Goal: Communication & Community: Answer question/provide support

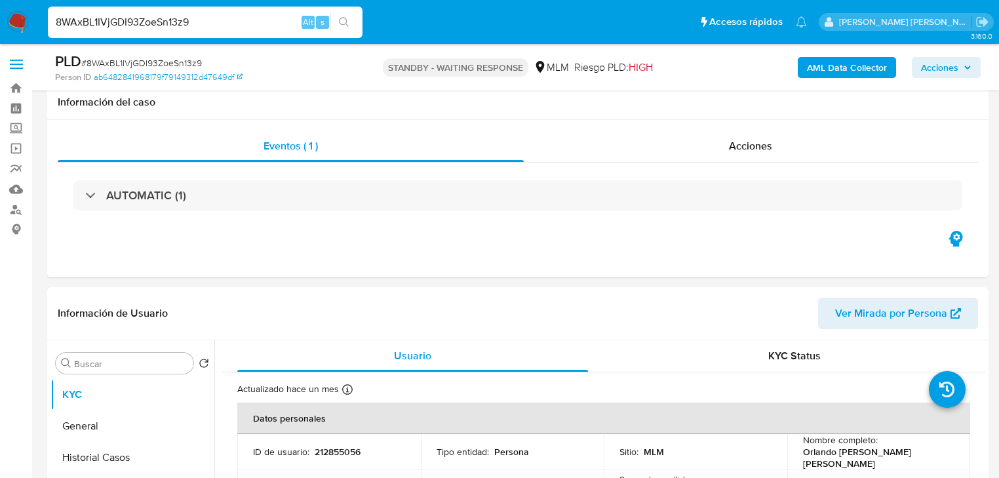
select select "10"
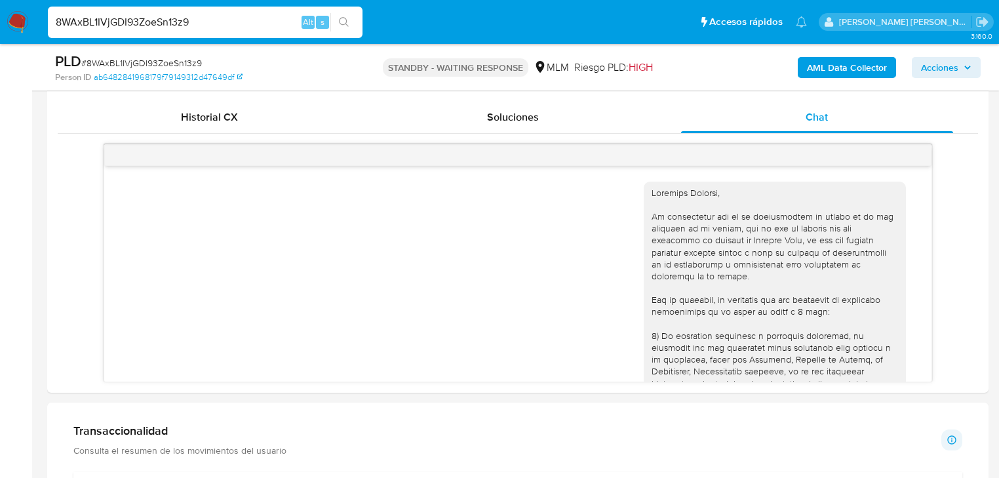
scroll to position [803, 0]
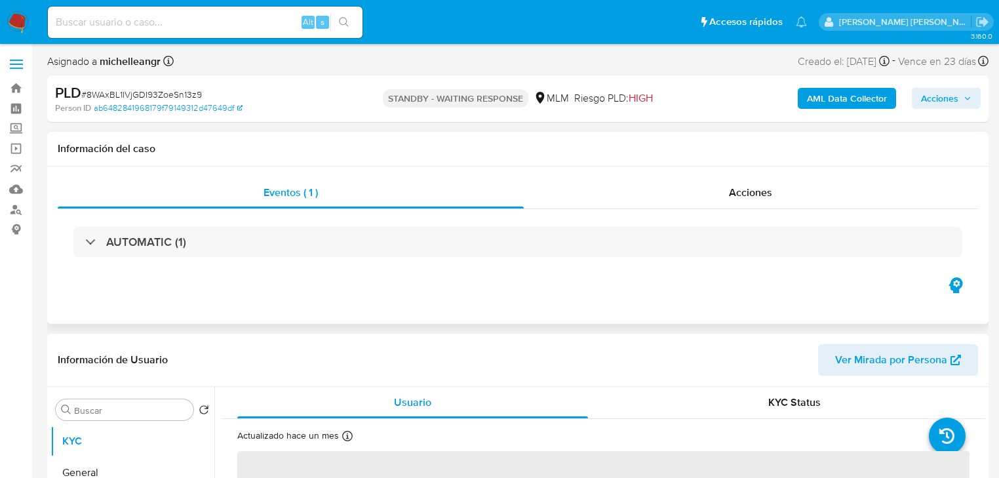
select select "10"
click at [185, 20] on input at bounding box center [205, 22] width 315 height 17
paste input "V0BtjjmkJ8v933kZs5sZbzqr"
type input "V0BtjjmkJ8v933kZs5sZbzqr"
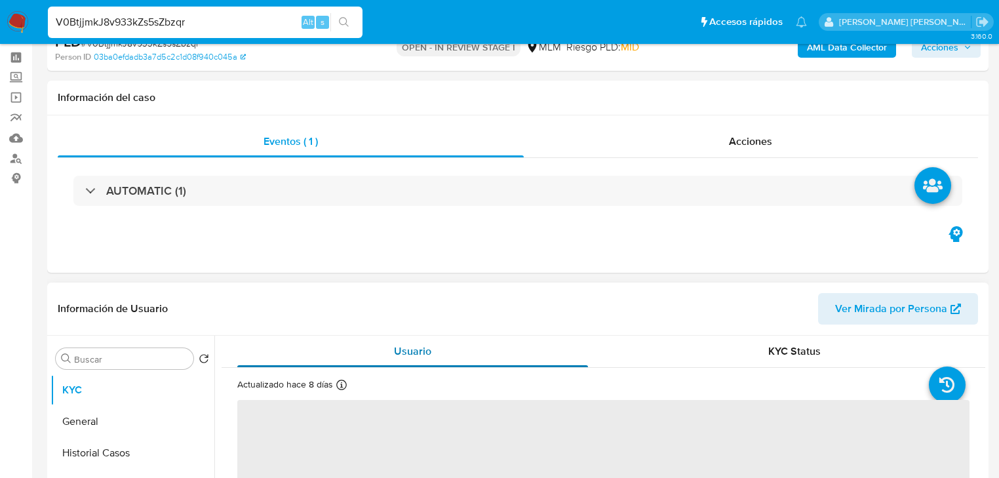
scroll to position [105, 0]
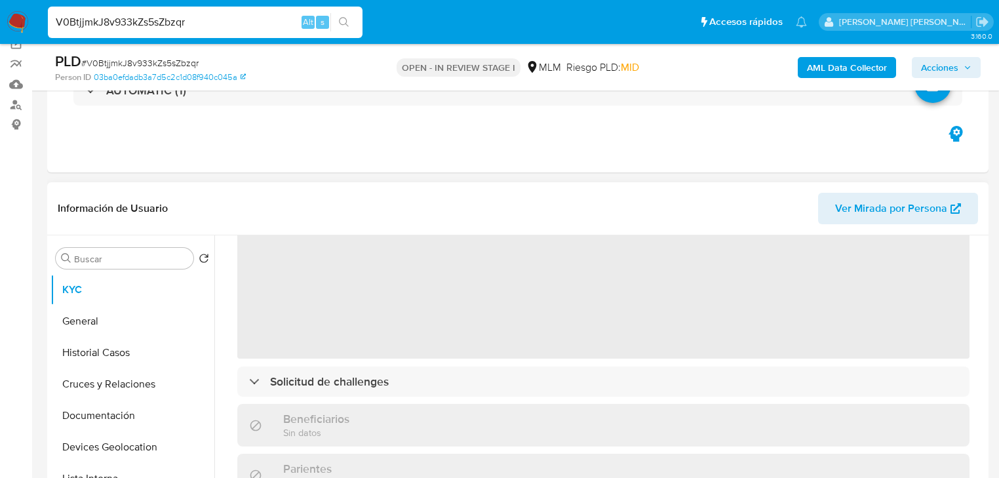
select select "10"
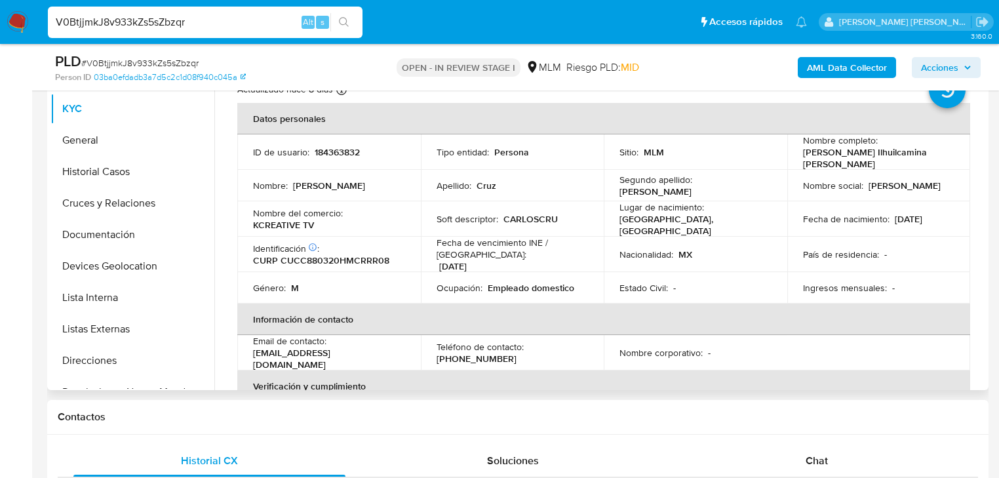
scroll to position [0, 0]
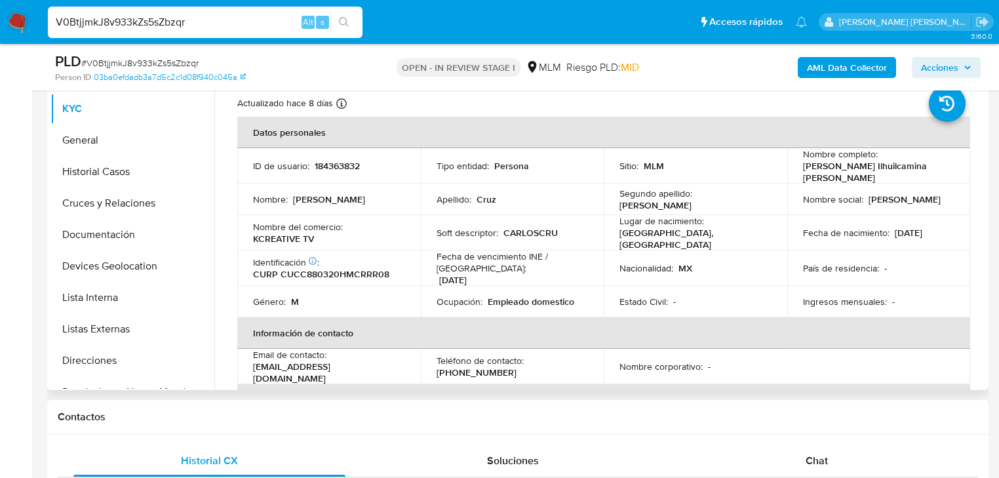
click at [954, 250] on td "País de residencia : -" at bounding box center [880, 267] width 184 height 35
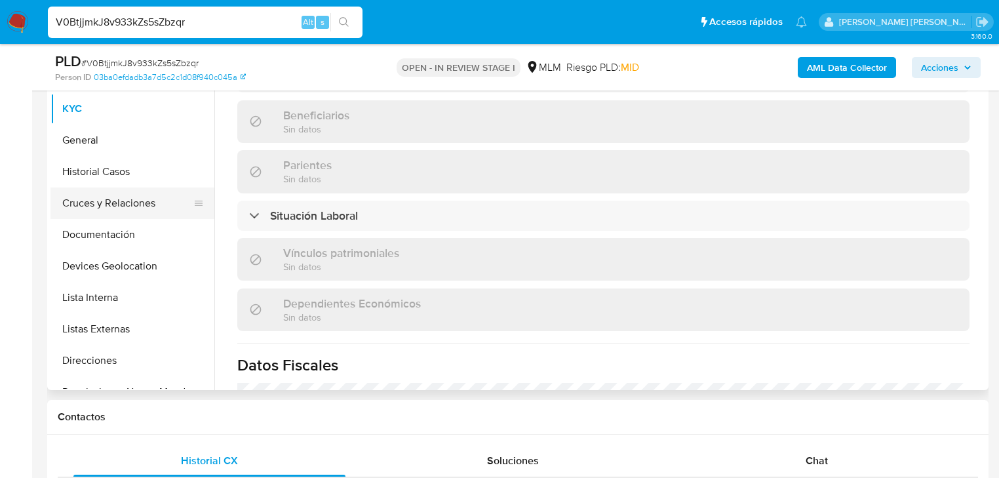
scroll to position [500, 0]
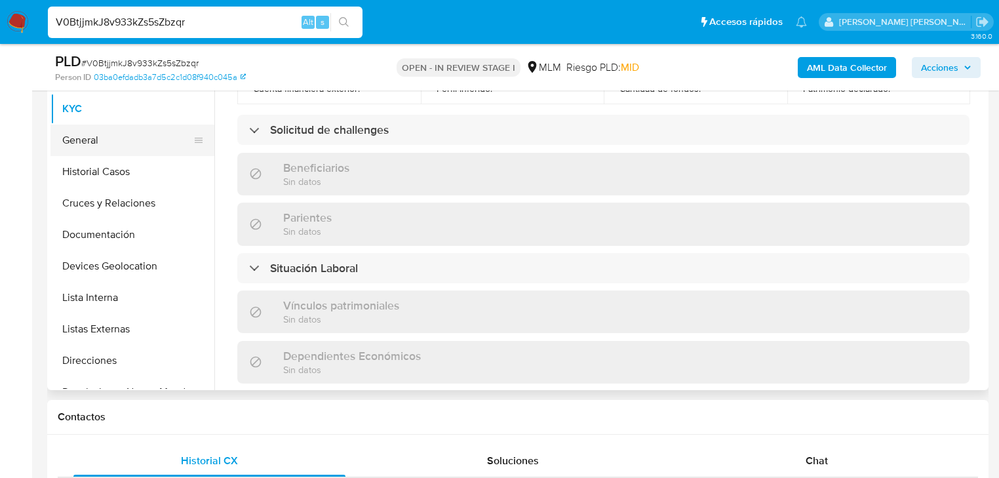
drag, startPoint x: 91, startPoint y: 144, endPoint x: 112, endPoint y: 150, distance: 21.8
click at [92, 143] on button "General" at bounding box center [126, 140] width 153 height 31
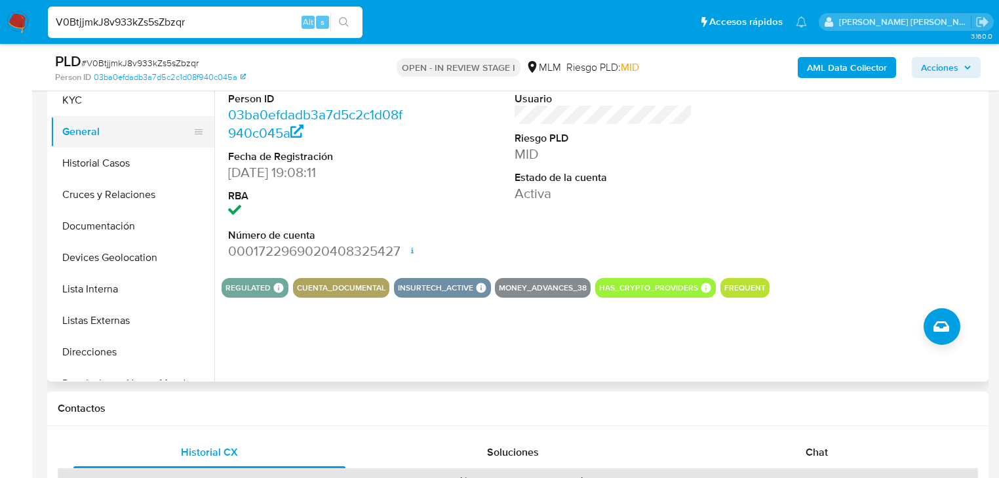
scroll to position [286, 0]
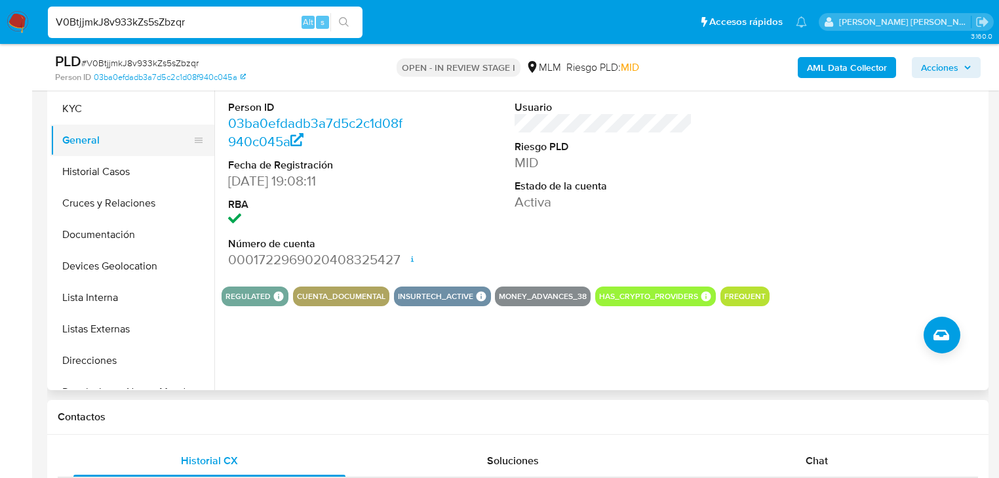
click at [102, 130] on button "General" at bounding box center [126, 140] width 153 height 31
click at [107, 170] on button "Historial Casos" at bounding box center [126, 171] width 153 height 31
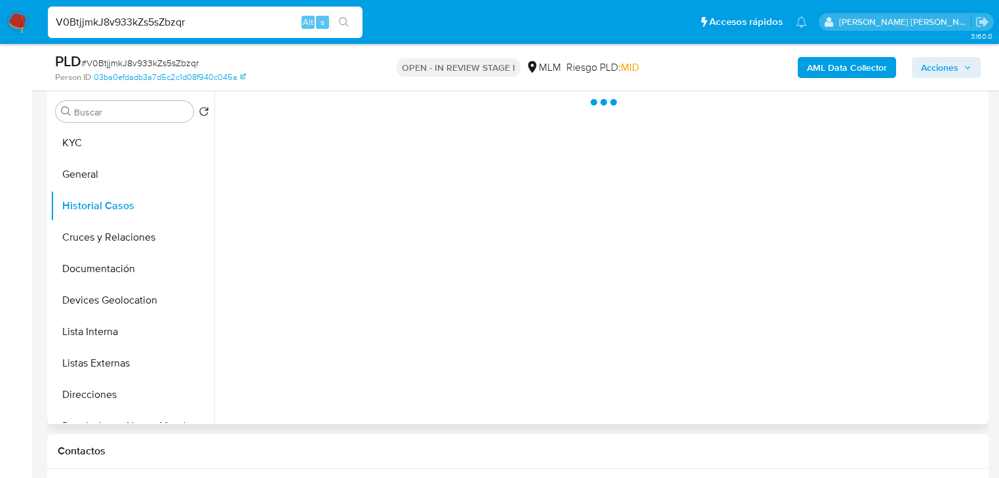
scroll to position [233, 0]
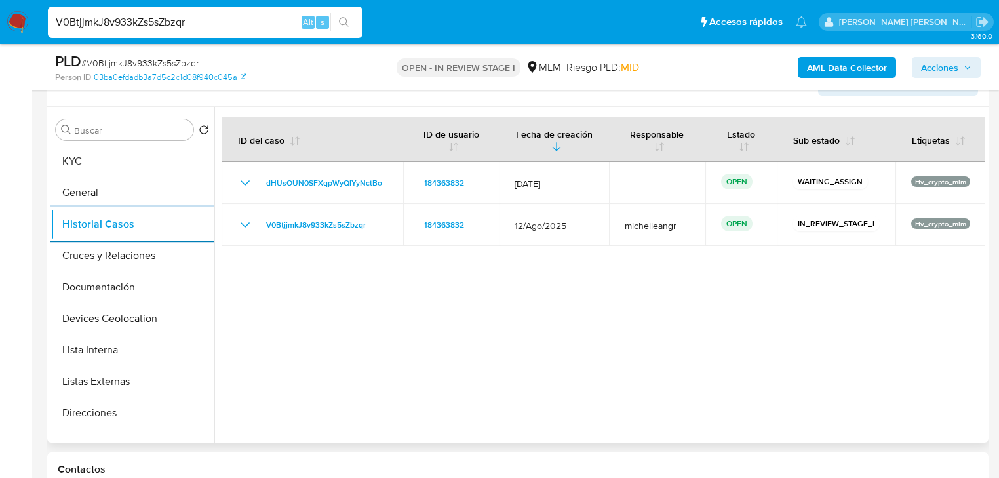
click at [450, 302] on div at bounding box center [599, 275] width 771 height 336
click at [129, 260] on button "Cruces y Relaciones" at bounding box center [126, 255] width 153 height 31
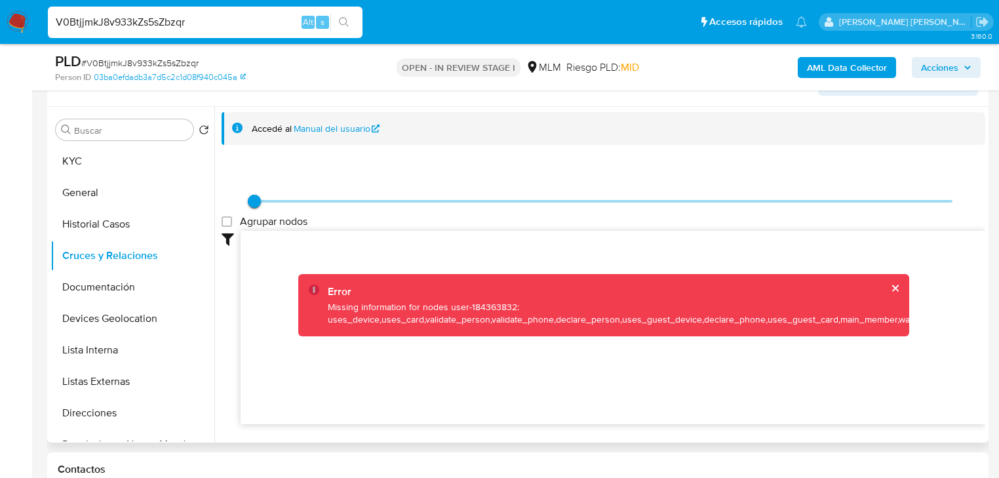
click at [891, 287] on button "cerrar" at bounding box center [895, 288] width 9 height 9
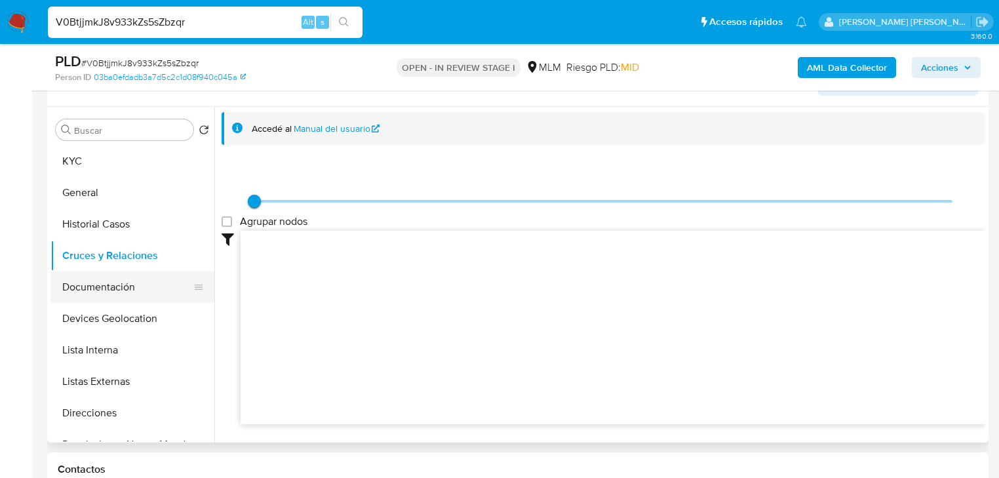
click at [79, 294] on button "Documentación" at bounding box center [126, 286] width 153 height 31
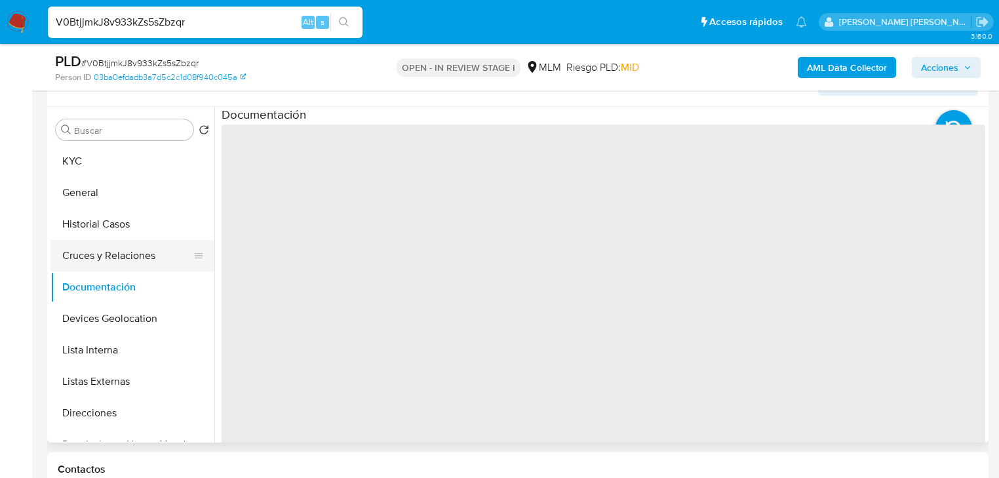
click at [92, 258] on button "Cruces y Relaciones" at bounding box center [126, 255] width 153 height 31
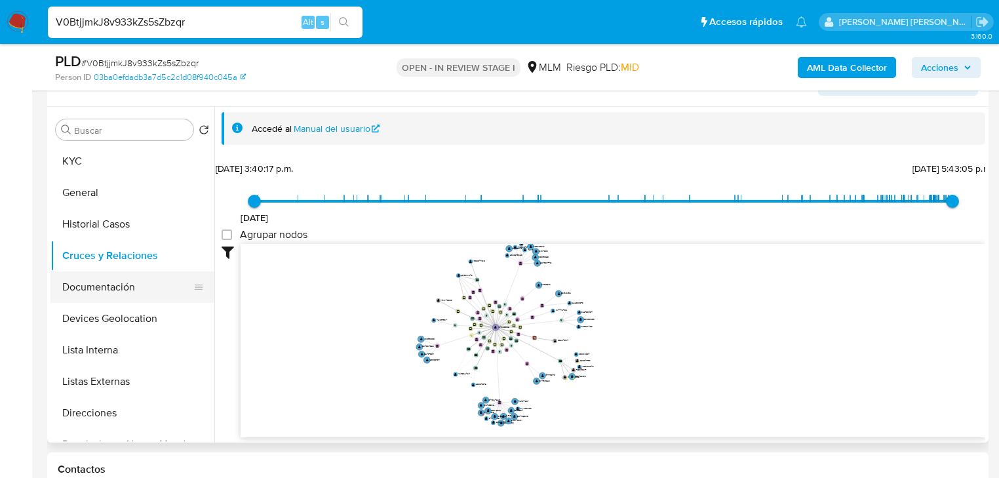
click at [136, 289] on button "Documentación" at bounding box center [126, 286] width 153 height 31
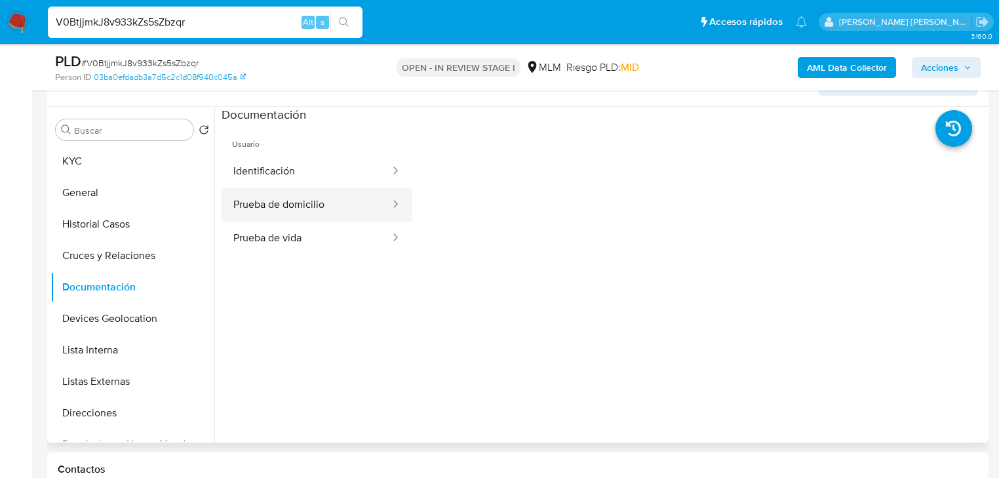
drag, startPoint x: 331, startPoint y: 178, endPoint x: 345, endPoint y: 191, distance: 19.5
click at [331, 178] on button "Identificación" at bounding box center [307, 171] width 170 height 33
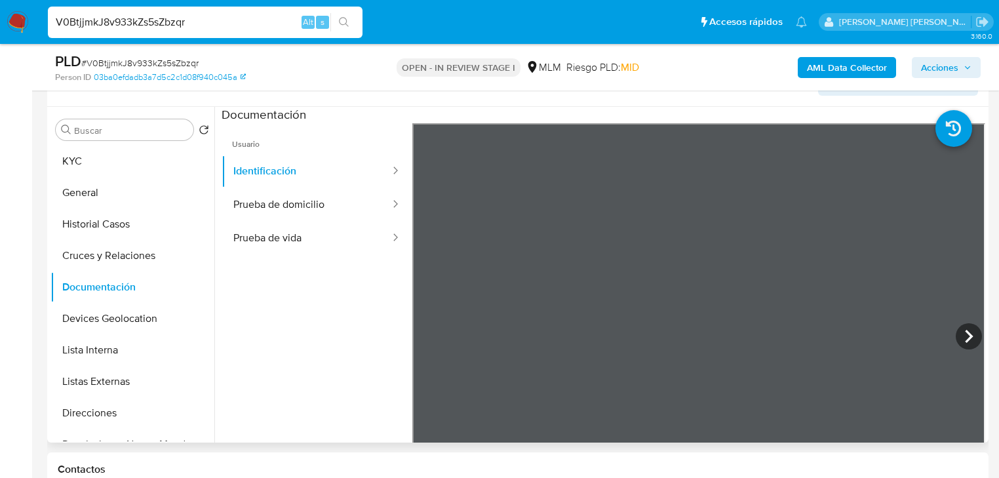
drag, startPoint x: 325, startPoint y: 203, endPoint x: 407, endPoint y: 218, distance: 82.7
click at [328, 201] on button "Prueba de domicilio" at bounding box center [307, 204] width 170 height 33
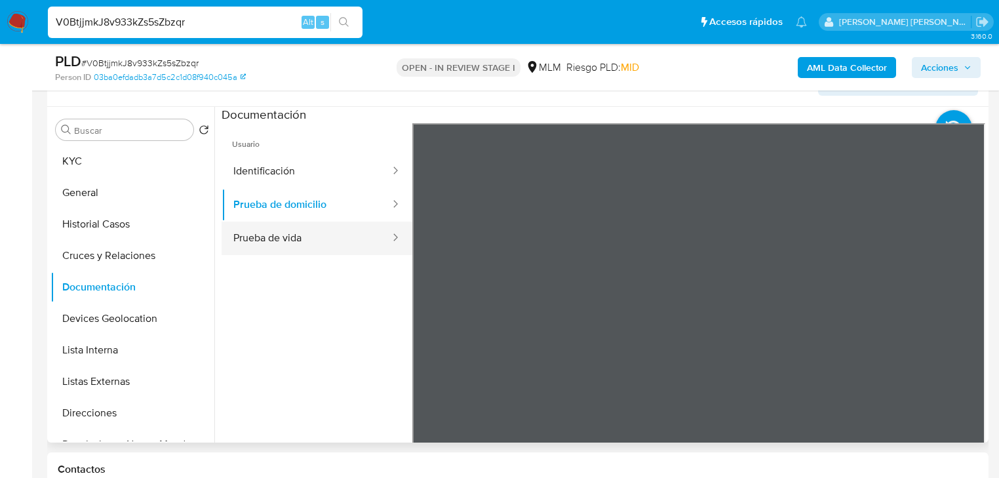
click at [307, 244] on button "Prueba de vida" at bounding box center [307, 238] width 170 height 33
drag, startPoint x: 157, startPoint y: 313, endPoint x: 231, endPoint y: 292, distance: 77.0
click at [157, 309] on button "Devices Geolocation" at bounding box center [132, 318] width 164 height 31
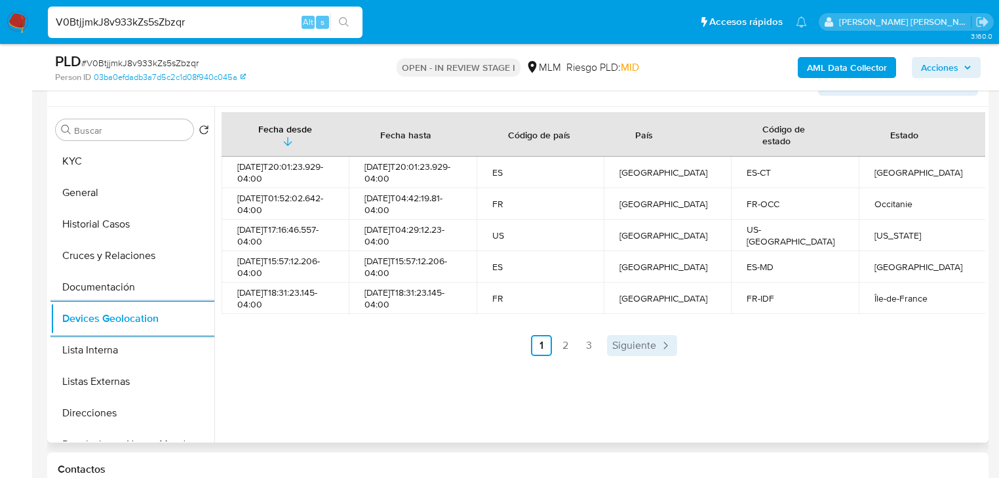
click at [617, 349] on span "Siguiente" at bounding box center [634, 345] width 44 height 10
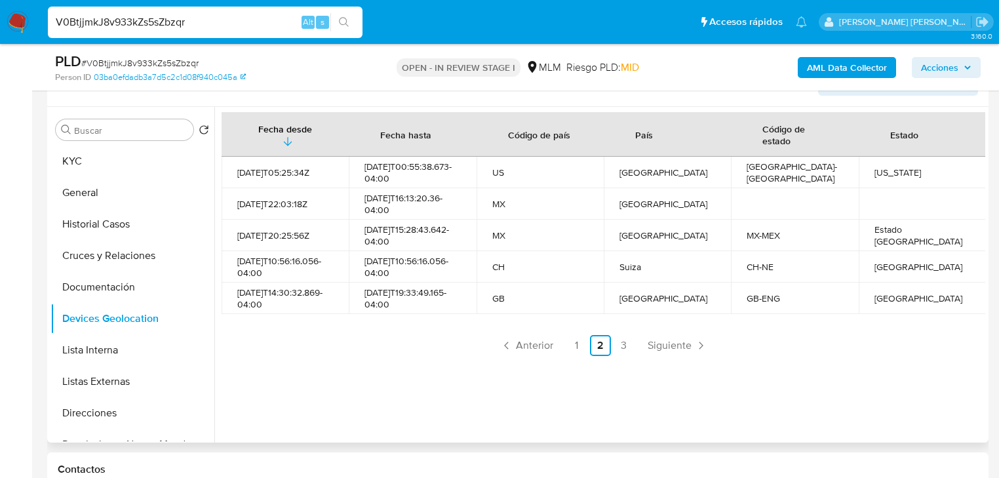
click at [618, 350] on link "3" at bounding box center [624, 345] width 21 height 21
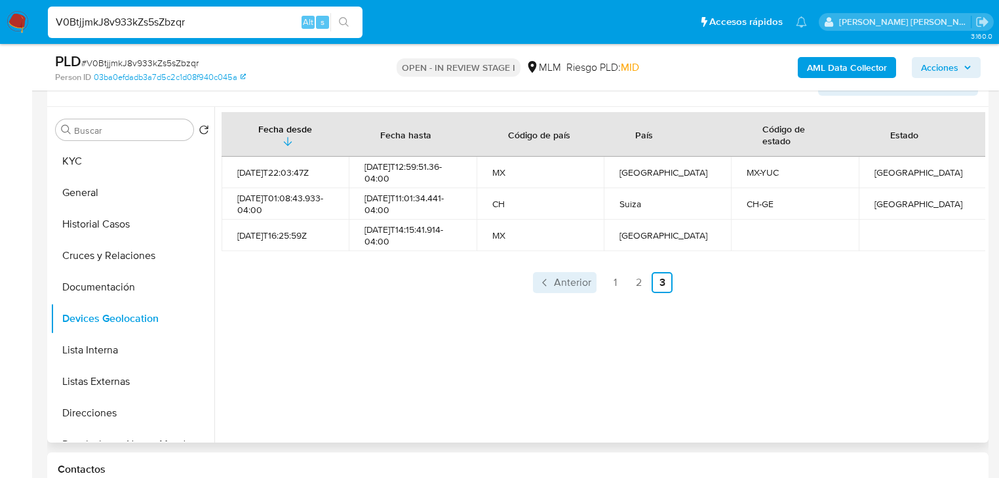
click at [574, 283] on span "Anterior" at bounding box center [572, 282] width 37 height 10
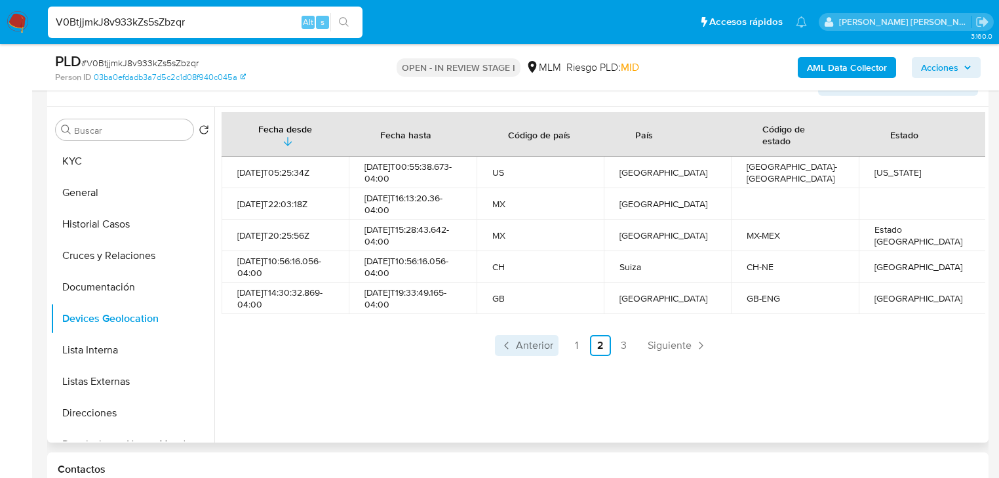
click at [541, 348] on span "Anterior" at bounding box center [534, 345] width 37 height 10
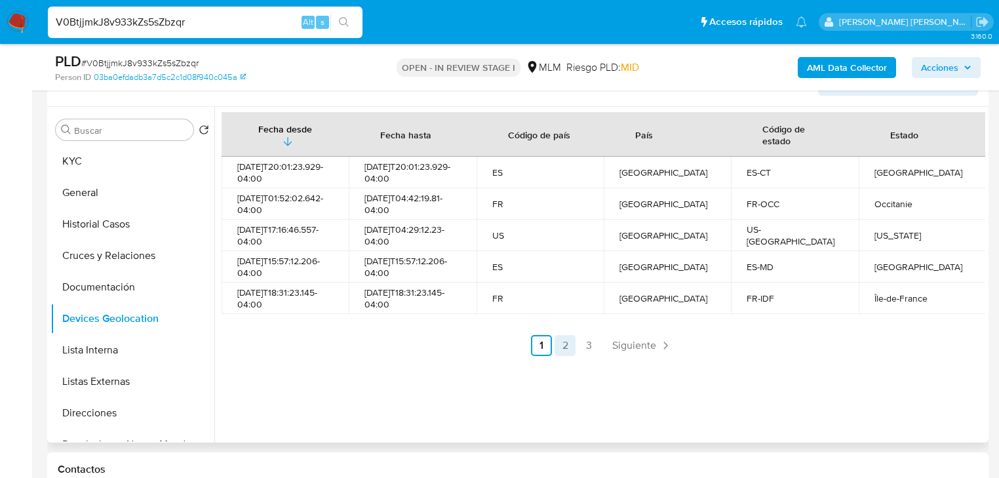
click at [556, 338] on link "2" at bounding box center [565, 345] width 21 height 21
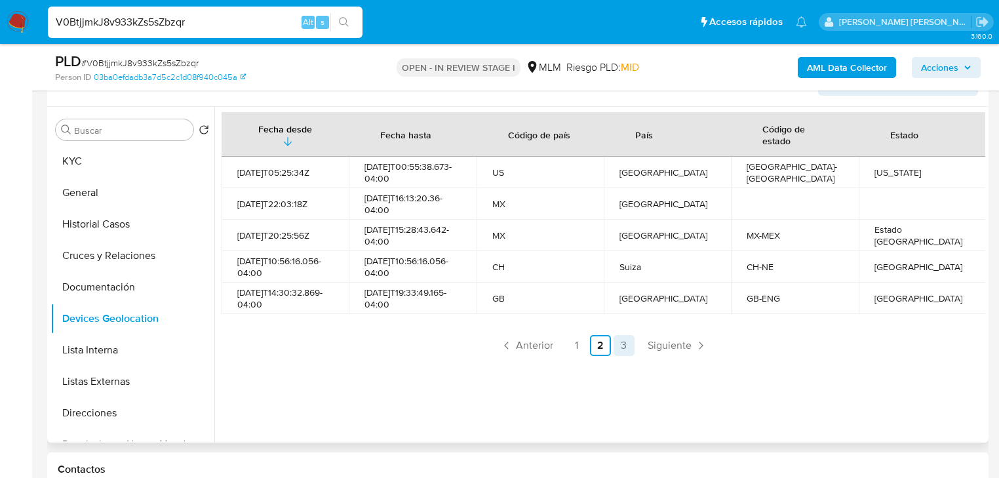
click at [616, 350] on link "3" at bounding box center [624, 345] width 21 height 21
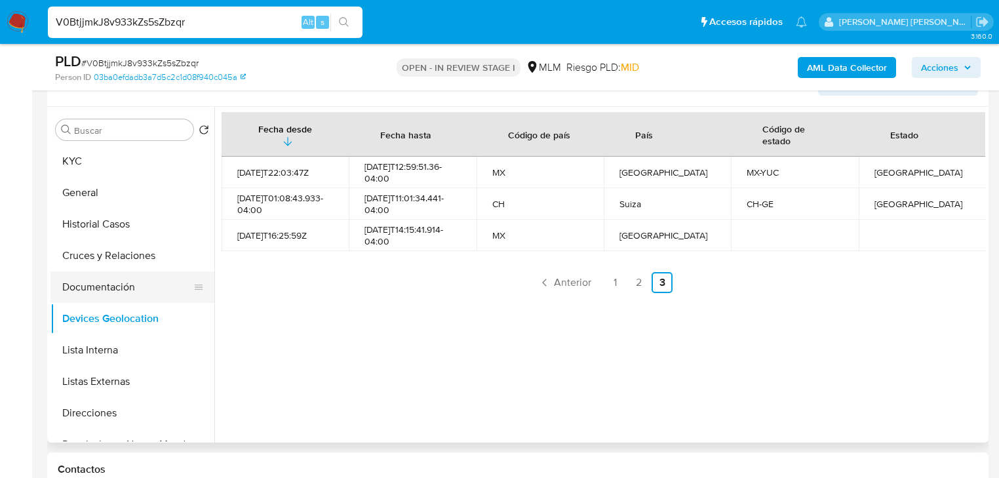
click at [106, 286] on button "Documentación" at bounding box center [126, 286] width 153 height 31
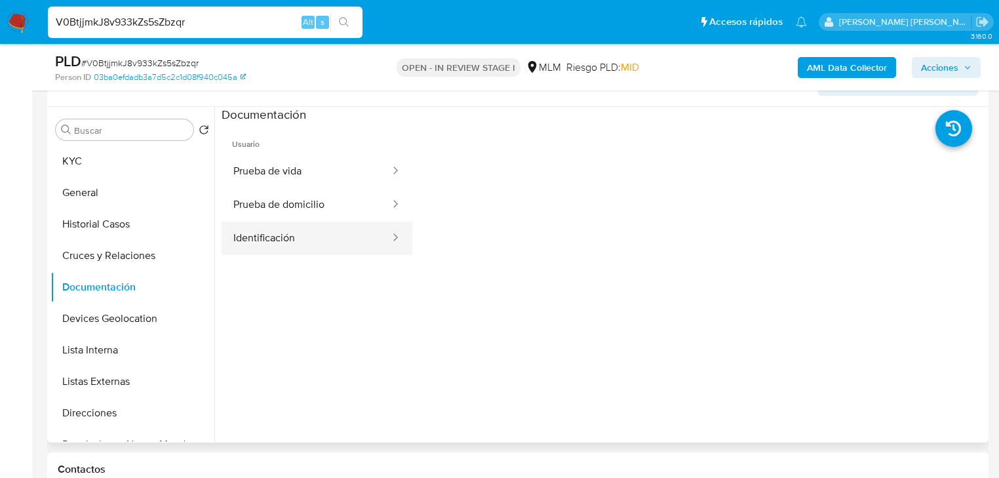
click at [296, 235] on button "Identificación" at bounding box center [307, 238] width 170 height 33
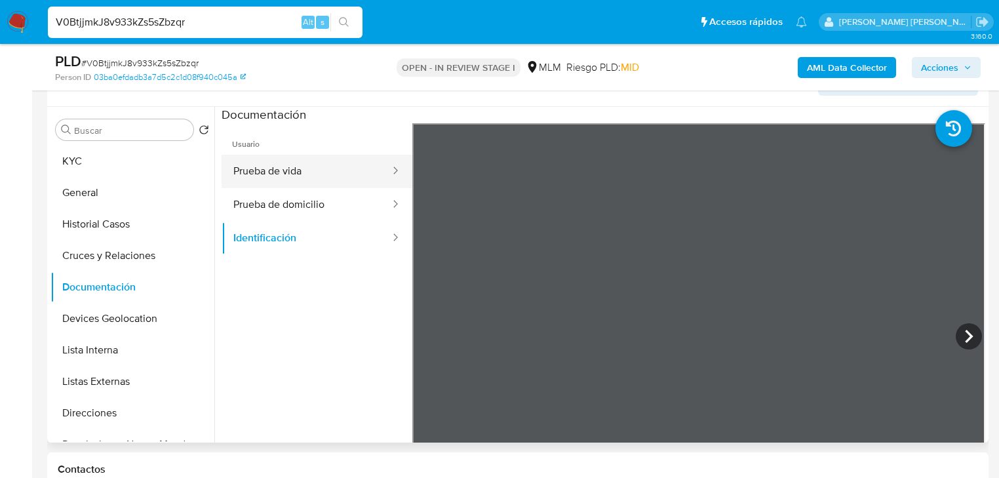
click at [298, 182] on button "Prueba de vida" at bounding box center [307, 171] width 170 height 33
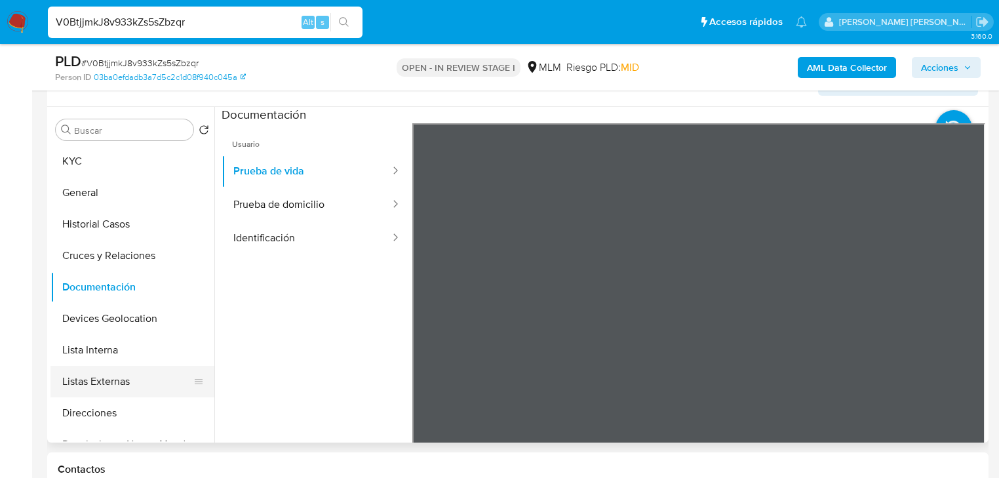
drag, startPoint x: 115, startPoint y: 380, endPoint x: 163, endPoint y: 378, distance: 47.9
click at [116, 378] on button "Listas Externas" at bounding box center [126, 381] width 153 height 31
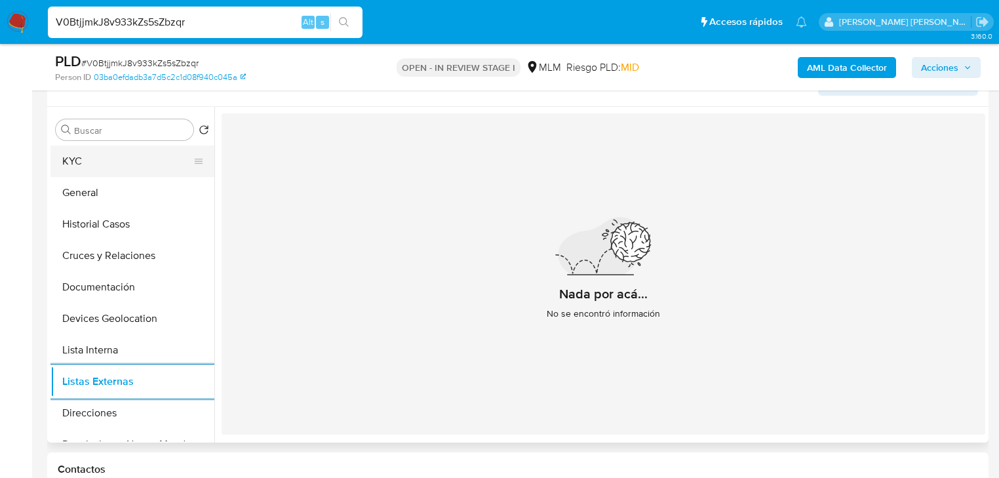
click at [68, 157] on button "KYC" at bounding box center [126, 161] width 153 height 31
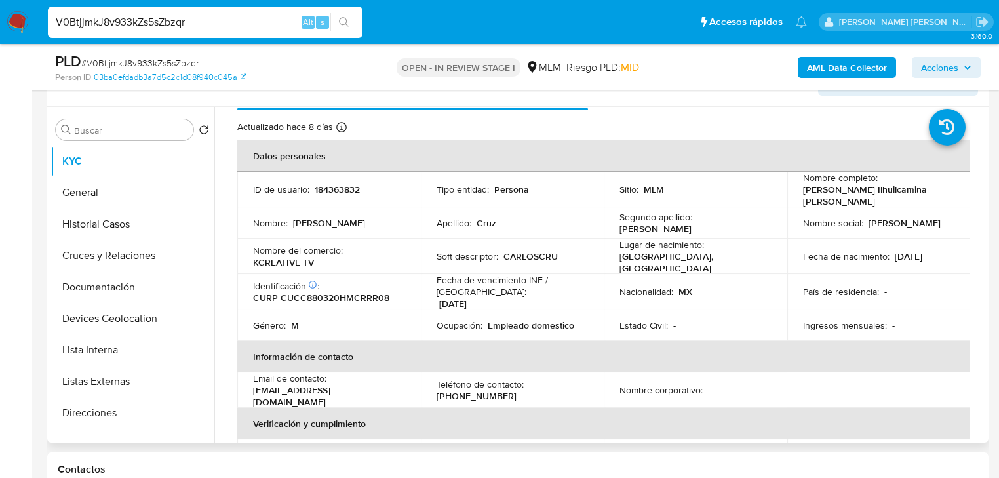
scroll to position [105, 0]
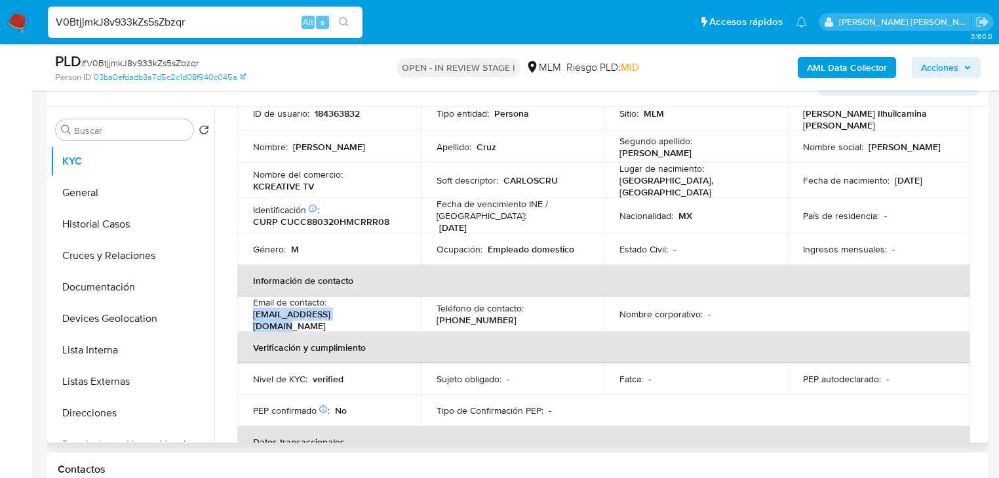
drag, startPoint x: 296, startPoint y: 312, endPoint x: 241, endPoint y: 315, distance: 55.8
click at [241, 315] on td "Email de contacto : cc.kcreative@gmail.com" at bounding box center [329, 313] width 184 height 35
copy p "cc.kcreative@gmail.com"
click at [474, 314] on p "(55) 67831911" at bounding box center [477, 320] width 80 height 12
click at [475, 314] on p "(55) 67831911" at bounding box center [477, 320] width 80 height 12
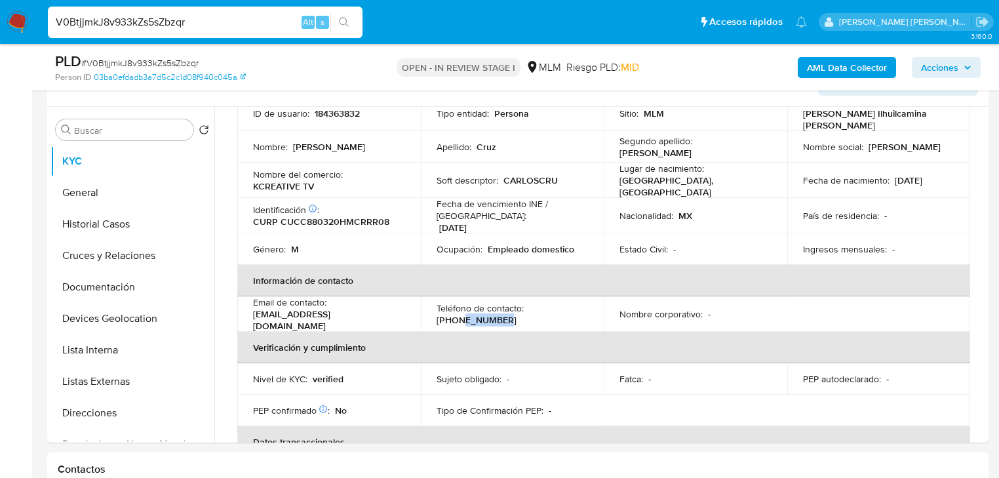
copy p "67831911"
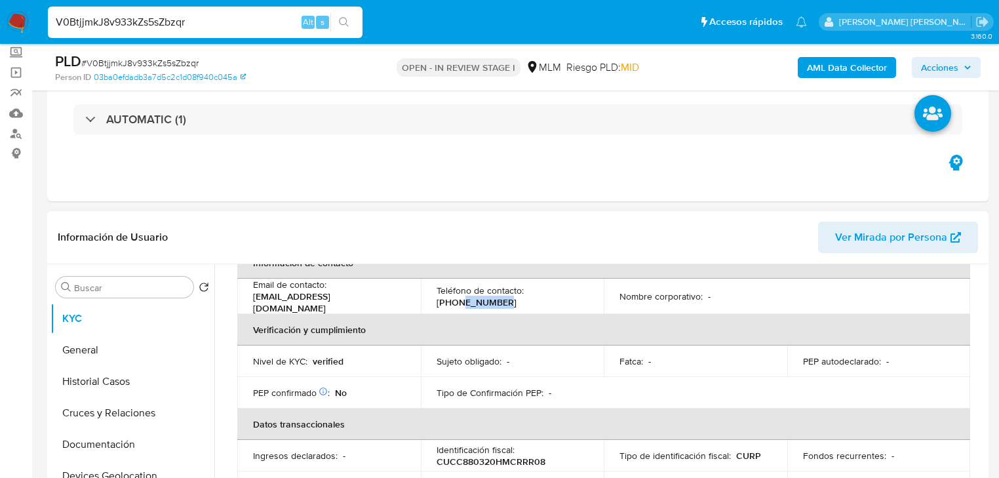
scroll to position [133, 0]
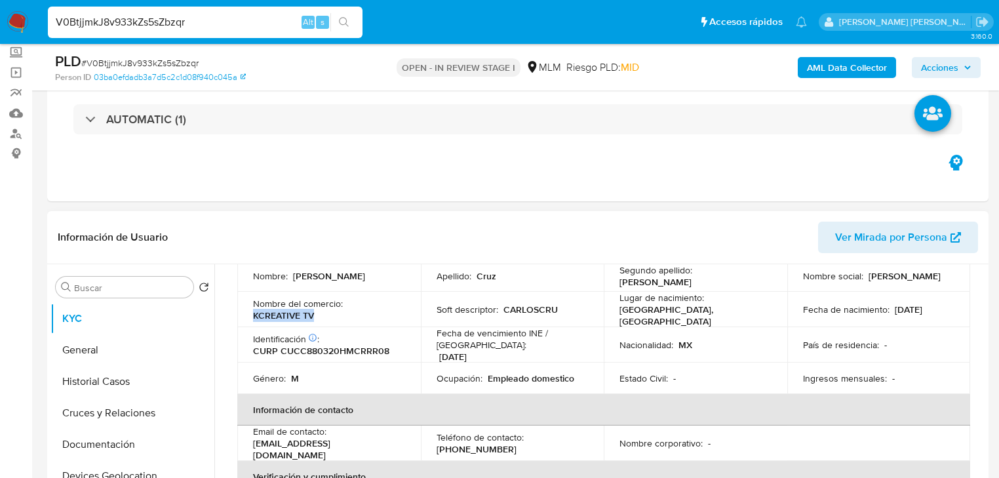
drag, startPoint x: 336, startPoint y: 313, endPoint x: 254, endPoint y: 311, distance: 81.4
click at [254, 311] on div "Nombre del comercio : KCREATIVE TV" at bounding box center [329, 310] width 152 height 24
copy p "KCREATIVE TV"
drag, startPoint x: 194, startPoint y: 21, endPoint x: 0, endPoint y: -64, distance: 211.7
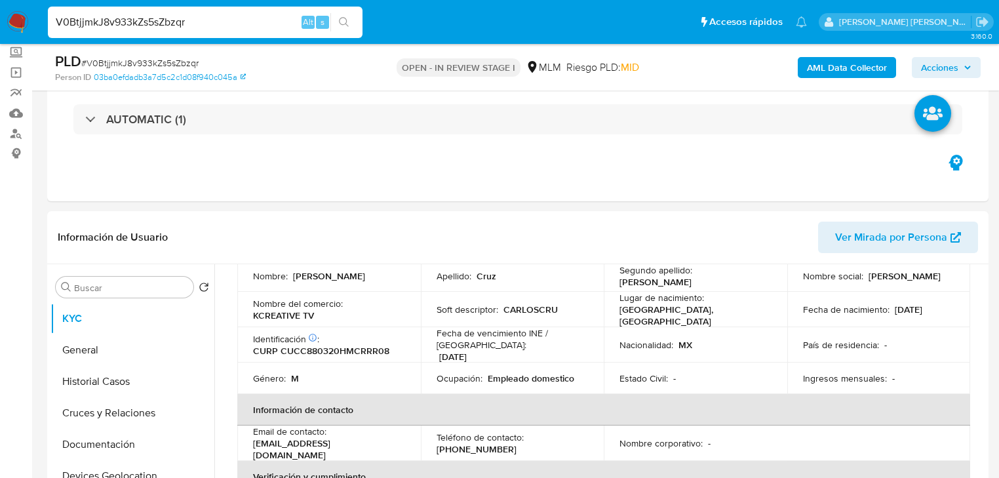
paste input "2450628661"
type input "2450628661"
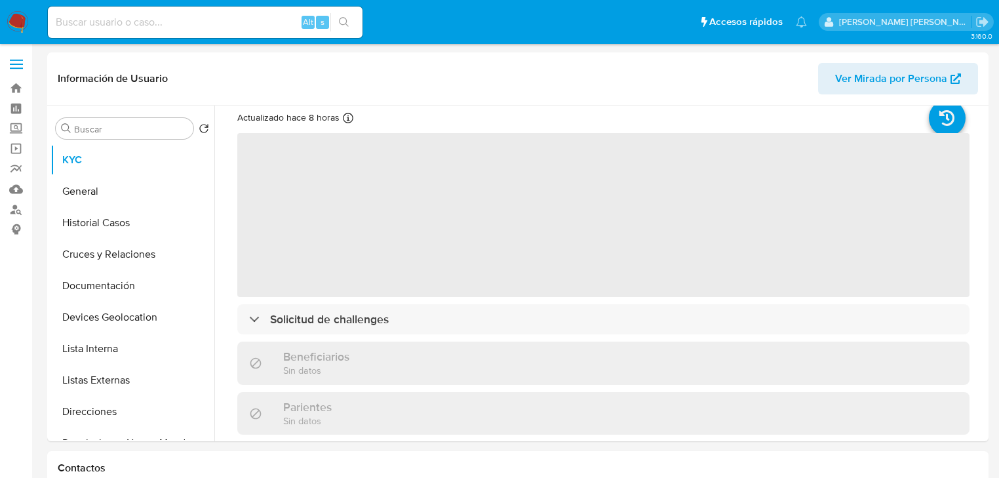
scroll to position [52, 0]
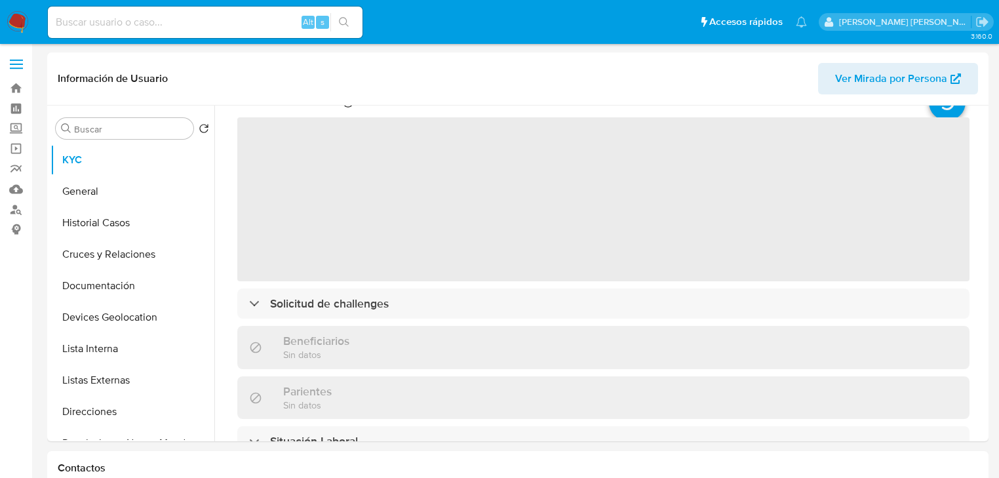
select select "10"
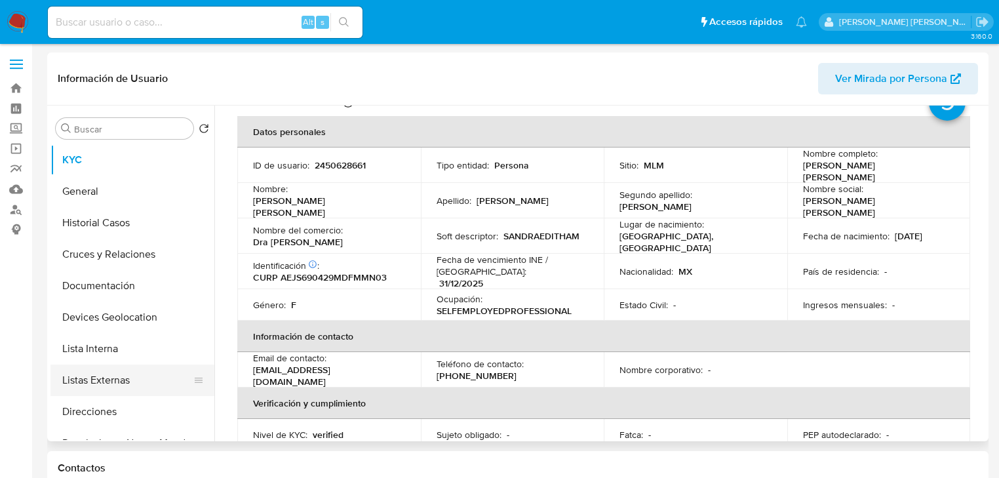
click at [121, 379] on button "Listas Externas" at bounding box center [126, 380] width 153 height 31
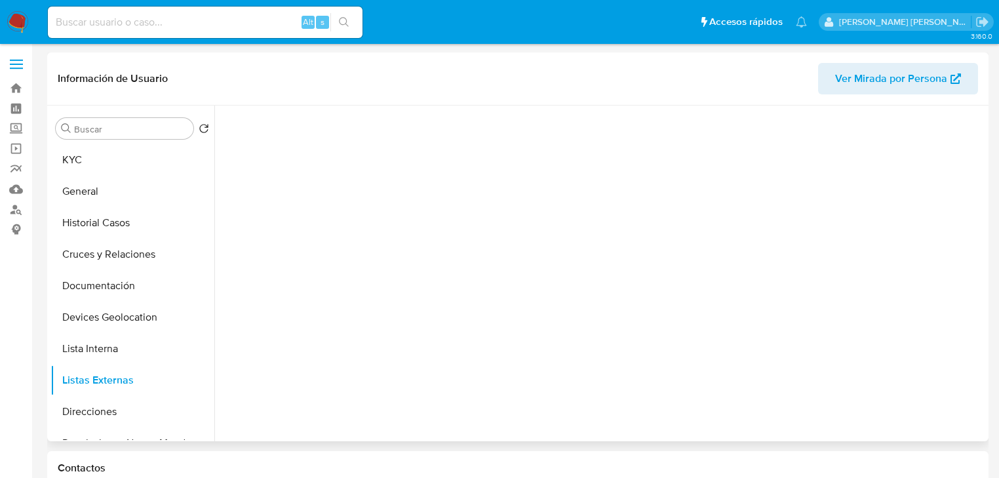
scroll to position [0, 0]
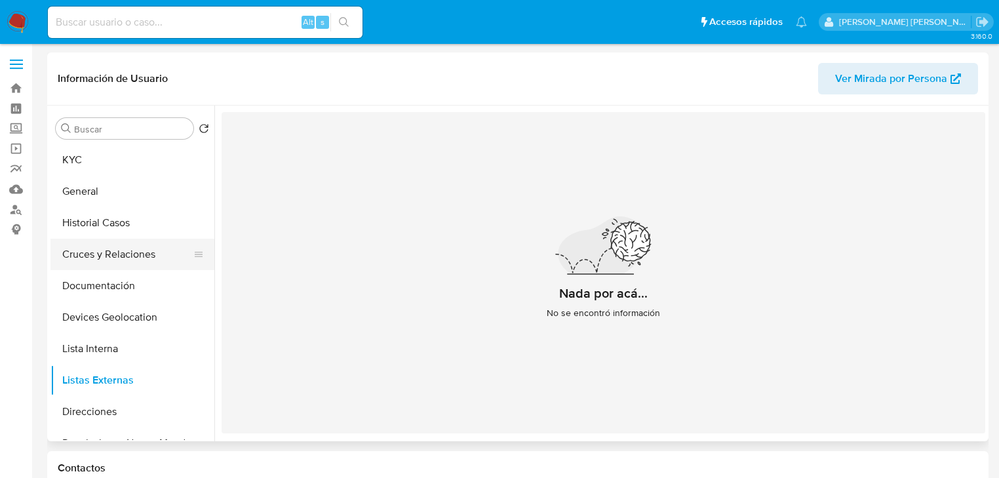
click at [115, 270] on button "Cruces y Relaciones" at bounding box center [126, 254] width 153 height 31
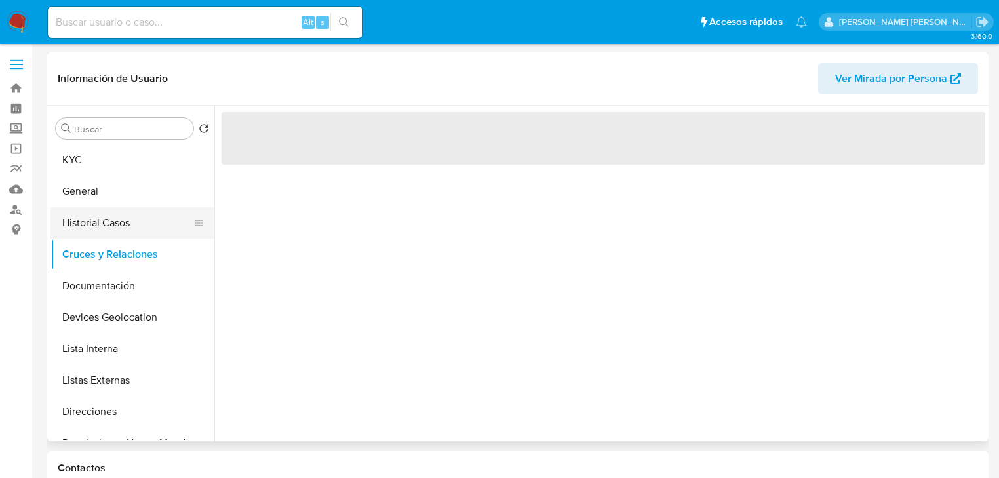
click at [92, 211] on button "Historial Casos" at bounding box center [126, 222] width 153 height 31
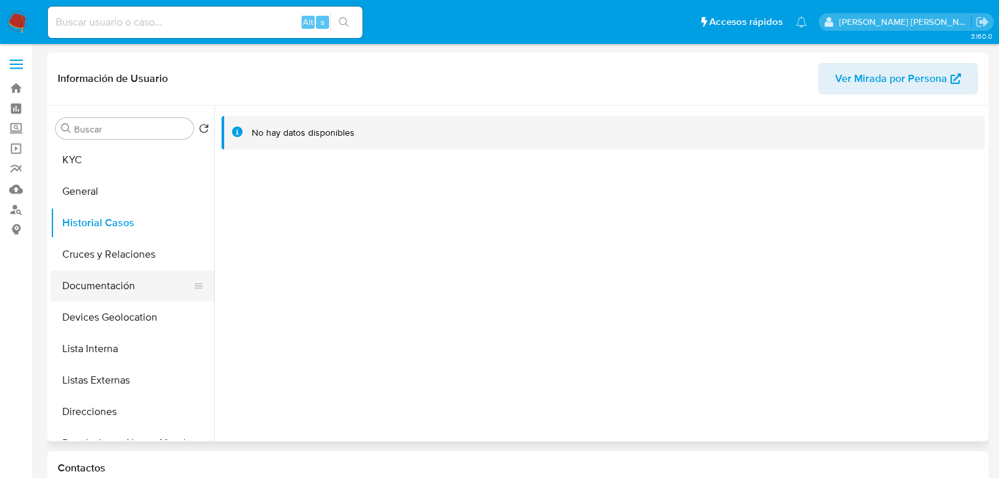
click at [119, 287] on button "Documentación" at bounding box center [126, 285] width 153 height 31
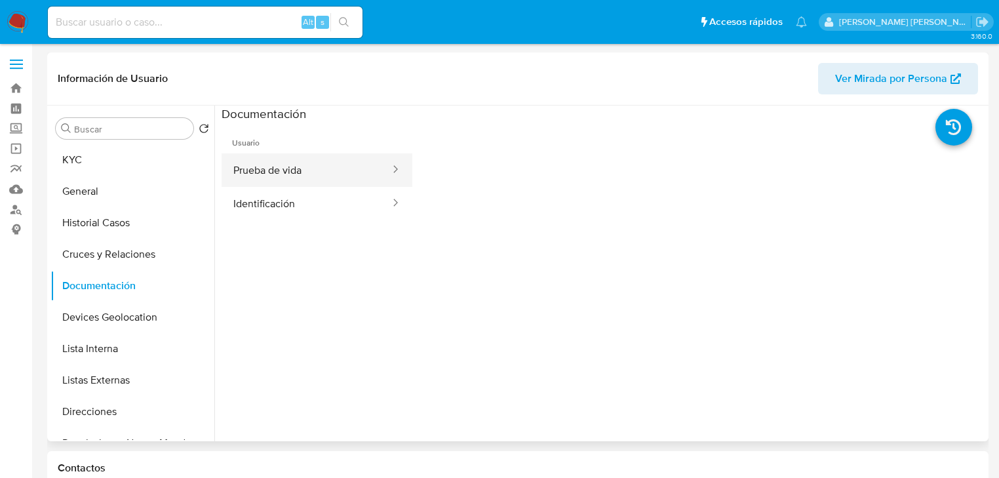
drag, startPoint x: 358, startPoint y: 172, endPoint x: 378, endPoint y: 174, distance: 19.8
click at [362, 170] on button "Prueba de vida" at bounding box center [307, 169] width 170 height 33
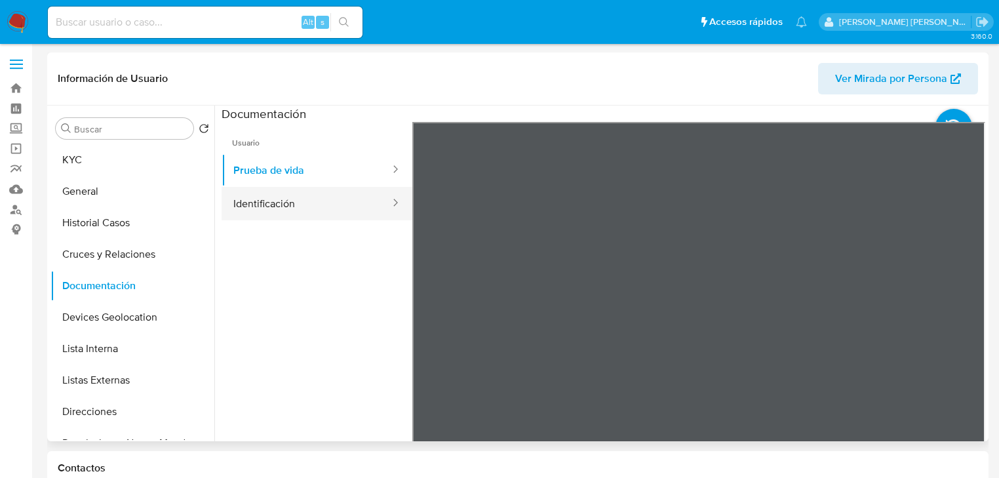
click at [315, 195] on button "Identificación" at bounding box center [307, 203] width 170 height 33
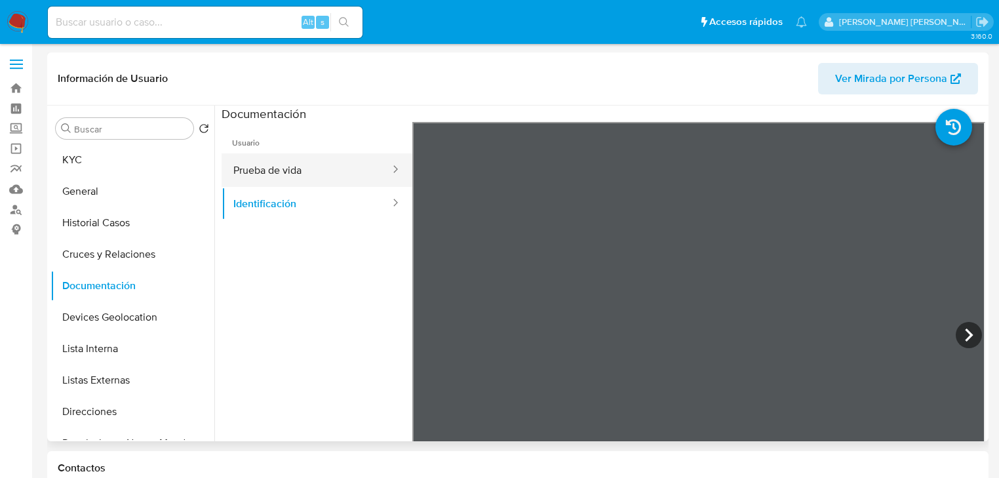
click at [307, 175] on button "Prueba de vida" at bounding box center [307, 169] width 170 height 33
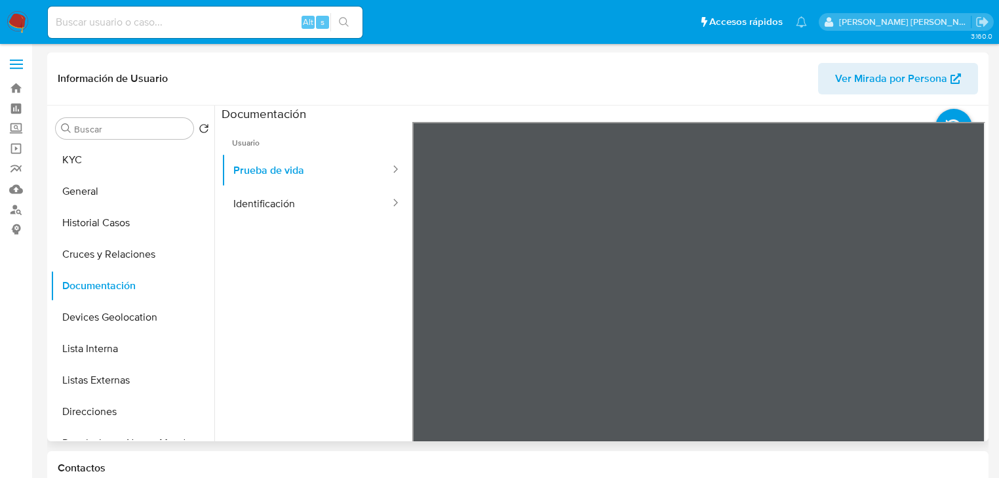
drag, startPoint x: 89, startPoint y: 170, endPoint x: 220, endPoint y: 191, distance: 133.6
click at [89, 169] on button "KYC" at bounding box center [132, 159] width 164 height 31
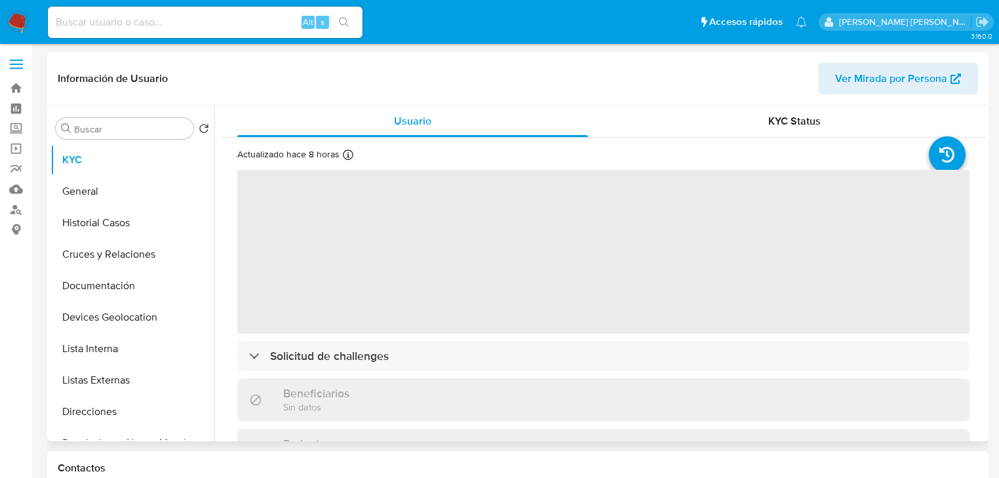
click at [369, 247] on span "‌" at bounding box center [603, 252] width 732 height 164
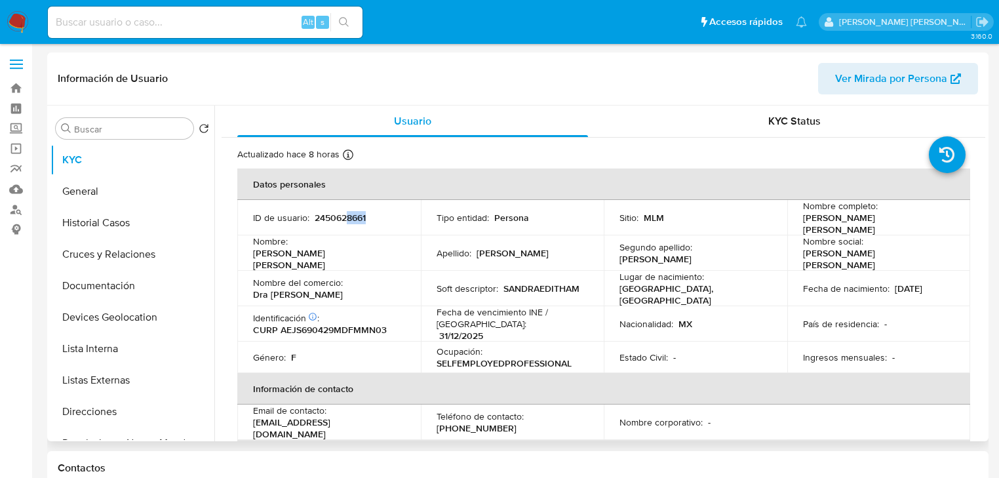
click at [346, 222] on td "ID de usuario : 2450628661" at bounding box center [329, 217] width 184 height 35
click at [346, 216] on p "2450628661" at bounding box center [340, 218] width 51 height 12
copy p "2450628661"
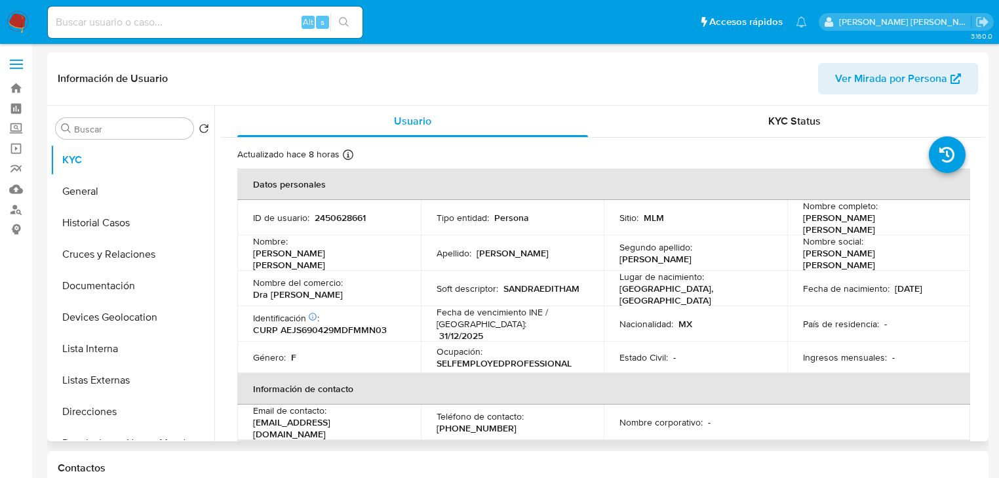
click at [334, 289] on p "Dra Sandra Amezcua" at bounding box center [298, 295] width 90 height 12
click at [346, 324] on p "CURP AEJS690429MDFMMN03" at bounding box center [320, 330] width 134 height 12
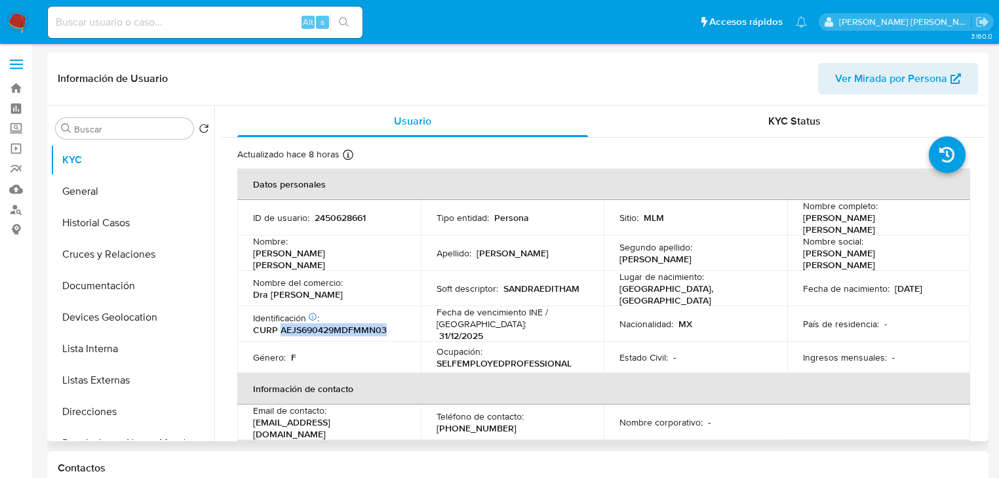
copy p "AEJS690429MDFMMN03"
click at [955, 241] on td "Nombre social : Sandra Edith" at bounding box center [880, 252] width 184 height 35
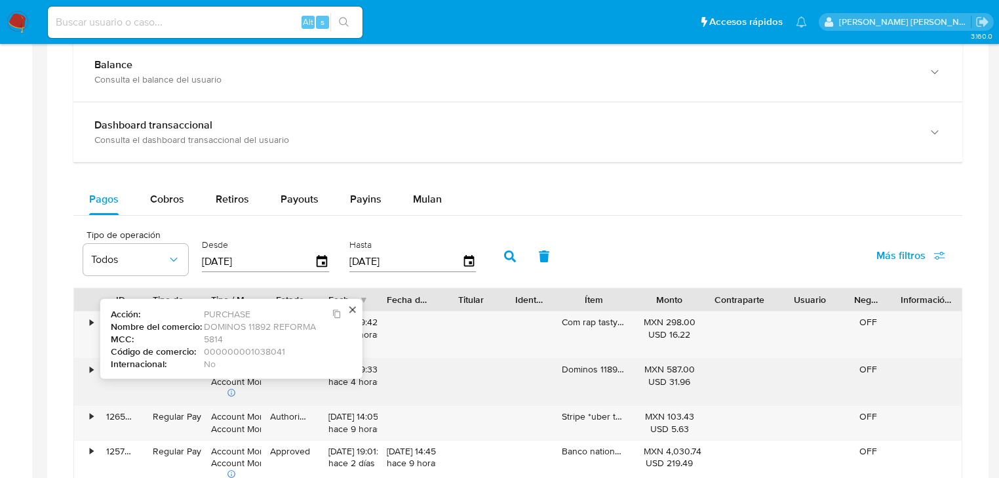
scroll to position [682, 0]
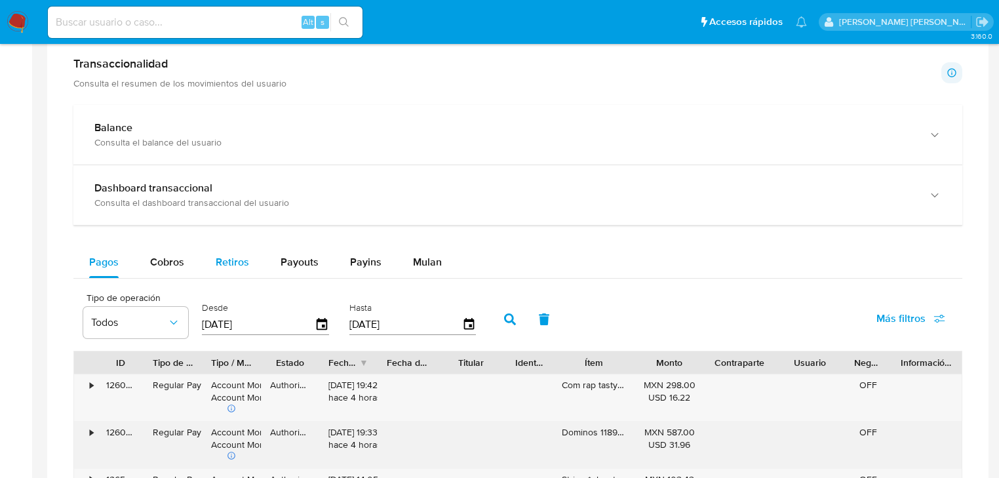
drag, startPoint x: 178, startPoint y: 270, endPoint x: 251, endPoint y: 264, distance: 73.7
click at [178, 270] on div "Cobros" at bounding box center [167, 262] width 34 height 31
select select "10"
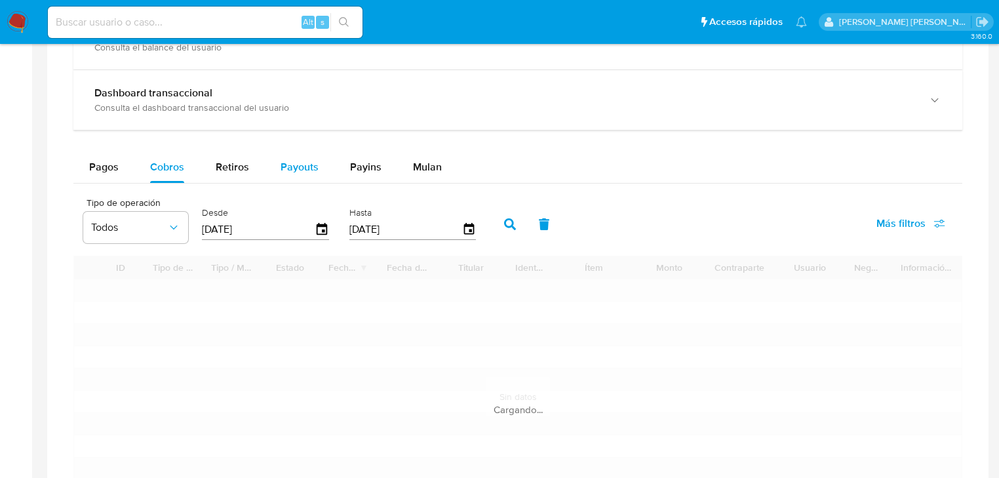
scroll to position [839, 0]
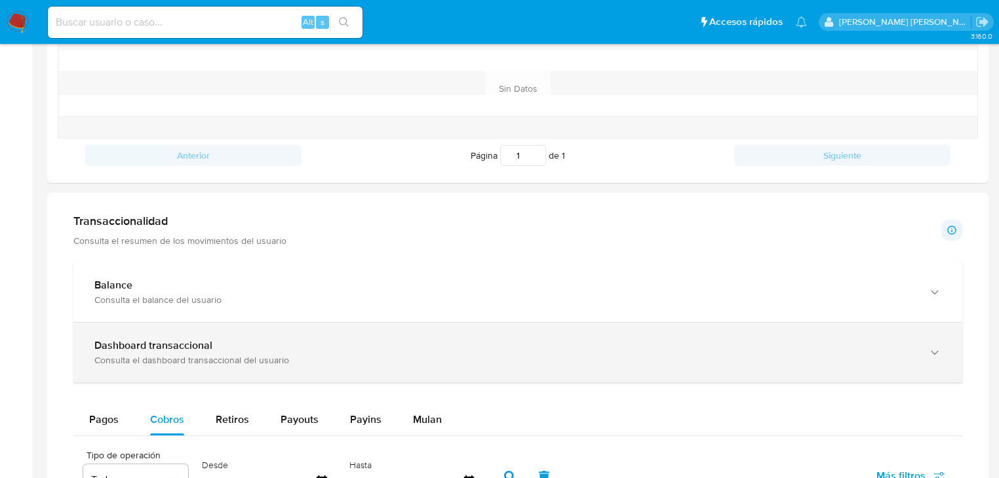
click at [253, 340] on div "Dashboard transaccional" at bounding box center [504, 345] width 821 height 13
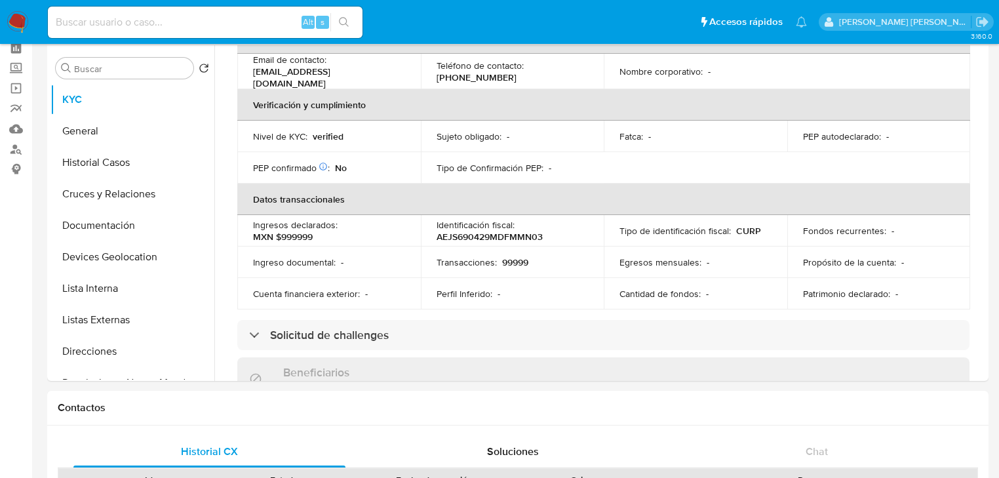
scroll to position [0, 0]
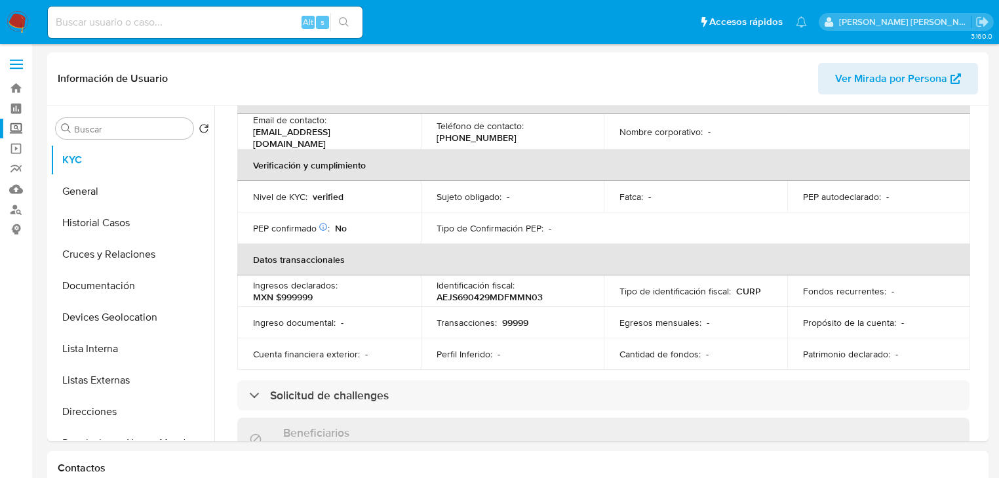
click at [14, 129] on label "Screening" at bounding box center [78, 129] width 156 height 20
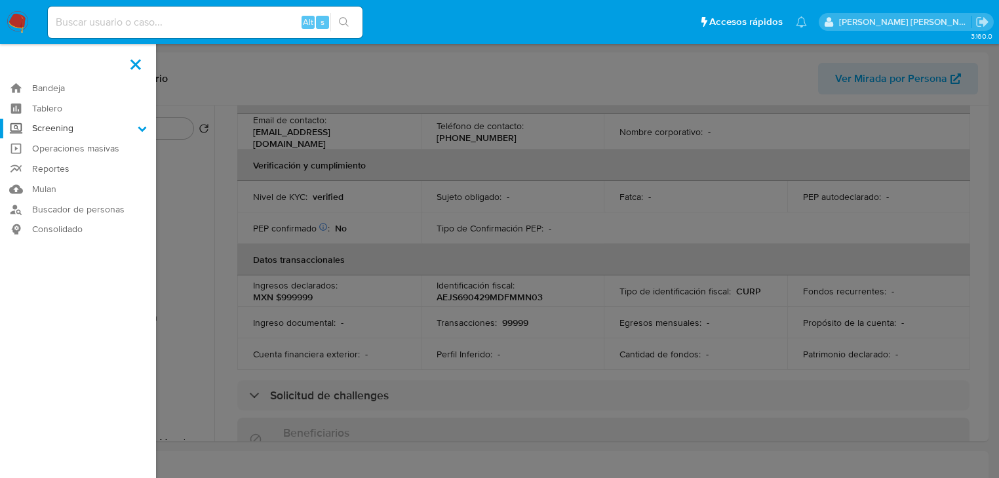
click at [0, 0] on input "Screening" at bounding box center [0, 0] width 0 height 0
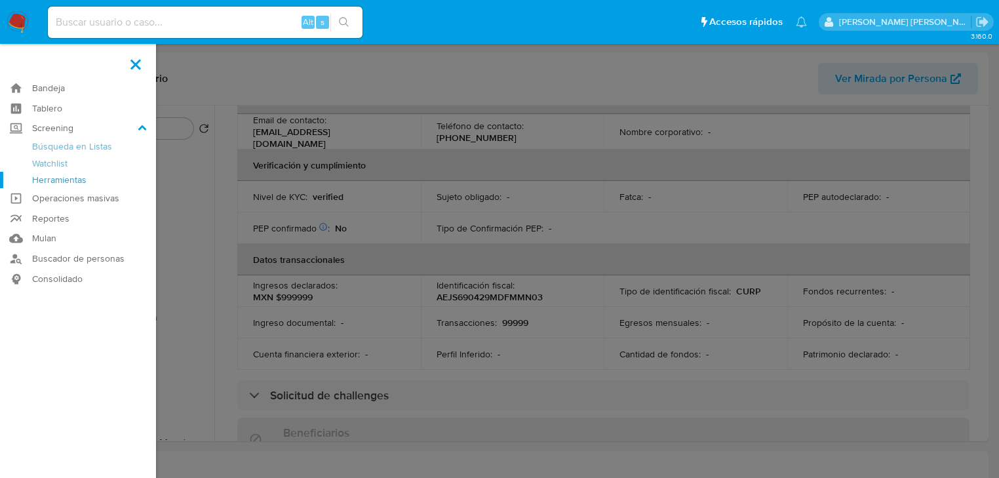
click at [77, 180] on link "Herramientas" at bounding box center [78, 180] width 156 height 16
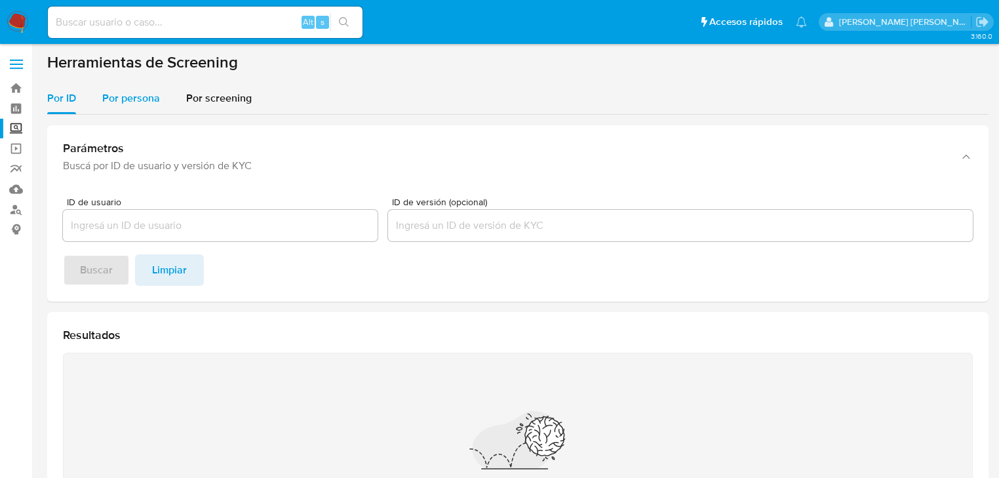
click at [132, 87] on div "Por persona" at bounding box center [131, 98] width 58 height 31
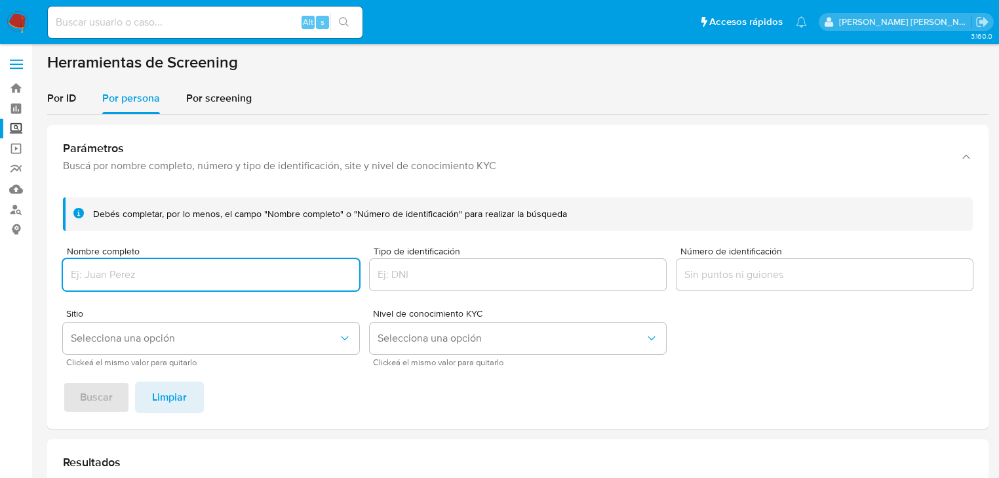
click at [143, 270] on input "Nombre completo" at bounding box center [211, 274] width 296 height 17
type input "ANGEL ANEL JUAREZ"
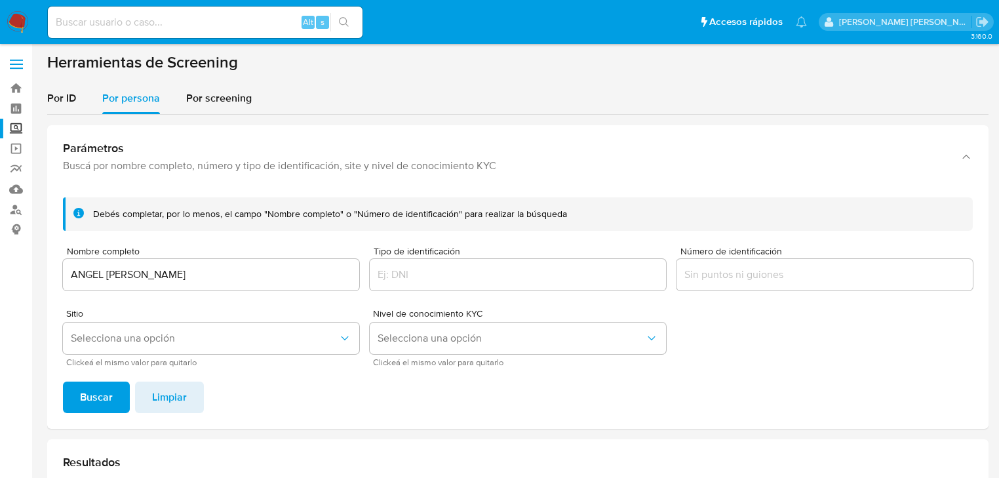
click at [96, 398] on span "Buscar" at bounding box center [96, 397] width 33 height 29
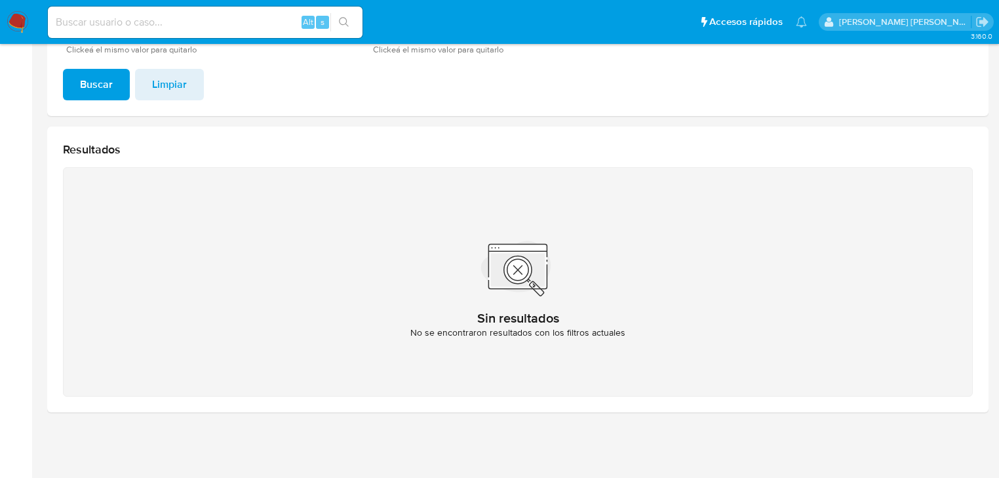
click at [173, 33] on div "Alt s" at bounding box center [205, 22] width 315 height 31
click at [176, 24] on input at bounding box center [205, 22] width 315 height 17
paste input "V0BtjjmkJ8v933kZs5sZbzqr"
type input "V0BtjjmkJ8v933kZs5sZbzqr"
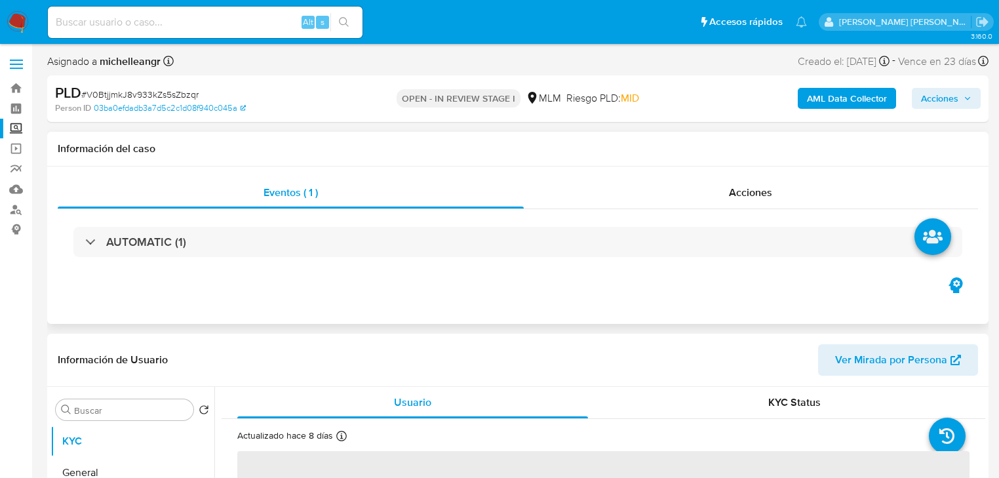
select select "10"
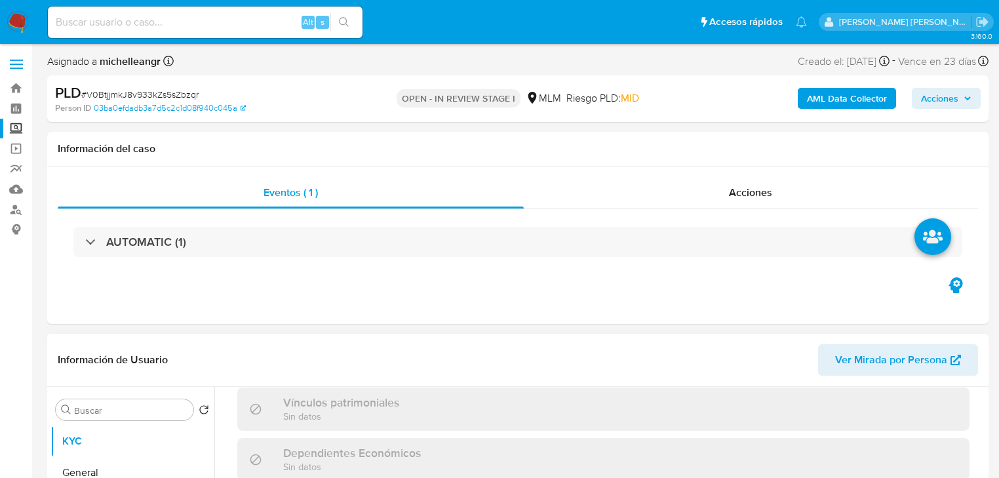
scroll to position [815, 0]
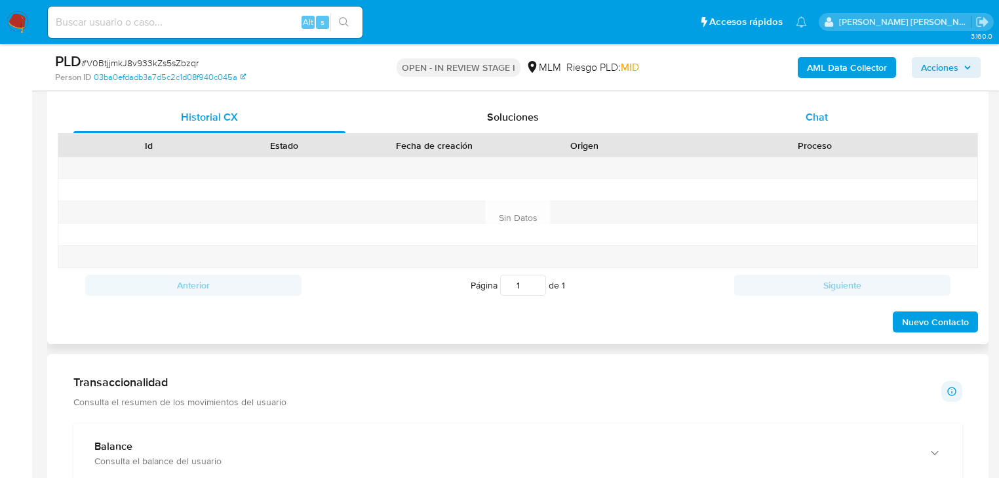
click at [810, 125] on div "Chat" at bounding box center [817, 117] width 272 height 31
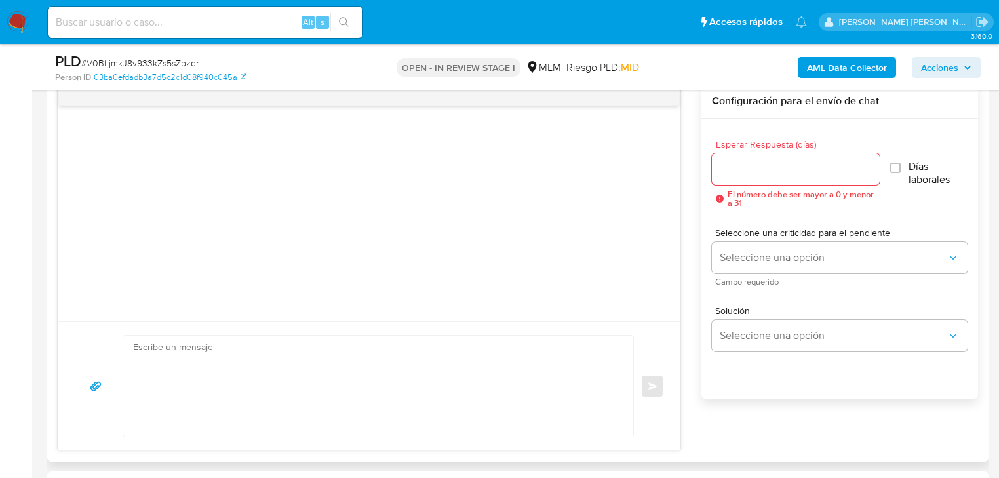
scroll to position [734, 0]
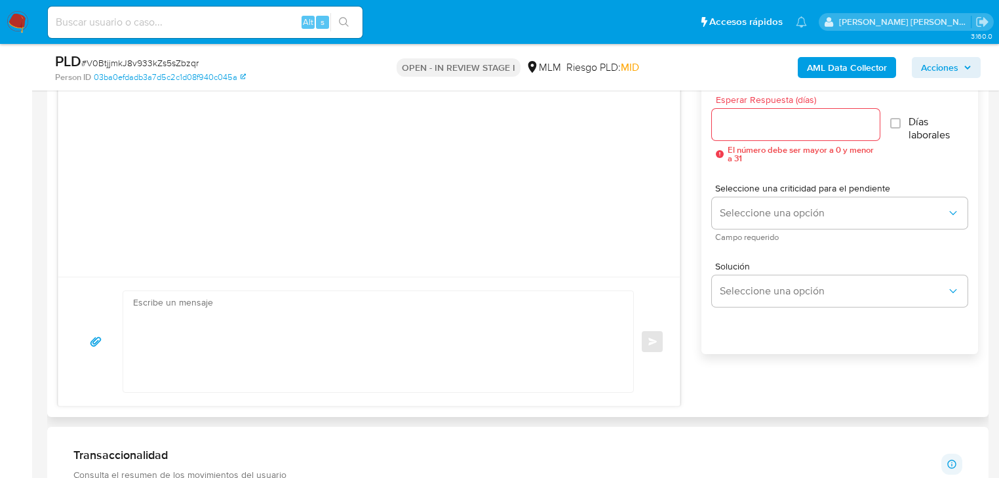
click at [206, 304] on textarea at bounding box center [375, 341] width 484 height 101
paste textarea "Estimado xxxxxxxx Te comunicamos que se ha identificado un cambio en el uso hab…"
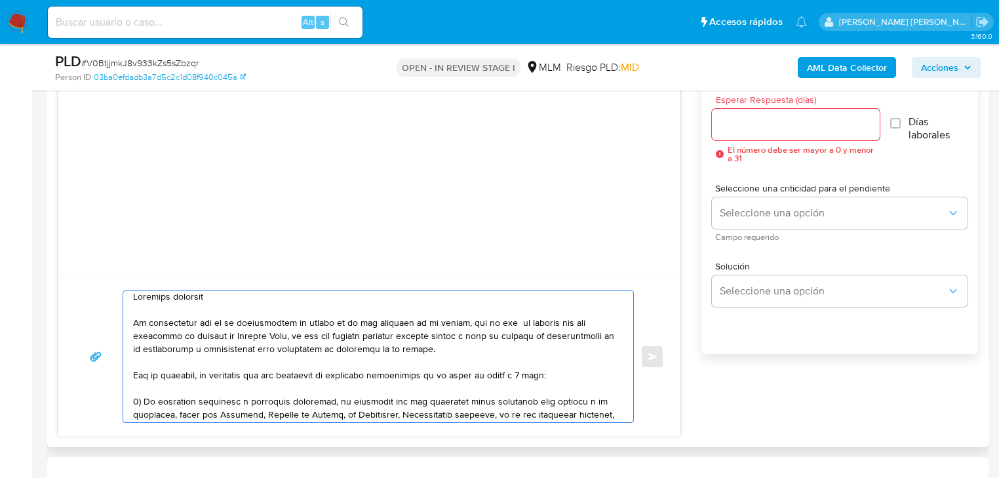
scroll to position [0, 0]
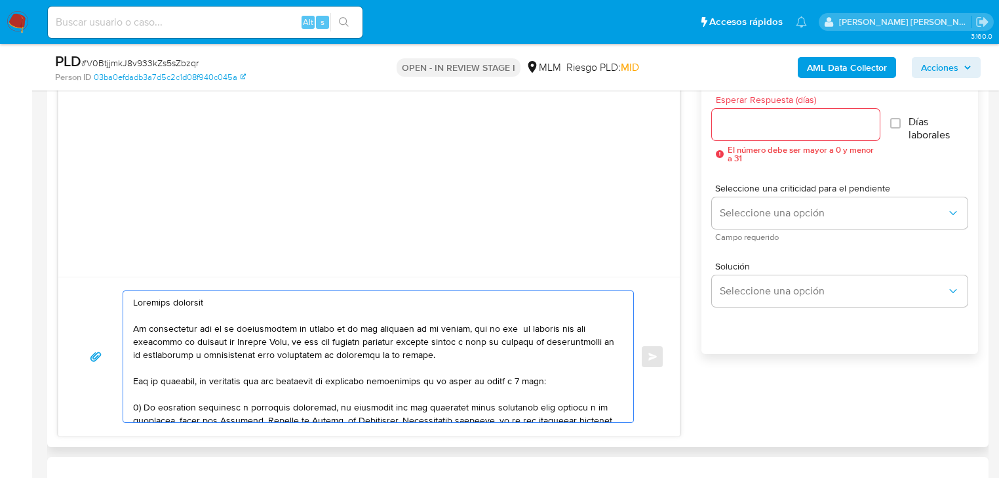
click at [201, 295] on textarea at bounding box center [375, 356] width 484 height 131
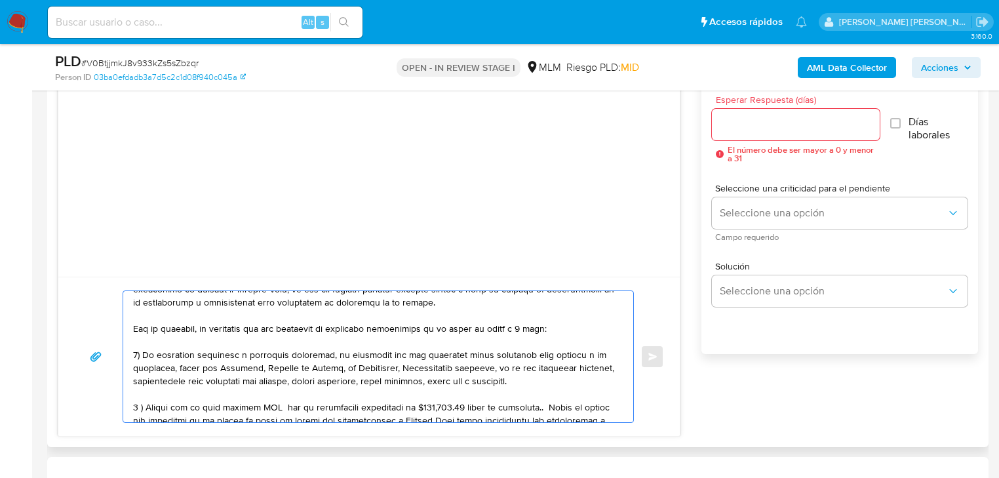
scroll to position [105, 0]
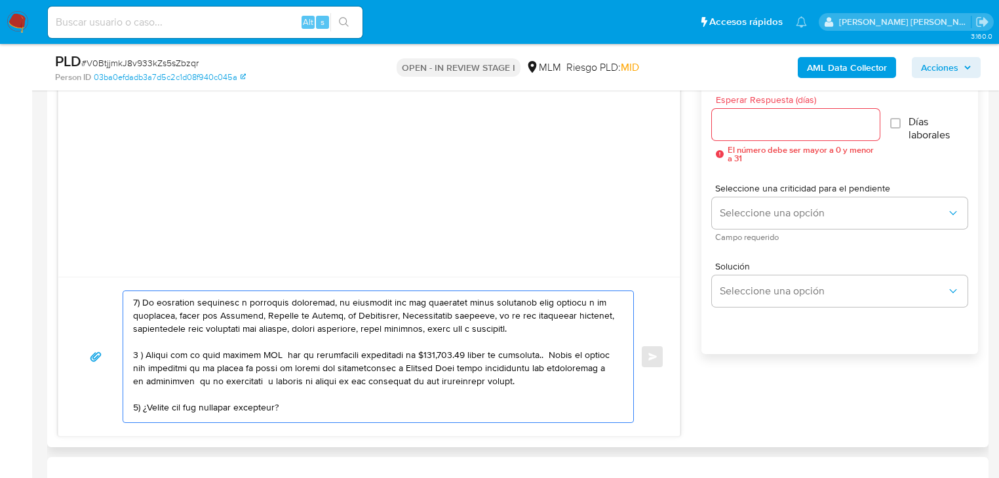
drag, startPoint x: 463, startPoint y: 354, endPoint x: 416, endPoint y: 354, distance: 46.6
click at [416, 354] on textarea at bounding box center [375, 356] width 484 height 131
click at [498, 356] on textarea at bounding box center [375, 356] width 484 height 131
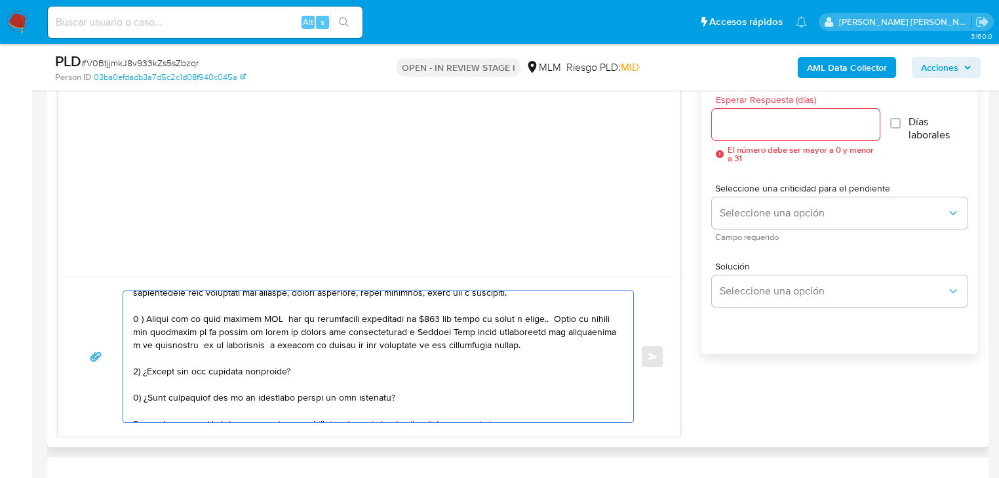
scroll to position [157, 0]
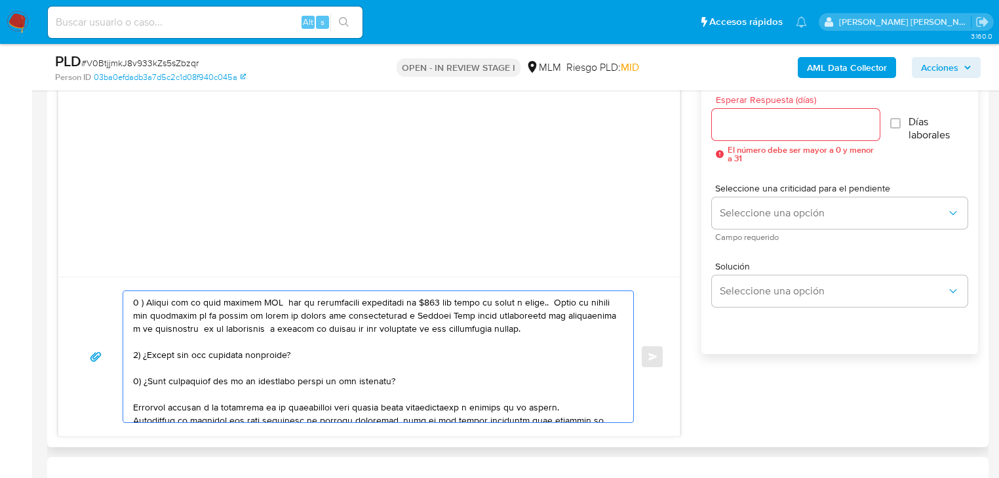
click at [416, 380] on textarea at bounding box center [375, 356] width 484 height 131
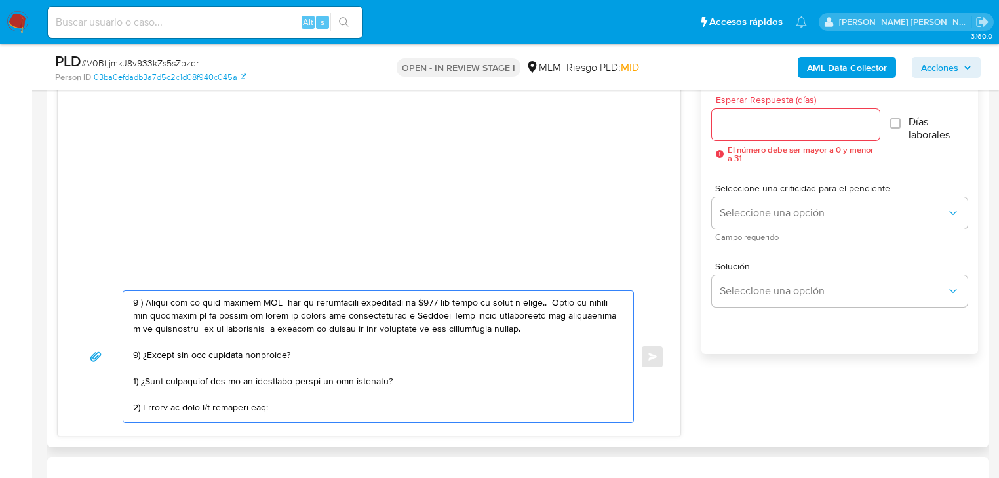
scroll to position [162, 0]
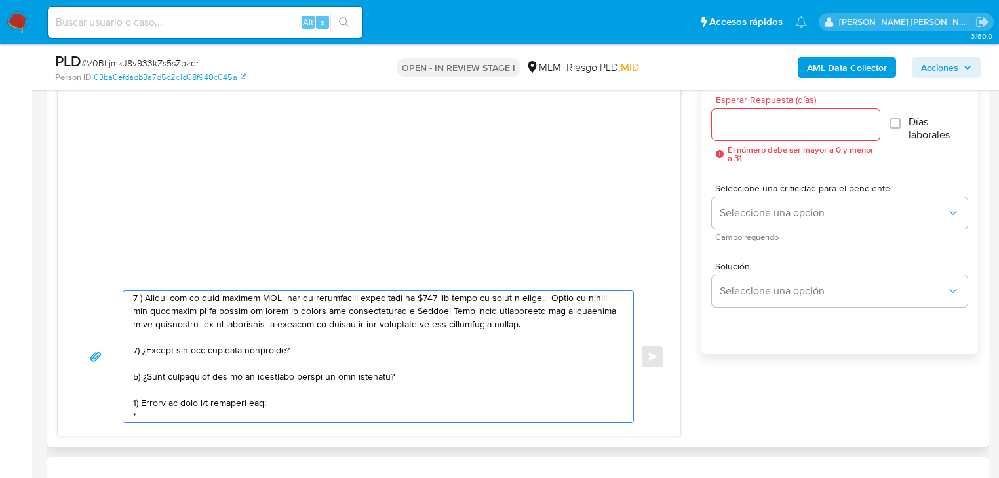
paste textarea "K2 Sandra Edith Amezcua Jimenez"
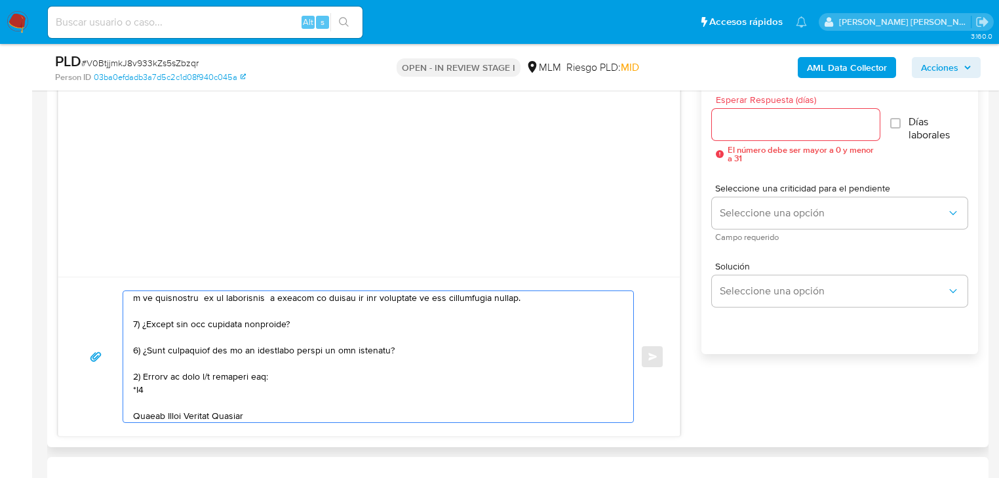
click at [133, 415] on textarea at bounding box center [375, 356] width 484 height 131
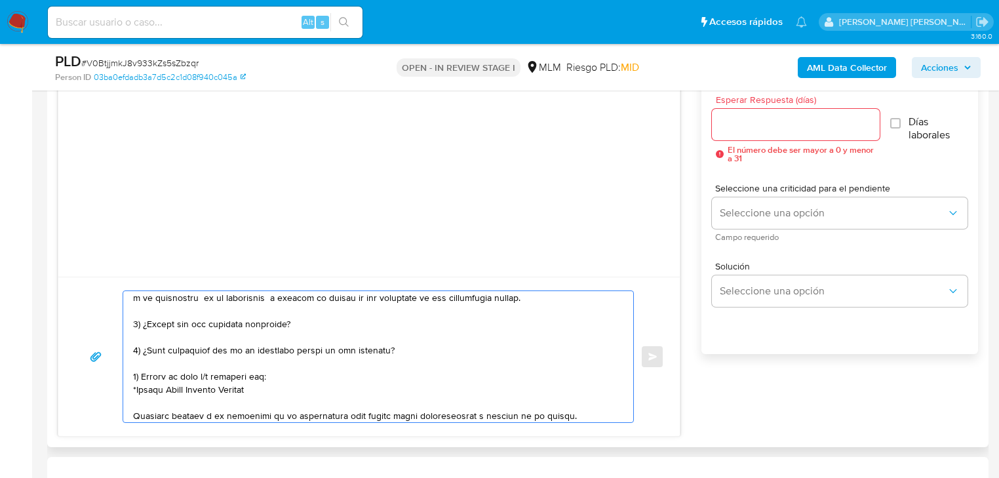
click at [315, 393] on textarea at bounding box center [375, 356] width 484 height 131
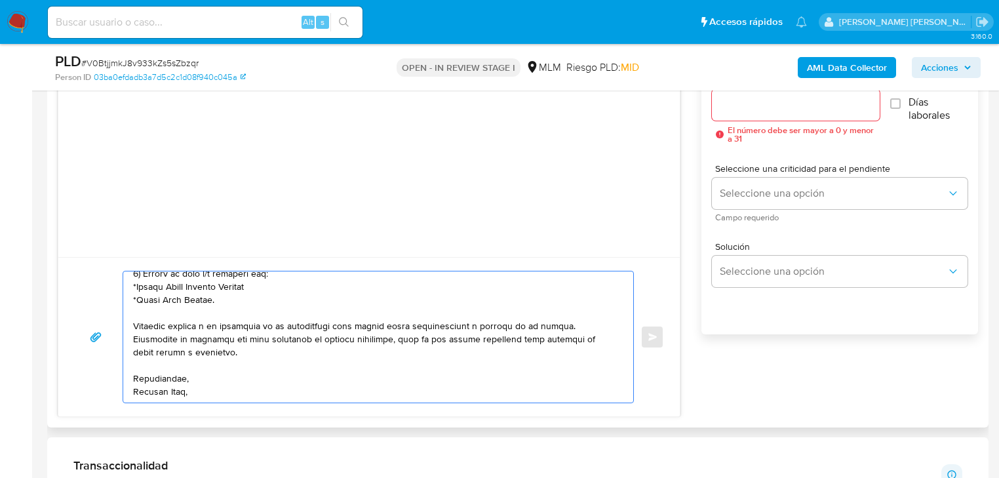
scroll to position [787, 0]
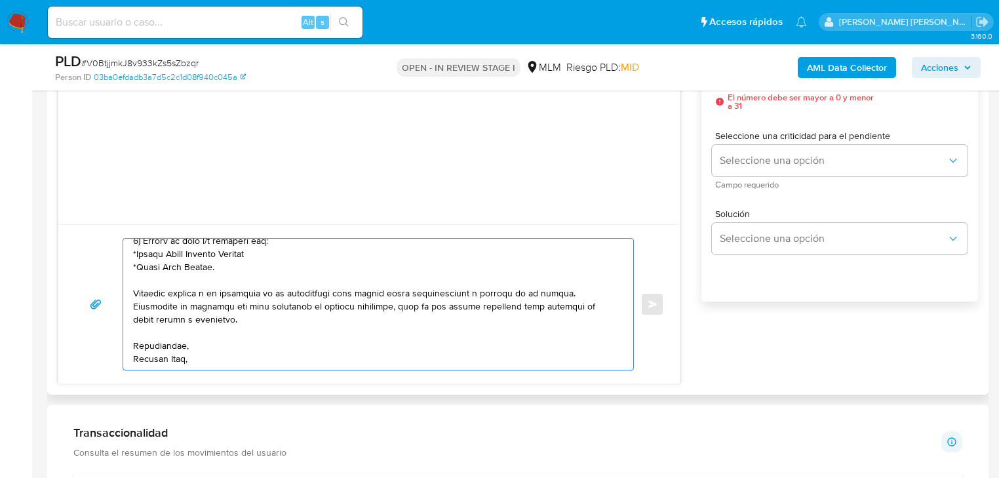
click at [188, 358] on textarea at bounding box center [375, 304] width 484 height 131
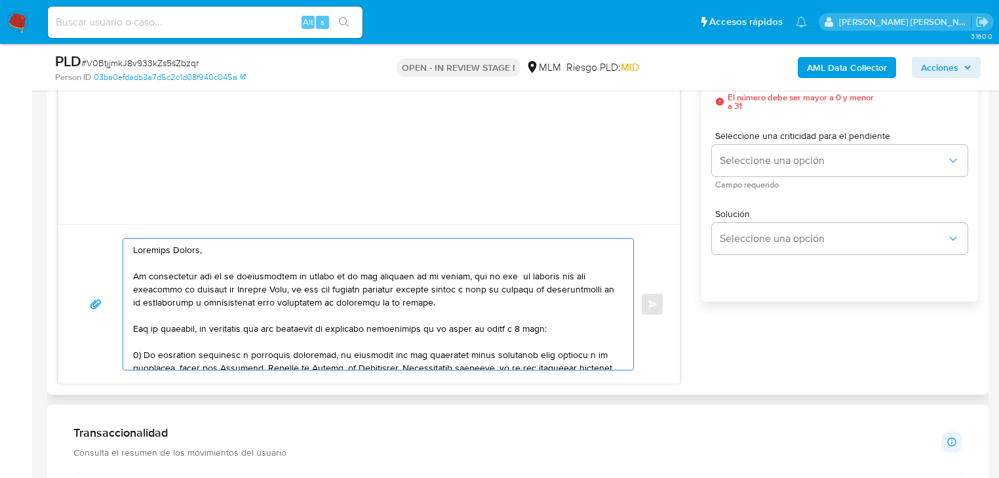
scroll to position [630, 0]
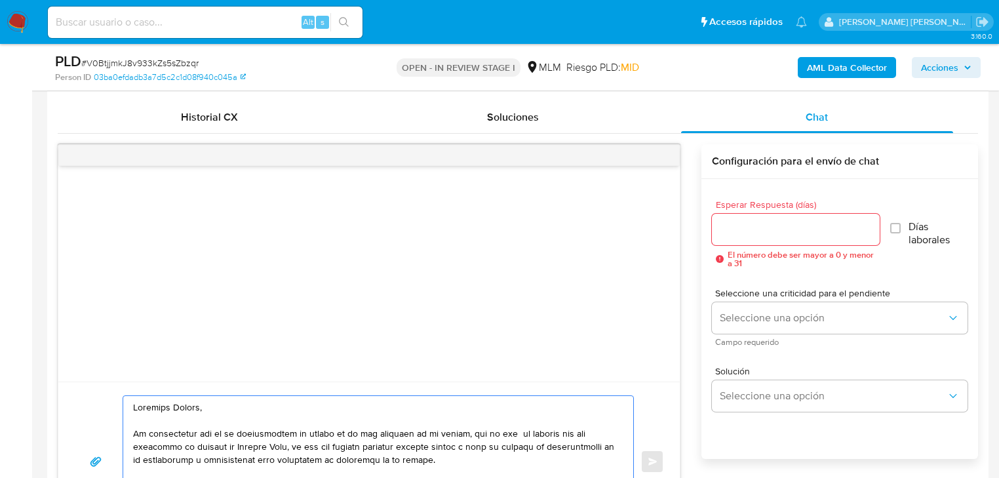
type textarea "Estimado Carlos, Te comunicamos que se ha identificado un cambio en el uso habi…"
click at [749, 226] on input "Esperar Respuesta (días)" at bounding box center [796, 229] width 168 height 17
type input "5"
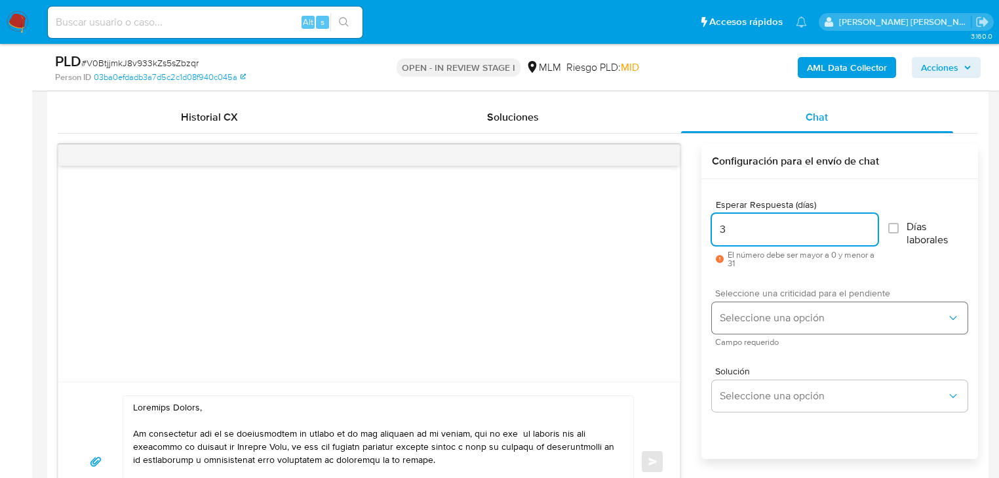
type input "3"
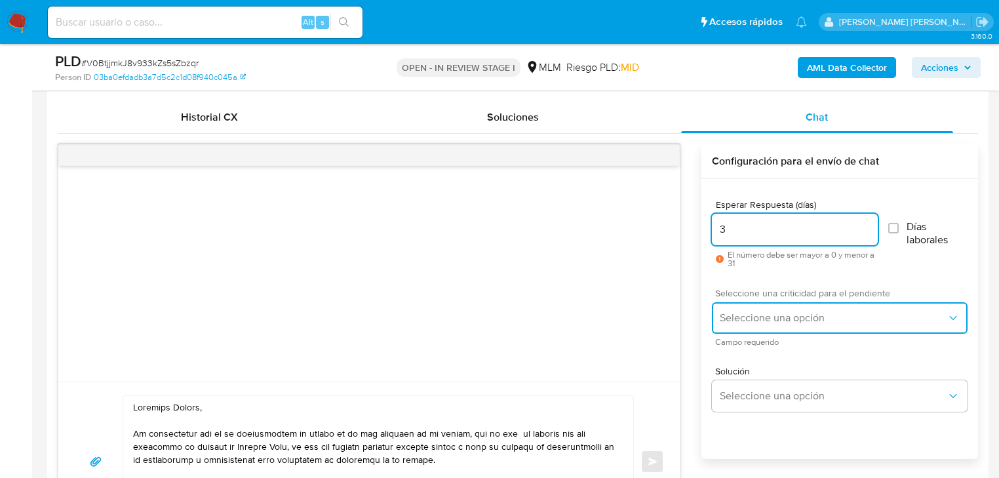
click at [803, 315] on span "Seleccione una opción" at bounding box center [833, 317] width 227 height 13
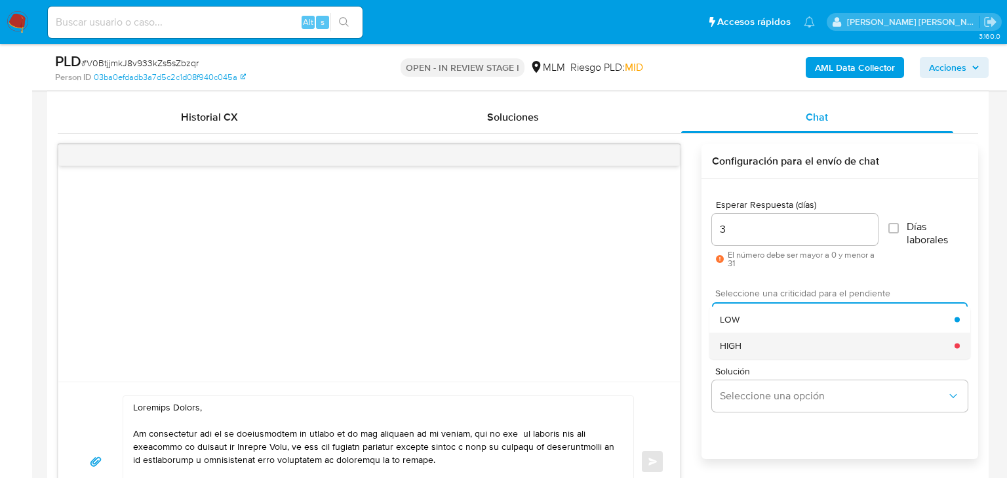
click at [748, 342] on div "HIGH" at bounding box center [837, 345] width 235 height 26
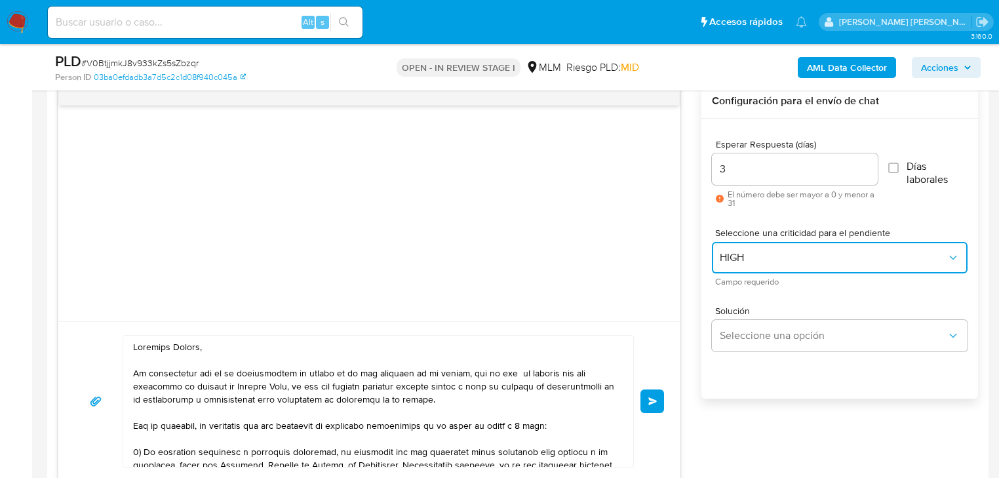
scroll to position [734, 0]
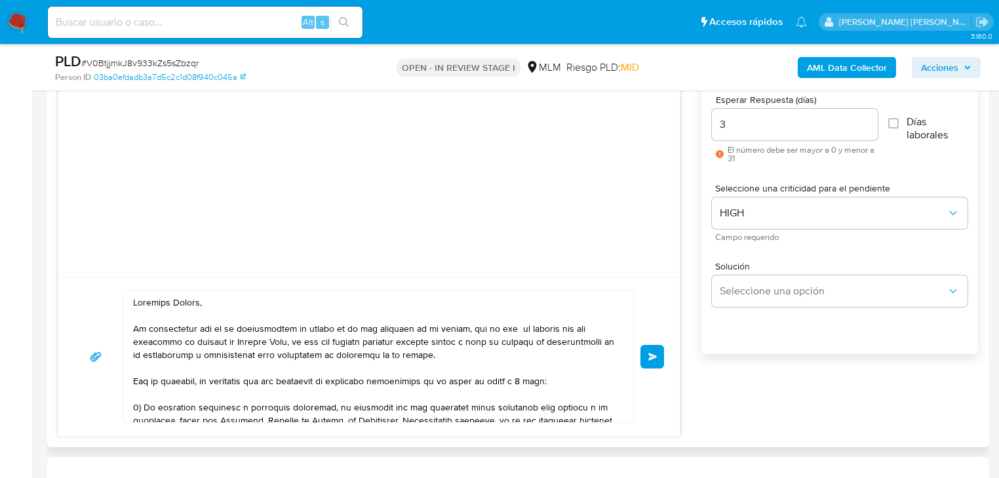
click at [656, 359] on button "Enviar" at bounding box center [653, 357] width 24 height 24
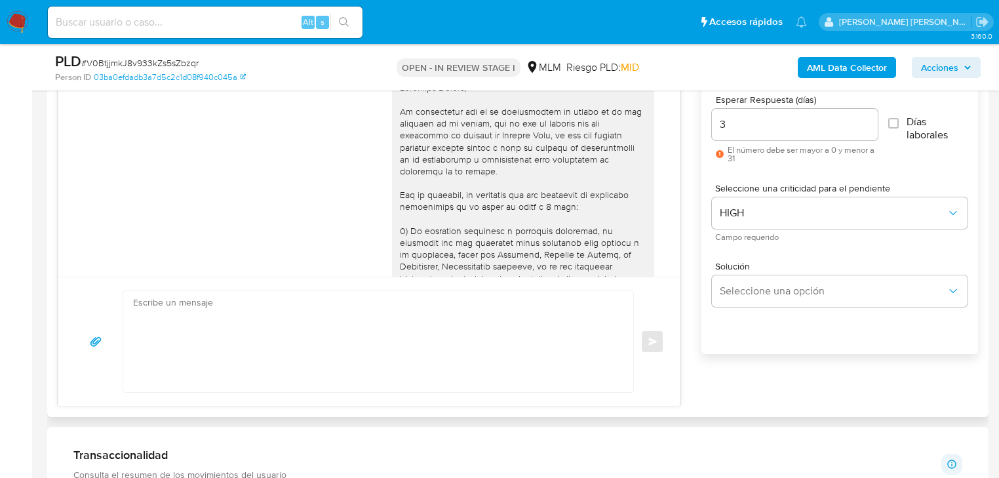
scroll to position [336, 0]
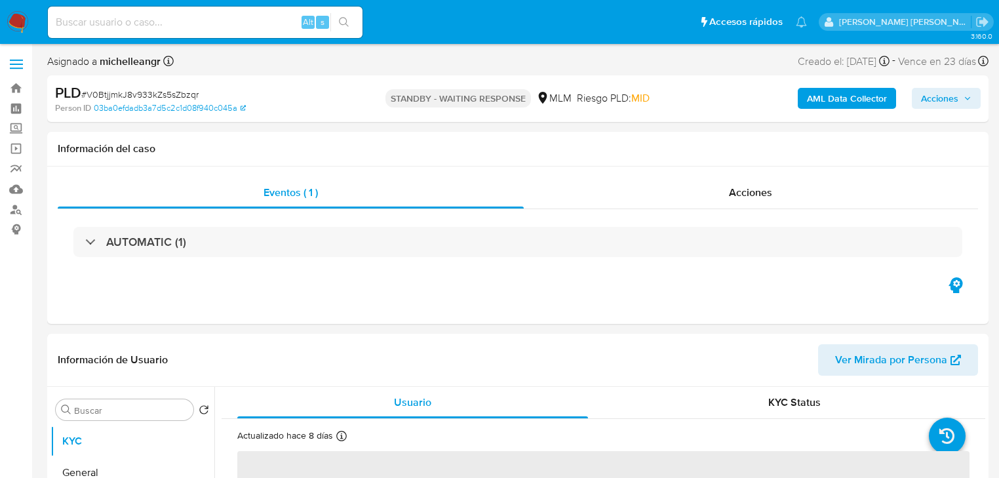
select select "10"
click at [165, 15] on input at bounding box center [205, 22] width 315 height 17
paste input "RMztYmmDCdJGtWP2UWA4VCTC"
type input "RMztYmmDCdJGtWP2UWA4VCTC"
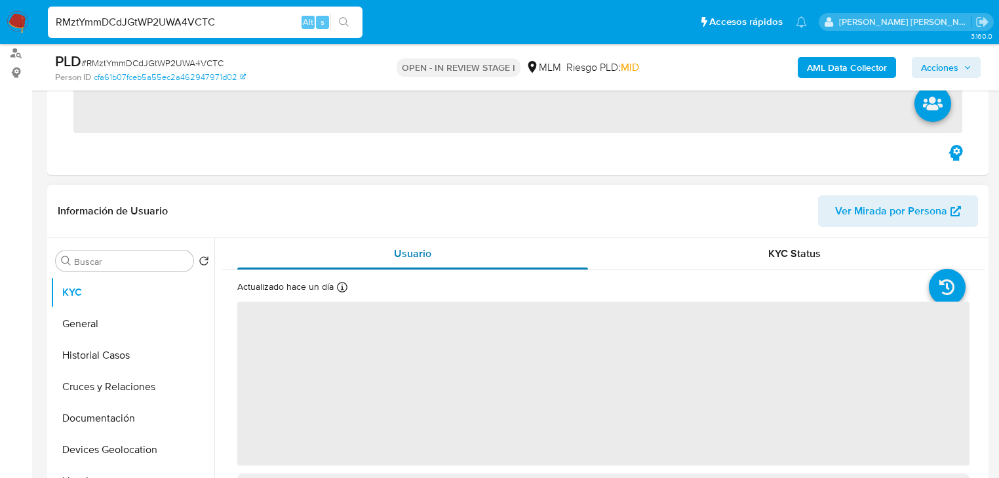
scroll to position [157, 0]
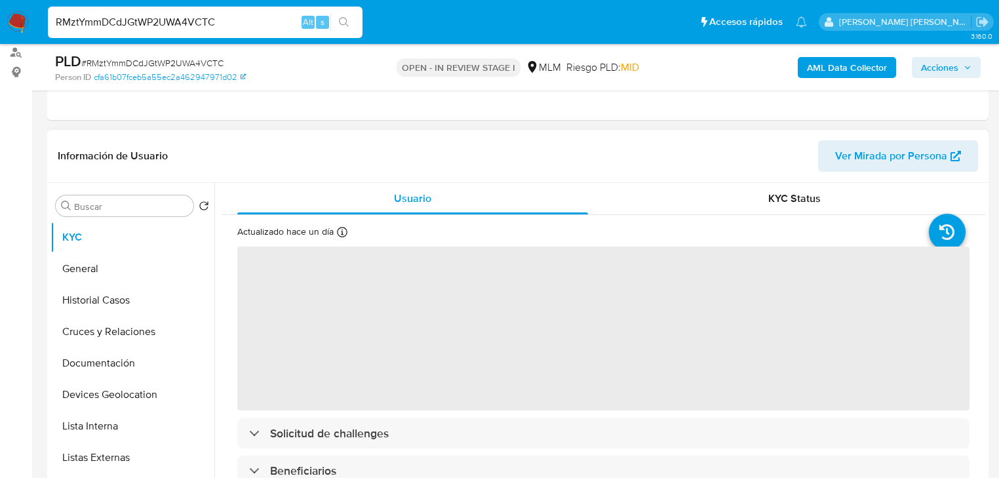
select select "10"
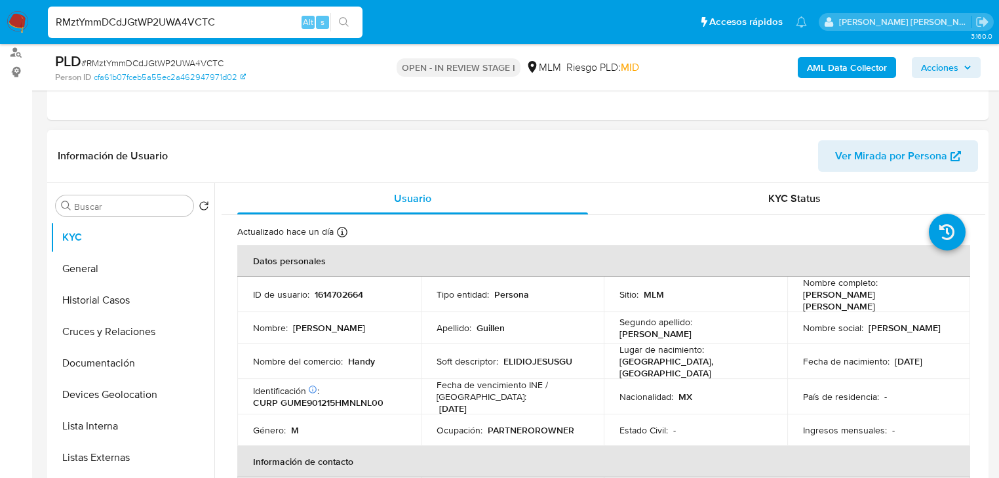
scroll to position [52, 0]
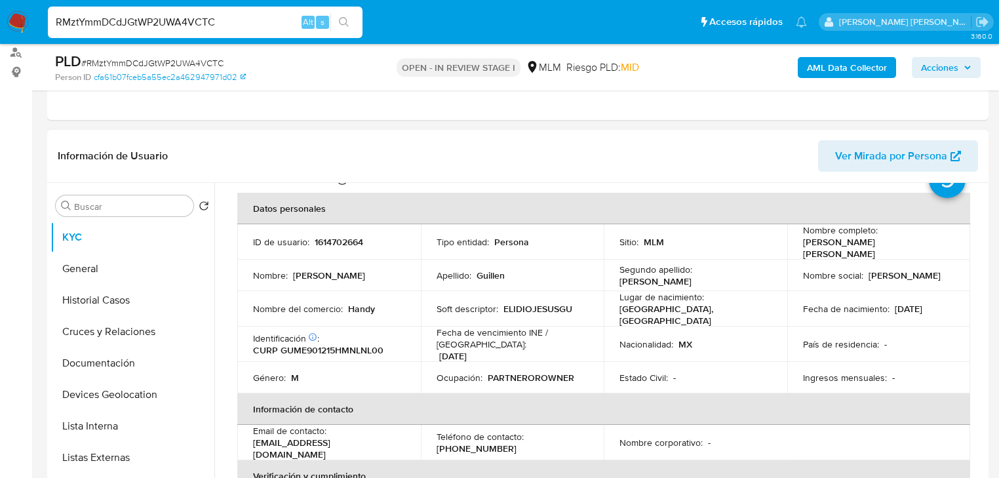
click at [332, 237] on p "1614702664" at bounding box center [339, 242] width 49 height 12
copy p "1614702664"
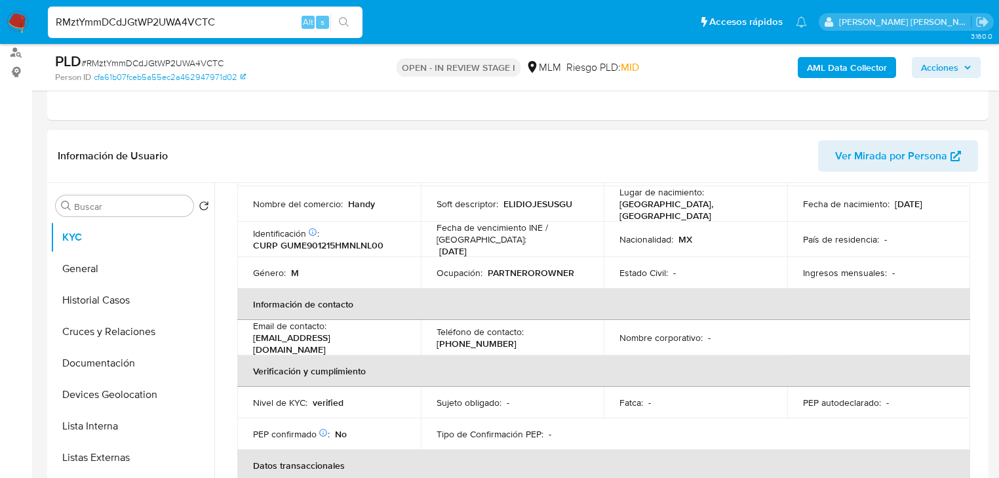
click at [661, 306] on th "Información de contacto" at bounding box center [603, 304] width 733 height 31
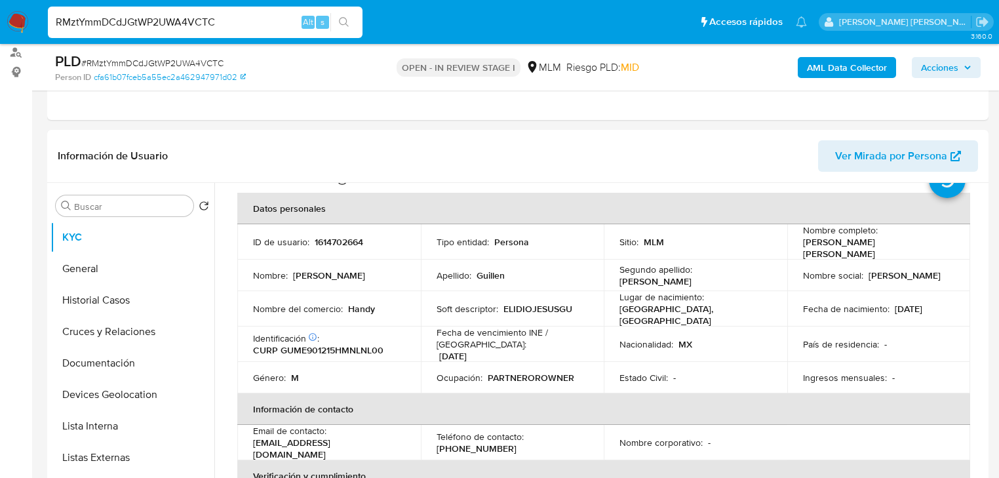
scroll to position [216, 0]
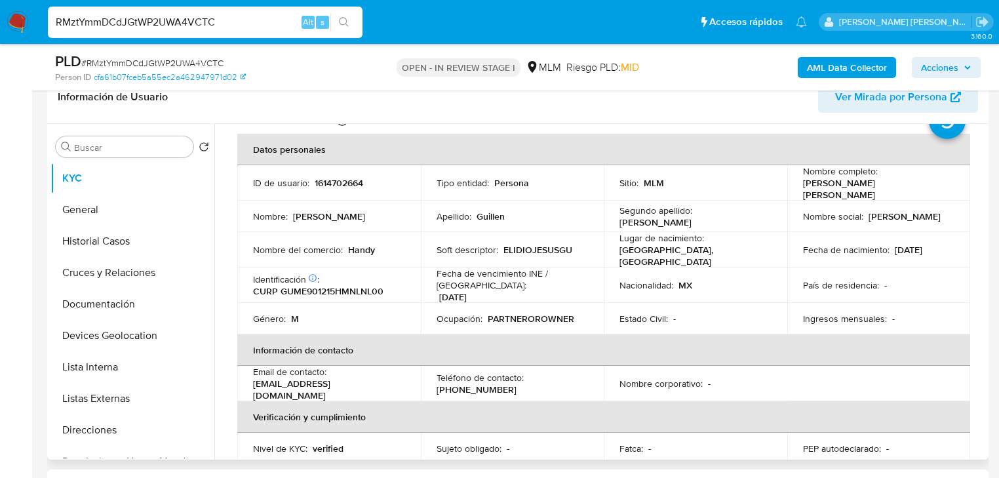
click at [897, 247] on p "[DATE]" at bounding box center [909, 250] width 28 height 12
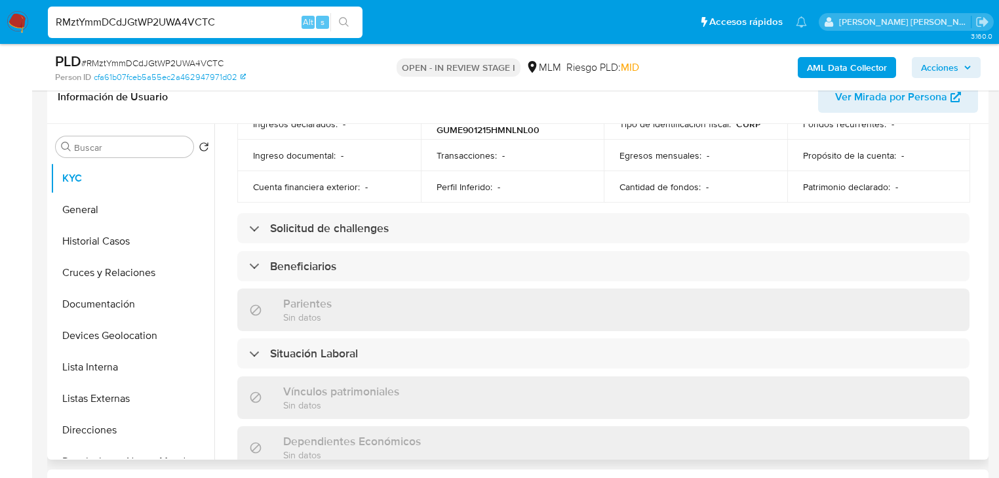
scroll to position [472, 0]
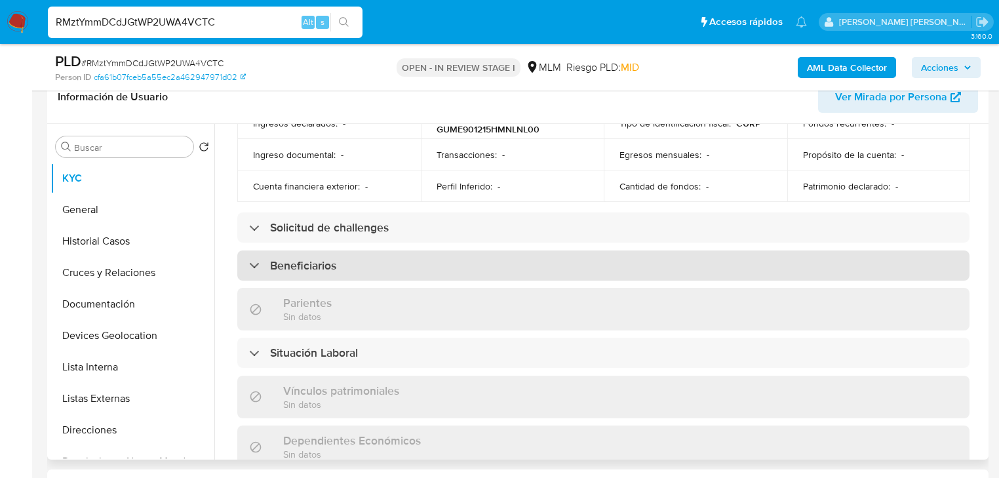
click at [386, 269] on div "Actualizado hace un día Creado: [DATE] 19:35:06 Actualizado: [DATE] 23:14:41 Da…" at bounding box center [604, 243] width 764 height 1118
click at [386, 254] on div "Beneficiarios" at bounding box center [603, 265] width 732 height 30
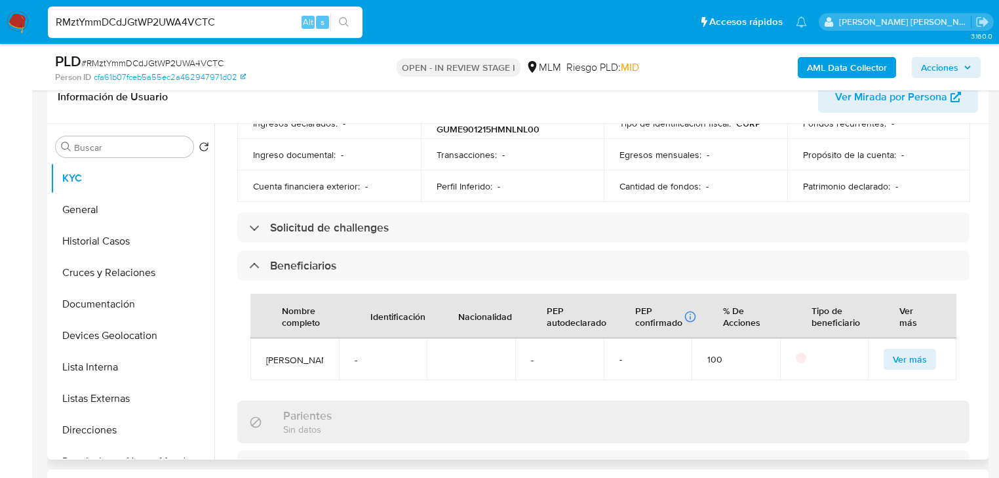
click at [893, 350] on span "Ver más" at bounding box center [910, 359] width 34 height 18
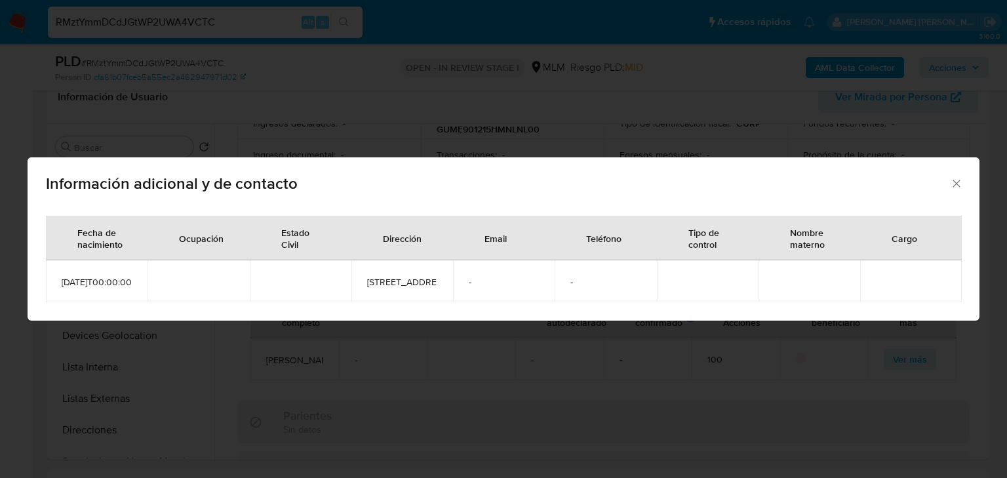
click at [97, 176] on span "Información adicional y de contacto" at bounding box center [498, 184] width 904 height 16
click at [956, 170] on div "Información adicional y de contacto" at bounding box center [504, 181] width 952 height 48
click at [952, 177] on icon "Cerrar" at bounding box center [956, 183] width 13 height 13
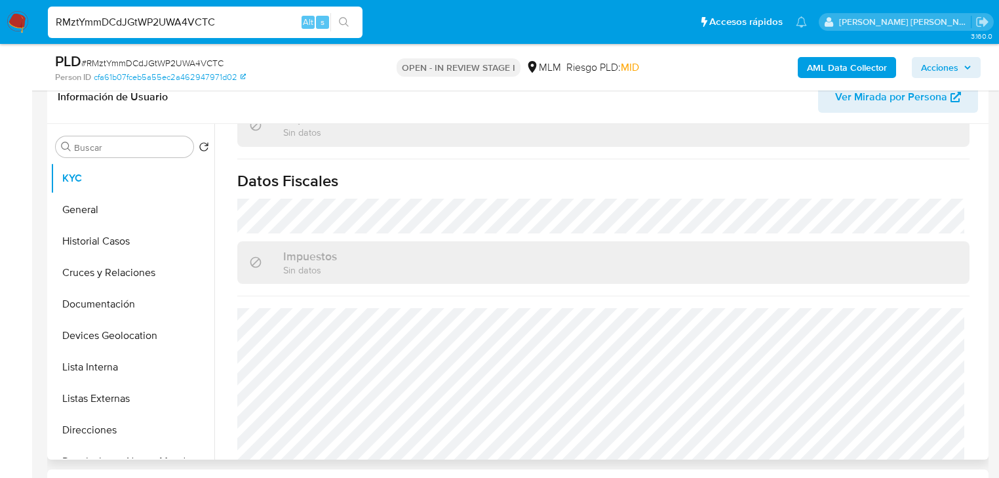
scroll to position [927, 0]
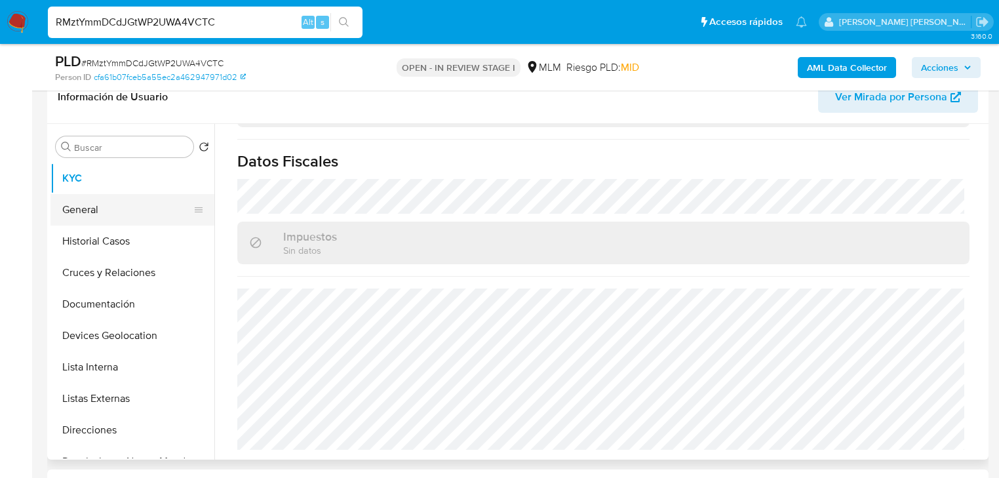
click at [115, 213] on button "General" at bounding box center [126, 209] width 153 height 31
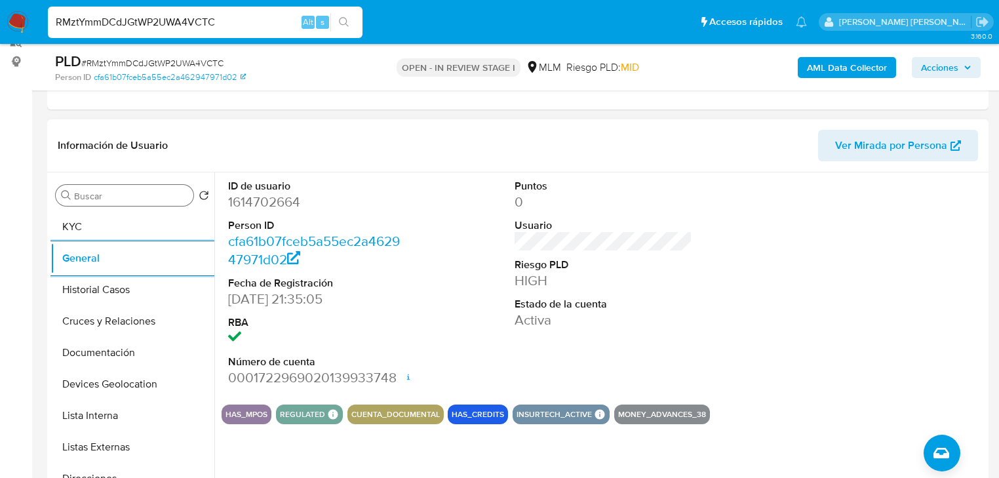
scroll to position [164, 0]
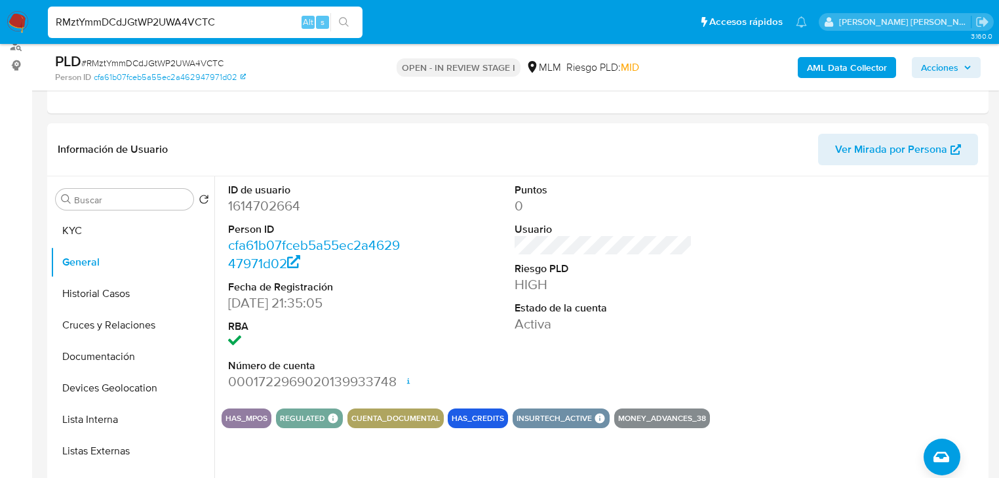
drag, startPoint x: 121, startPoint y: 292, endPoint x: 268, endPoint y: 285, distance: 147.7
click at [119, 289] on button "Historial Casos" at bounding box center [132, 293] width 164 height 31
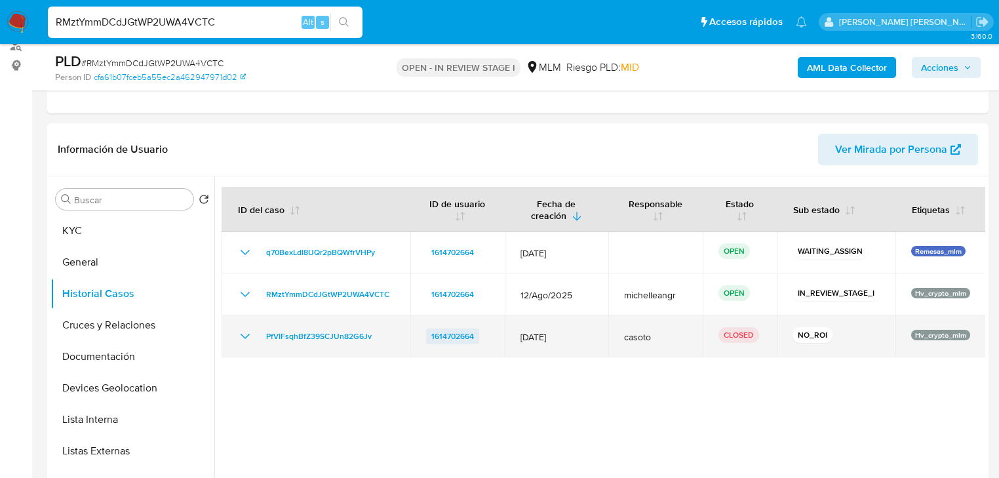
drag, startPoint x: 577, startPoint y: 336, endPoint x: 444, endPoint y: 330, distance: 133.3
click at [444, 330] on tr "PfVIFsqhBfZ39SCJUn82G6Jv 1614702664 12/Mar/2025 casoto CLOSED NO_ROI Hv_crypto_…" at bounding box center [604, 336] width 765 height 42
click at [241, 333] on icon "Mostrar/Ocultar" at bounding box center [245, 337] width 16 height 16
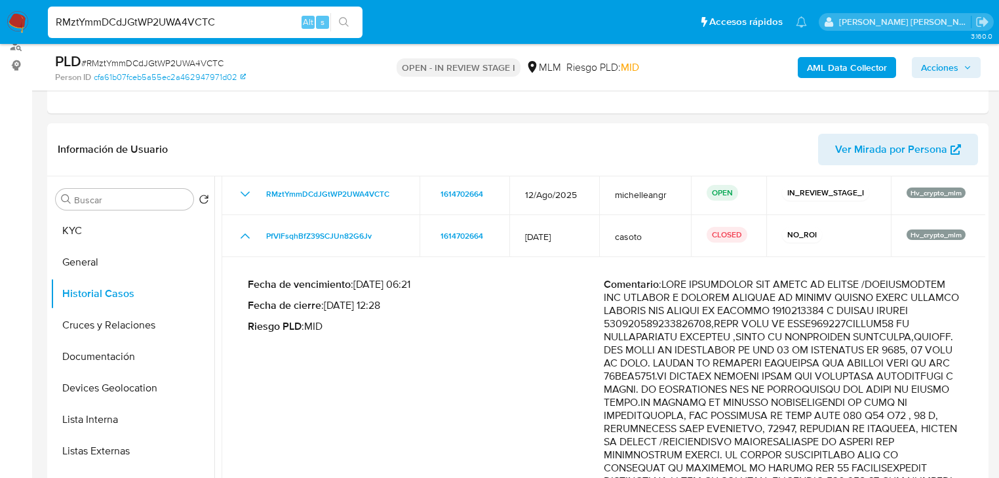
scroll to position [210, 0]
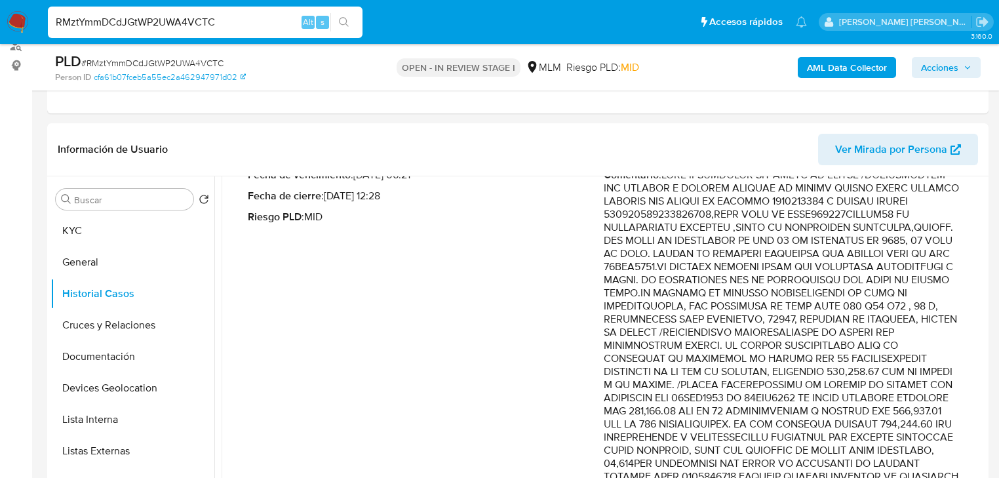
drag, startPoint x: 761, startPoint y: 247, endPoint x: 893, endPoint y: 411, distance: 210.4
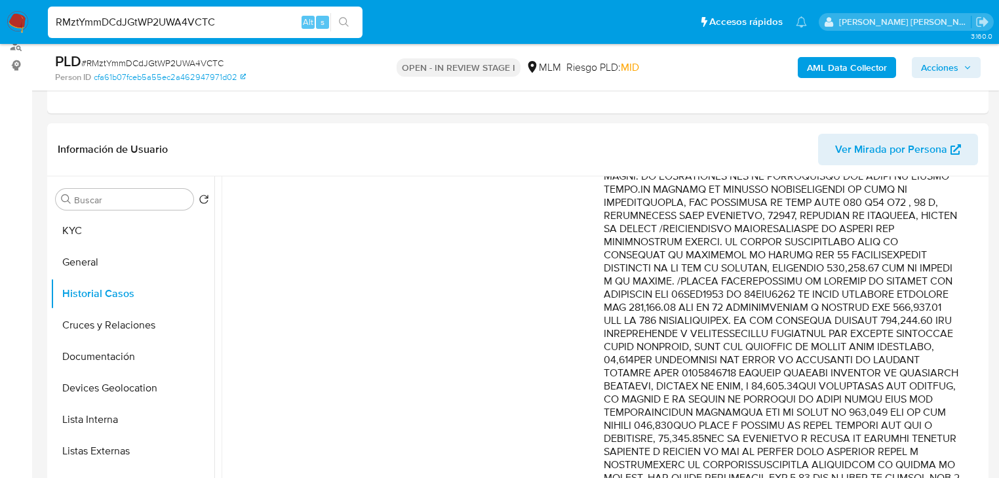
scroll to position [315, 0]
drag, startPoint x: 687, startPoint y: 358, endPoint x: 918, endPoint y: 383, distance: 232.2
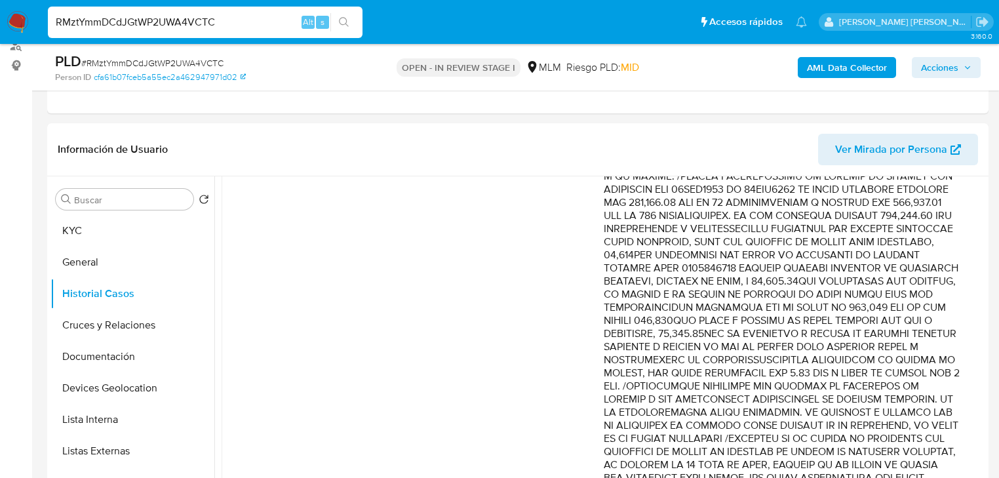
scroll to position [420, 0]
drag, startPoint x: 688, startPoint y: 334, endPoint x: 703, endPoint y: 307, distance: 30.8
click at [689, 332] on p "Comentario :" at bounding box center [782, 392] width 356 height 866
drag, startPoint x: 703, startPoint y: 307, endPoint x: 903, endPoint y: 378, distance: 212.2
click at [903, 378] on p "Comentario :" at bounding box center [782, 392] width 356 height 866
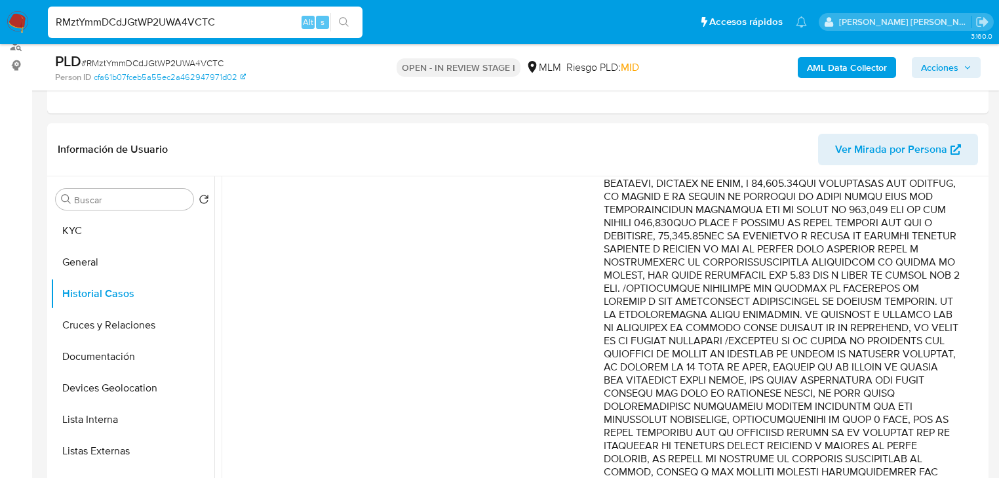
scroll to position [525, 0]
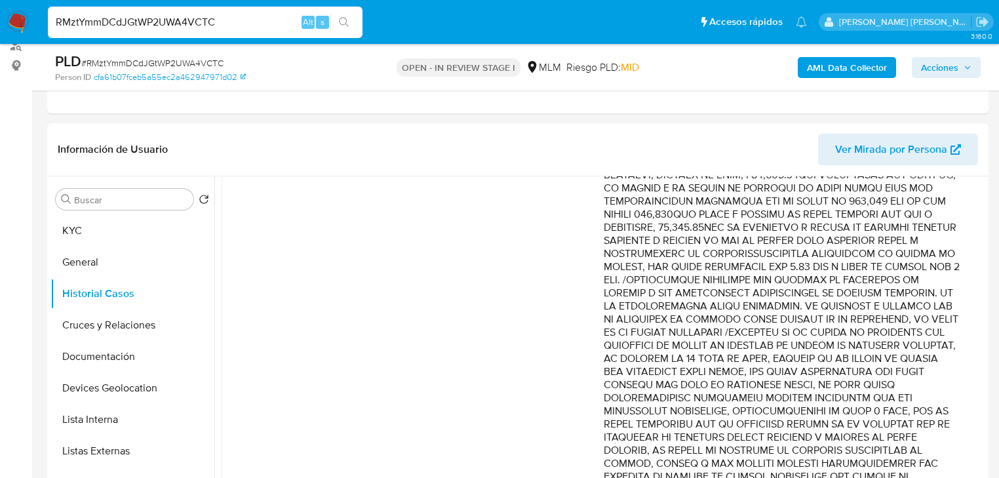
drag, startPoint x: 890, startPoint y: 341, endPoint x: 909, endPoint y: 387, distance: 49.7
click at [908, 387] on p "Comentario :" at bounding box center [782, 287] width 356 height 866
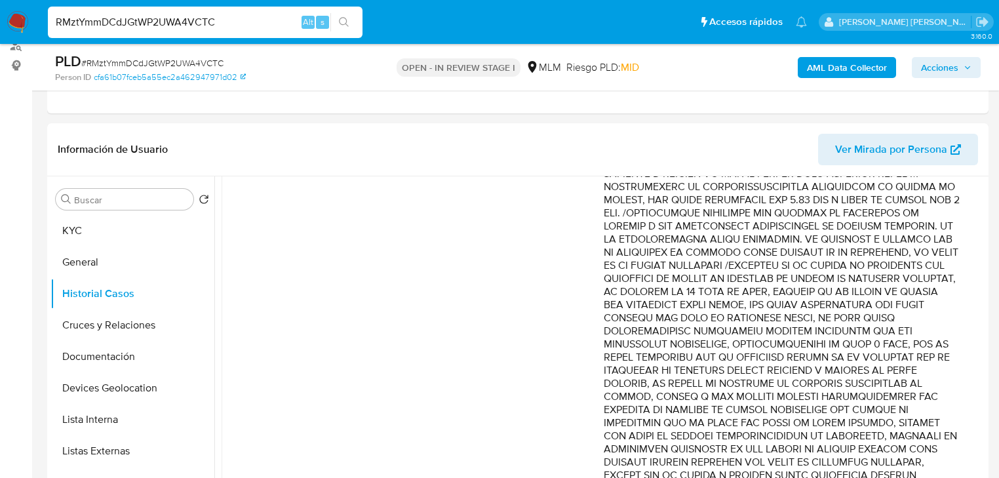
scroll to position [630, 0]
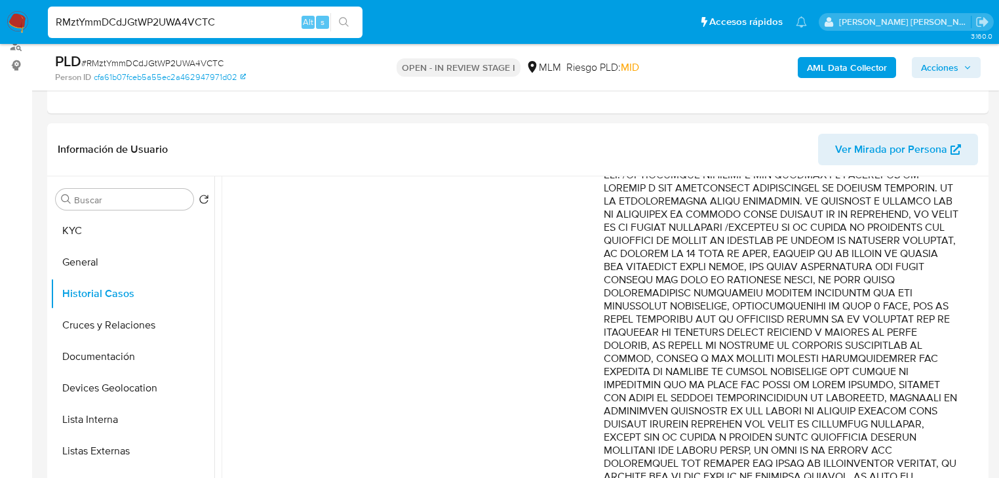
click at [763, 312] on p "Comentario :" at bounding box center [782, 182] width 356 height 866
drag, startPoint x: 789, startPoint y: 291, endPoint x: 882, endPoint y: 368, distance: 121.1
click at [882, 368] on p "Comentario :" at bounding box center [782, 182] width 356 height 866
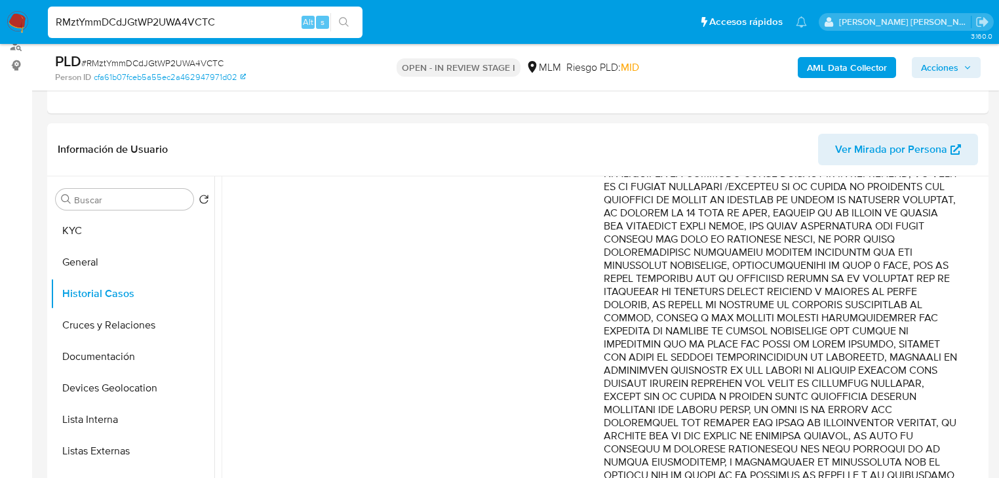
scroll to position [734, 0]
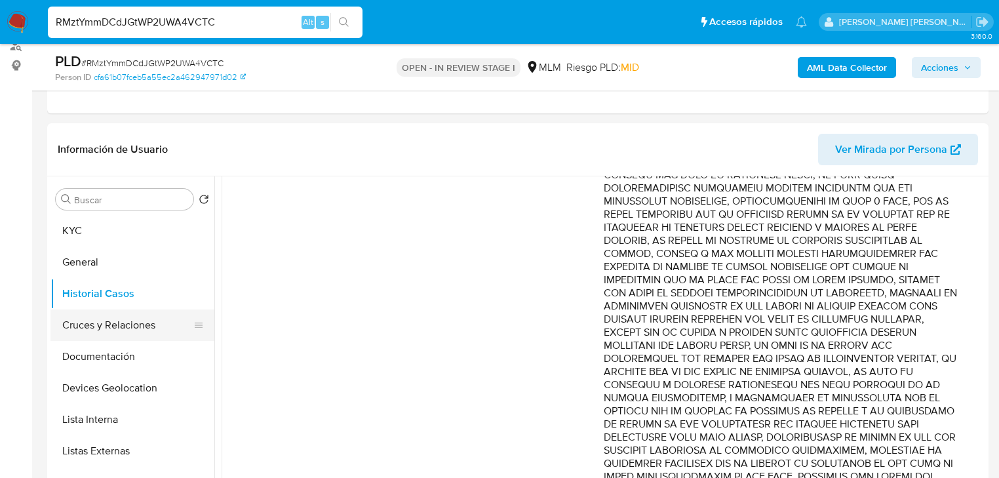
click at [140, 327] on button "Cruces y Relaciones" at bounding box center [126, 325] width 153 height 31
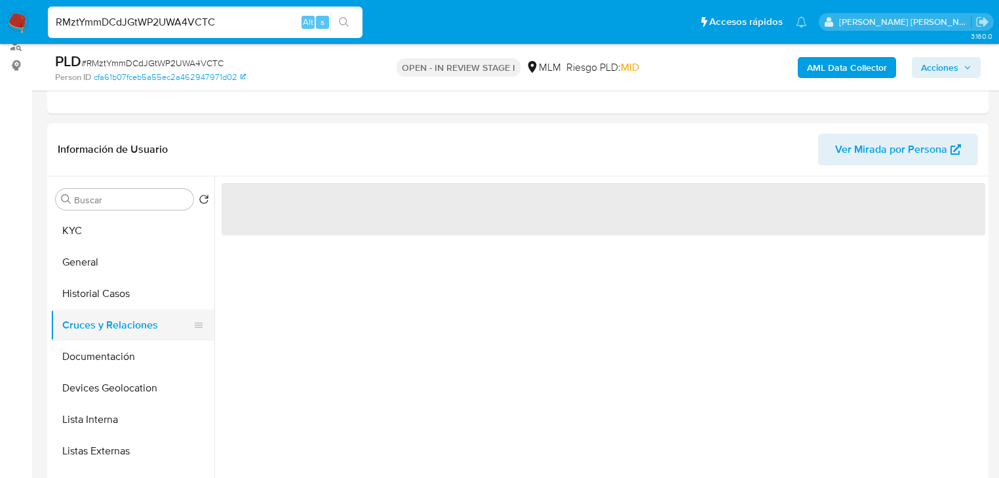
scroll to position [0, 0]
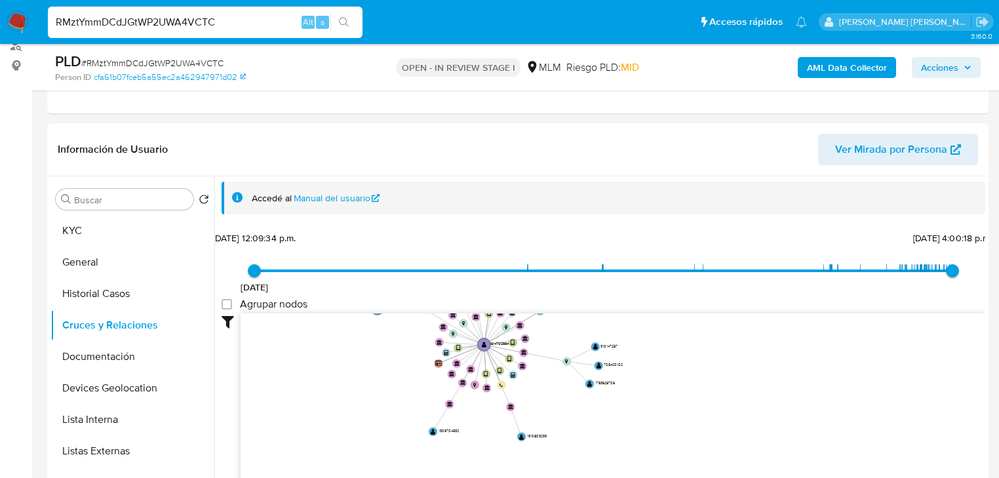
drag, startPoint x: 422, startPoint y: 386, endPoint x: 435, endPoint y: 402, distance: 20.6
click at [430, 400] on icon "device-67a956939001ecd7a52f4ce6  user-1614702664  1614702664 device-67a9605d6…" at bounding box center [613, 408] width 745 height 190
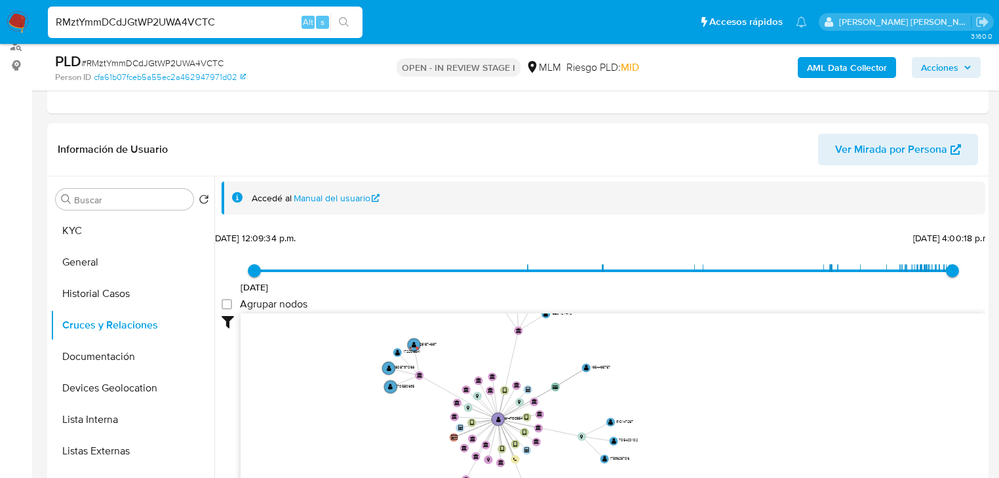
drag, startPoint x: 153, startPoint y: 335, endPoint x: 263, endPoint y: 344, distance: 110.5
click at [153, 334] on button "Cruces y Relaciones" at bounding box center [132, 325] width 164 height 31
drag, startPoint x: 128, startPoint y: 351, endPoint x: 138, endPoint y: 349, distance: 10.7
click at [138, 349] on button "Documentación" at bounding box center [126, 356] width 153 height 31
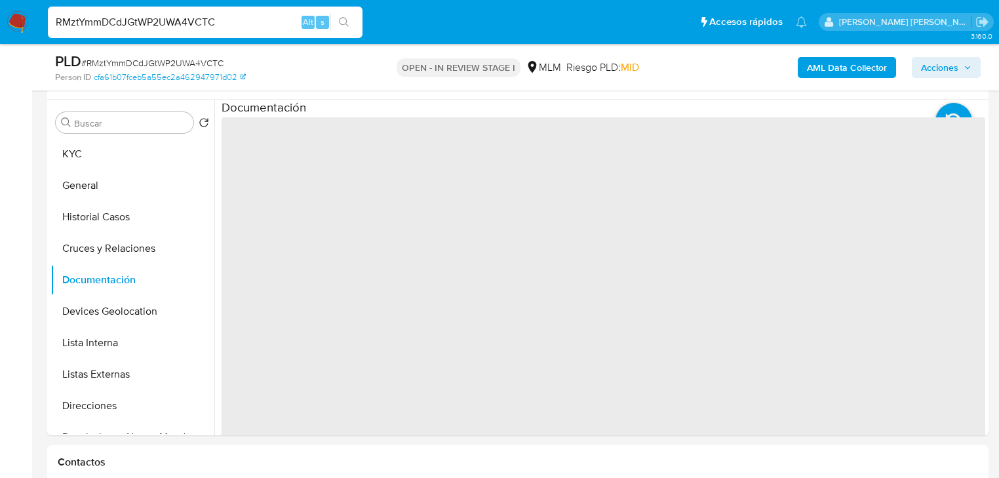
scroll to position [269, 0]
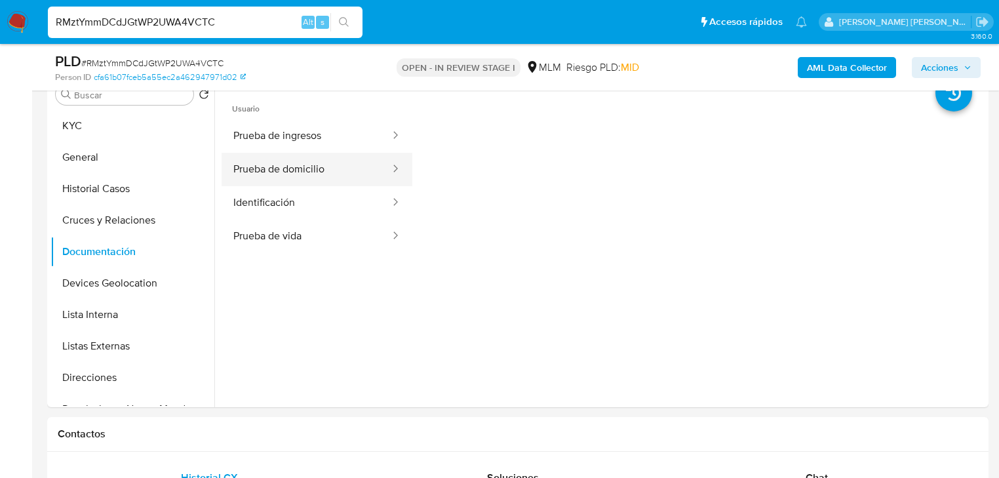
drag, startPoint x: 327, startPoint y: 129, endPoint x: 331, endPoint y: 165, distance: 36.3
click at [328, 129] on button "Prueba de ingresos" at bounding box center [307, 135] width 170 height 33
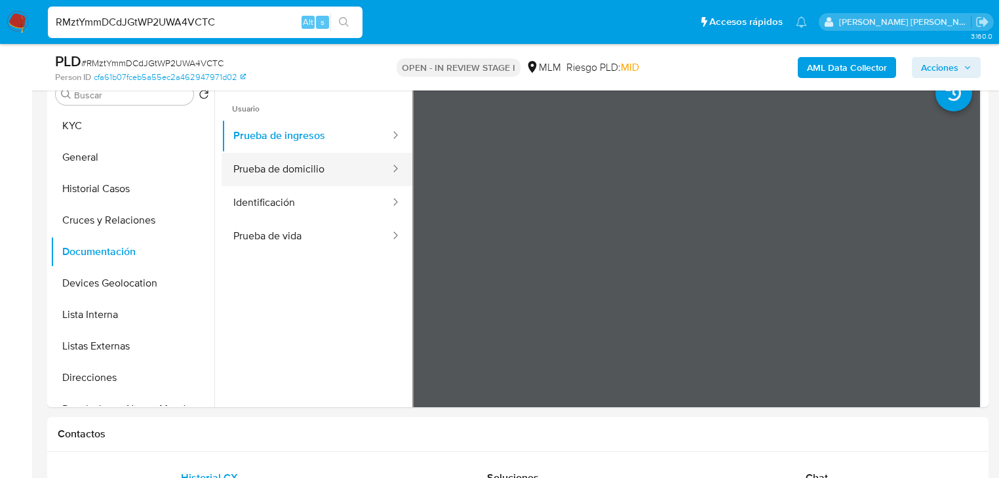
drag, startPoint x: 318, startPoint y: 179, endPoint x: 324, endPoint y: 176, distance: 6.8
click at [320, 178] on button "Prueba de domicilio" at bounding box center [307, 169] width 170 height 33
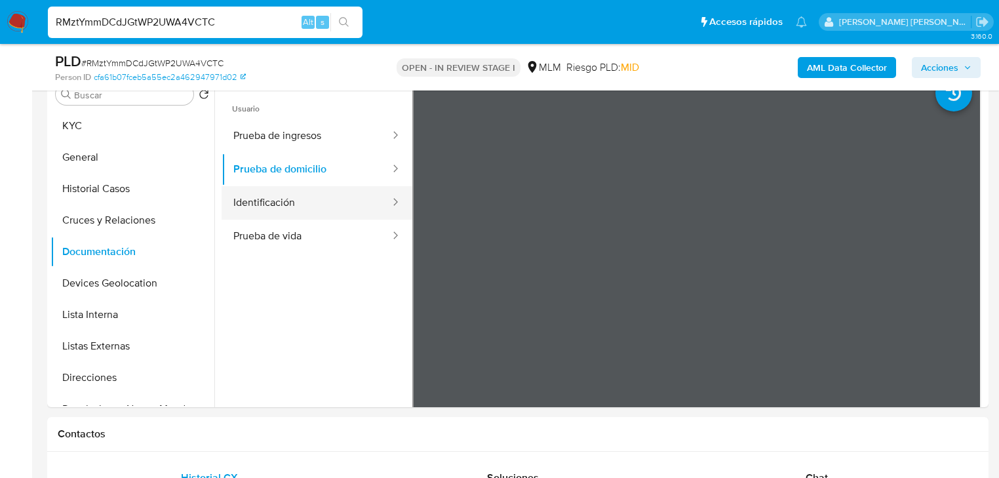
click at [290, 201] on button "Identificación" at bounding box center [307, 202] width 170 height 33
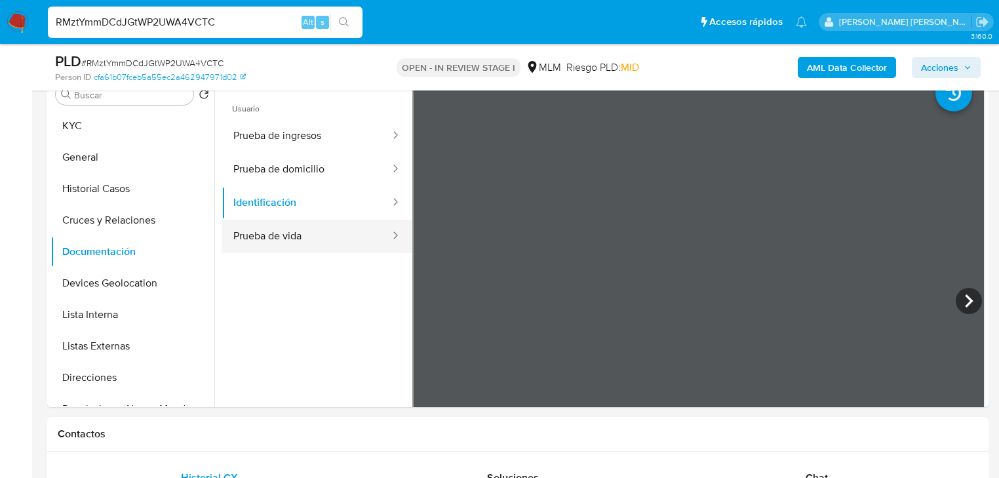
click at [737, 239] on div "Usuario Prueba de ingresos Prueba de domicilio Identificación Prueba de vida" at bounding box center [604, 298] width 764 height 420
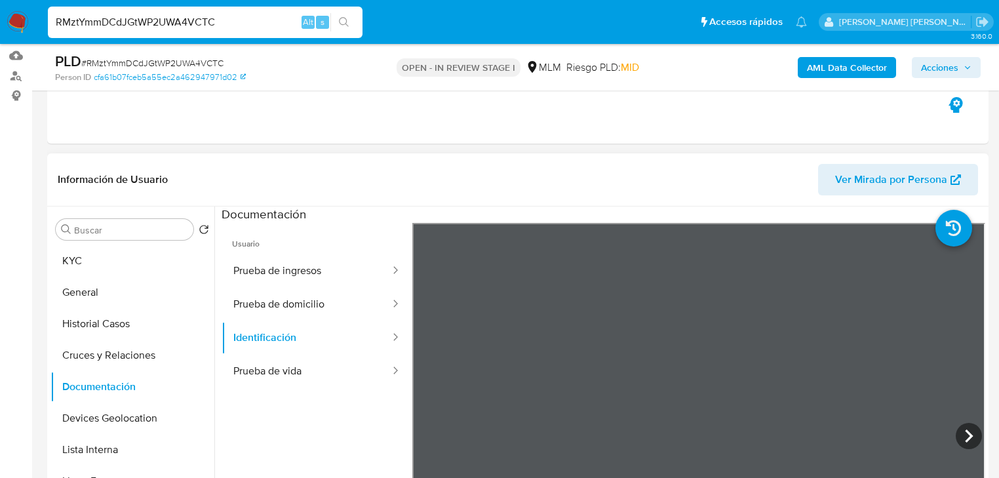
scroll to position [59, 0]
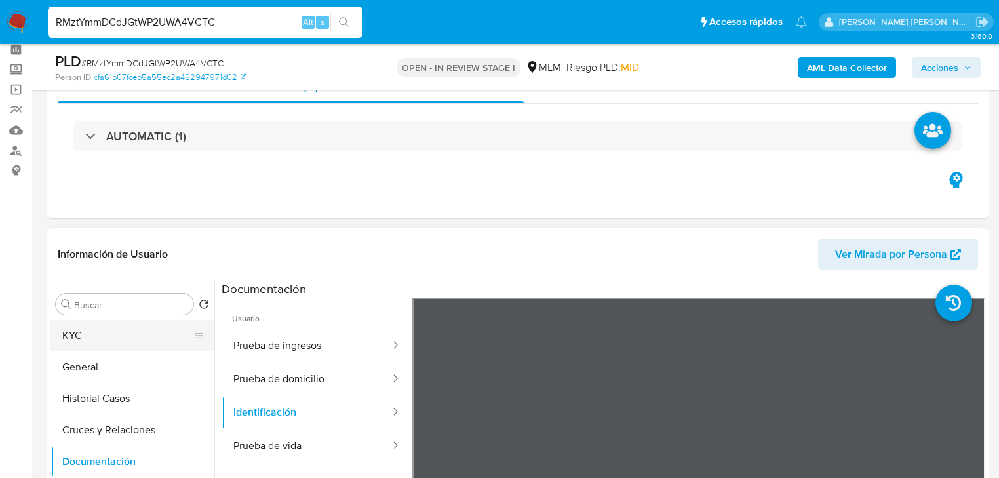
drag, startPoint x: 102, startPoint y: 351, endPoint x: 111, endPoint y: 334, distance: 19.9
click at [100, 346] on ul "KYC General Historial Casos Cruces y Relaciones Documentación Devices Geolocati…" at bounding box center [132, 468] width 164 height 296
drag, startPoint x: 100, startPoint y: 331, endPoint x: 142, endPoint y: 330, distance: 42.0
click at [100, 331] on button "KYC" at bounding box center [126, 335] width 153 height 31
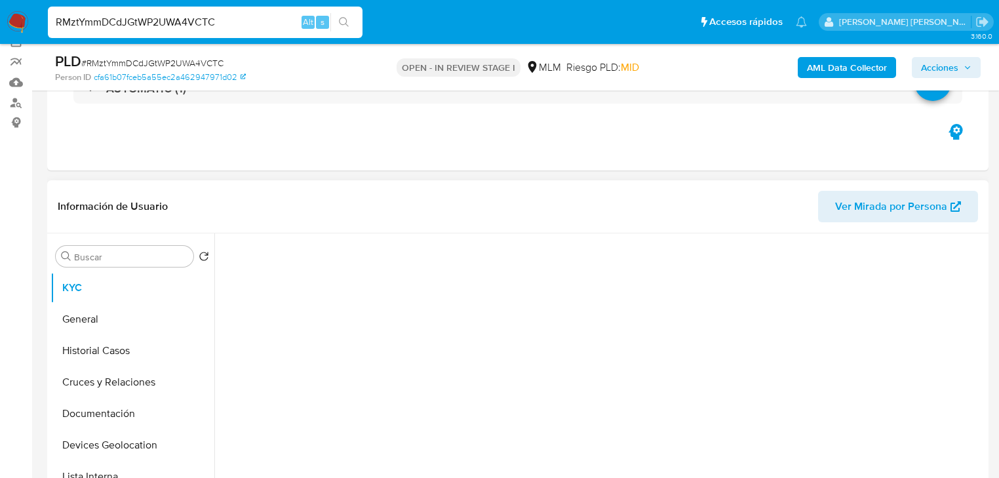
scroll to position [216, 0]
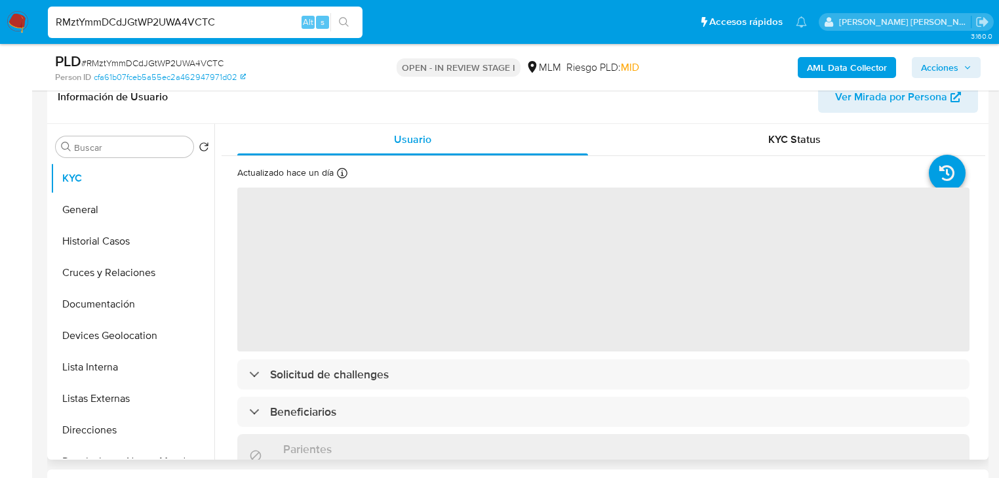
click at [308, 257] on span "‌" at bounding box center [603, 270] width 732 height 164
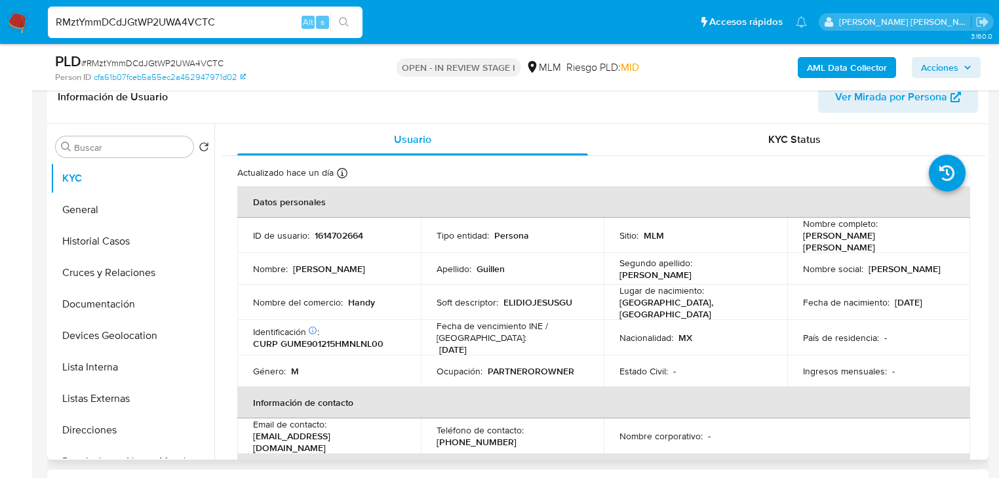
click at [311, 235] on div "ID de usuario : 1614702664" at bounding box center [329, 236] width 152 height 12
click at [358, 230] on p "1614702664" at bounding box center [339, 236] width 49 height 12
copy p "1614702664"
click at [118, 243] on button "Historial Casos" at bounding box center [126, 241] width 153 height 31
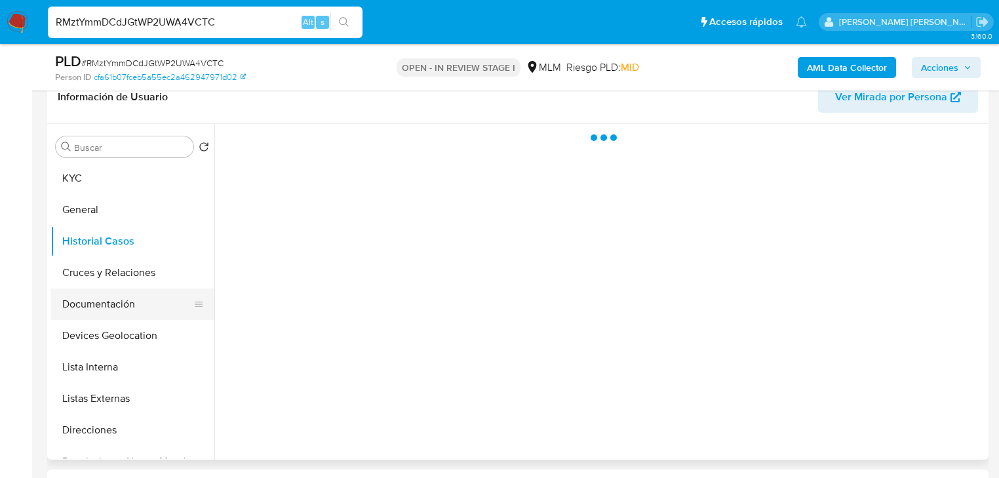
click at [113, 315] on button "Documentación" at bounding box center [126, 304] width 153 height 31
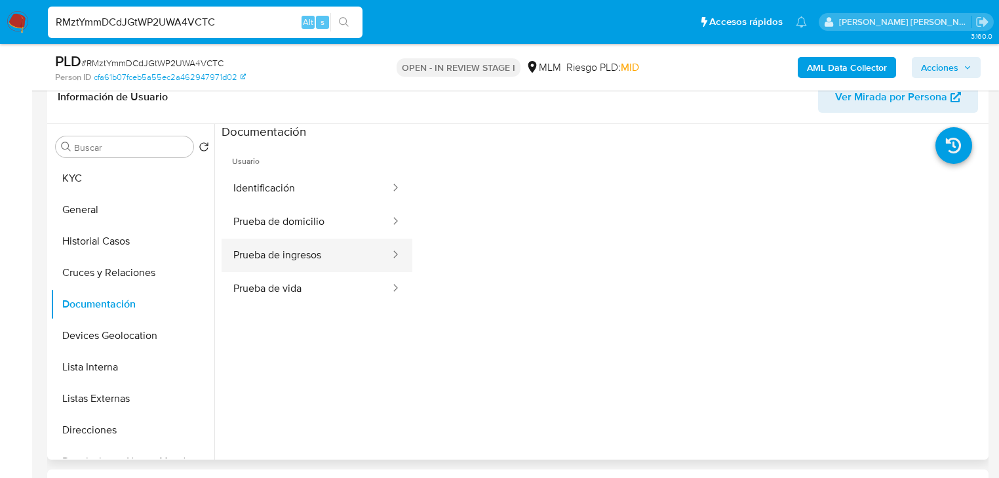
click at [310, 252] on button "Prueba de ingresos" at bounding box center [307, 255] width 170 height 33
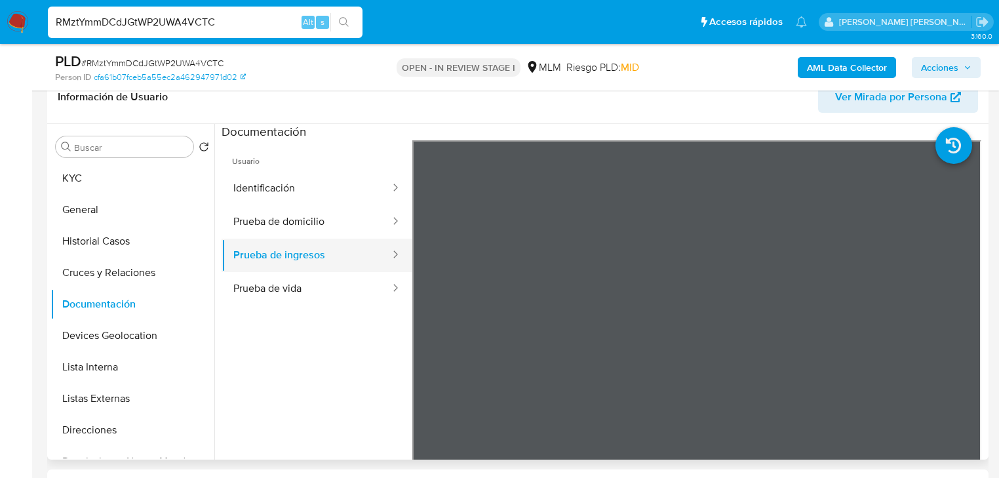
drag, startPoint x: 307, startPoint y: 286, endPoint x: 310, endPoint y: 258, distance: 27.7
click at [304, 287] on button "Prueba de vida" at bounding box center [307, 288] width 170 height 33
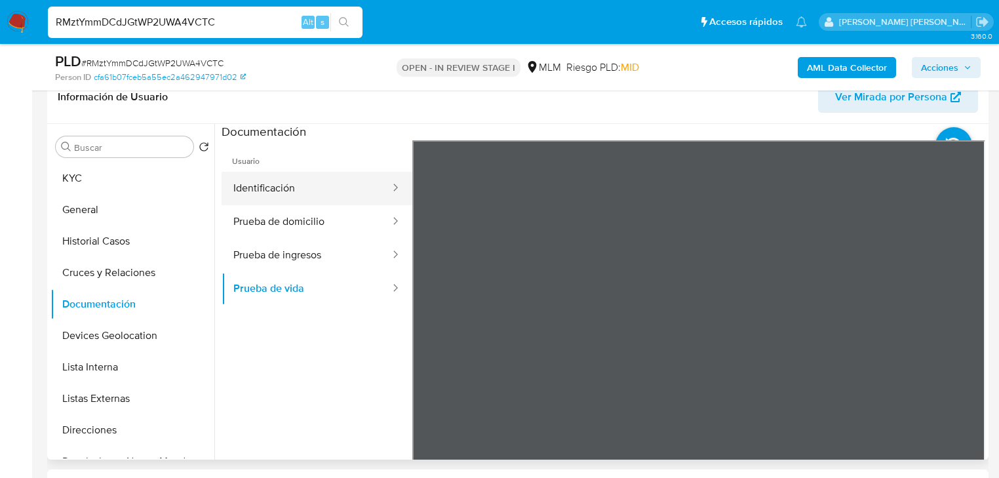
click at [296, 188] on button "Identificación" at bounding box center [307, 188] width 170 height 33
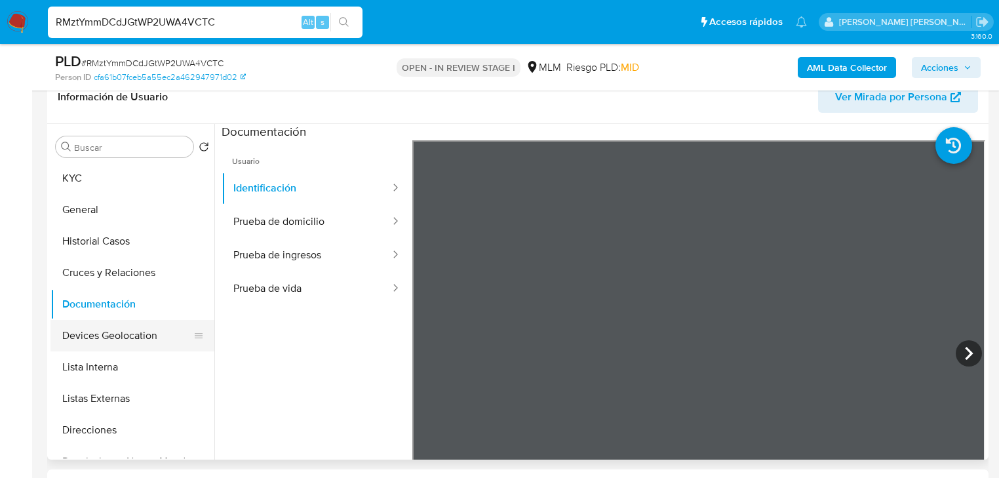
drag, startPoint x: 142, startPoint y: 351, endPoint x: 142, endPoint y: 344, distance: 7.9
click at [142, 350] on ul "KYC General Historial Casos Cruces y Relaciones Documentación Devices Geolocati…" at bounding box center [132, 311] width 164 height 296
click at [127, 376] on button "Lista Interna" at bounding box center [126, 366] width 153 height 31
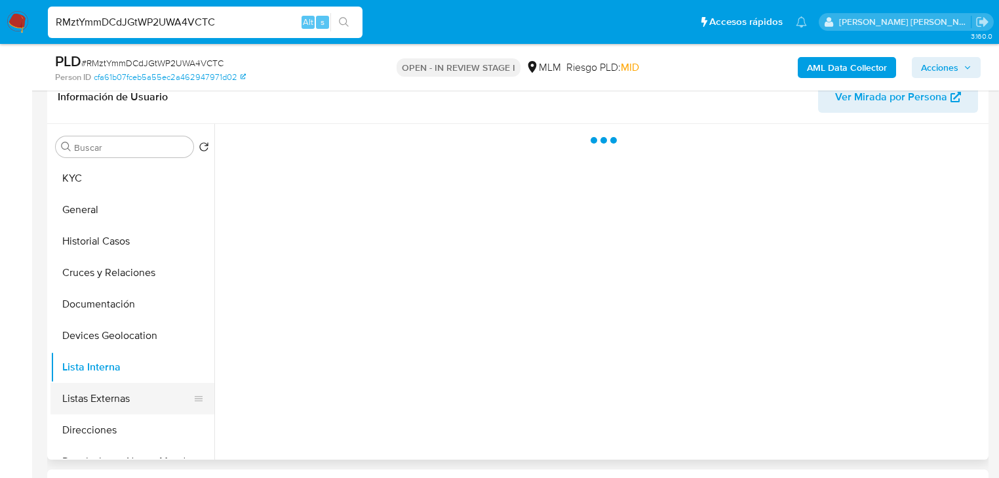
drag, startPoint x: 125, startPoint y: 396, endPoint x: 170, endPoint y: 396, distance: 45.2
click at [123, 395] on button "Listas Externas" at bounding box center [126, 398] width 153 height 31
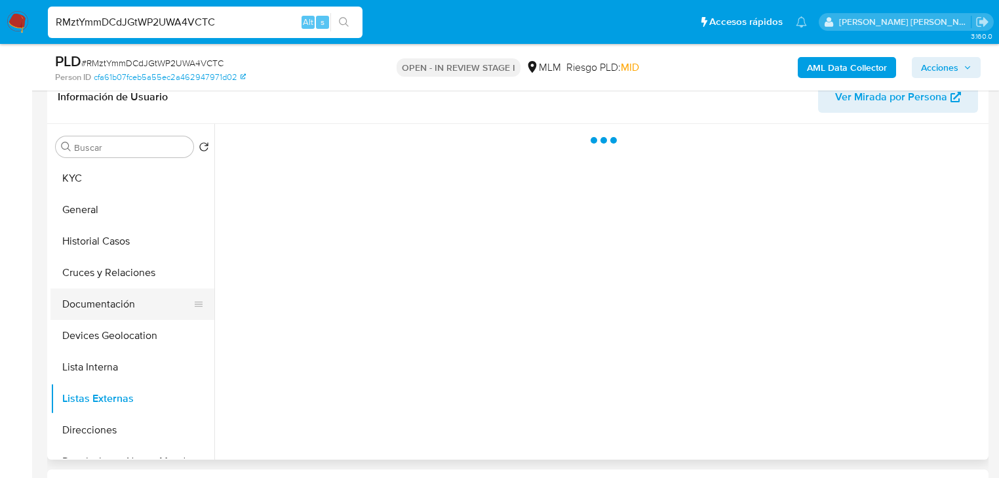
click at [129, 296] on button "Documentación" at bounding box center [126, 304] width 153 height 31
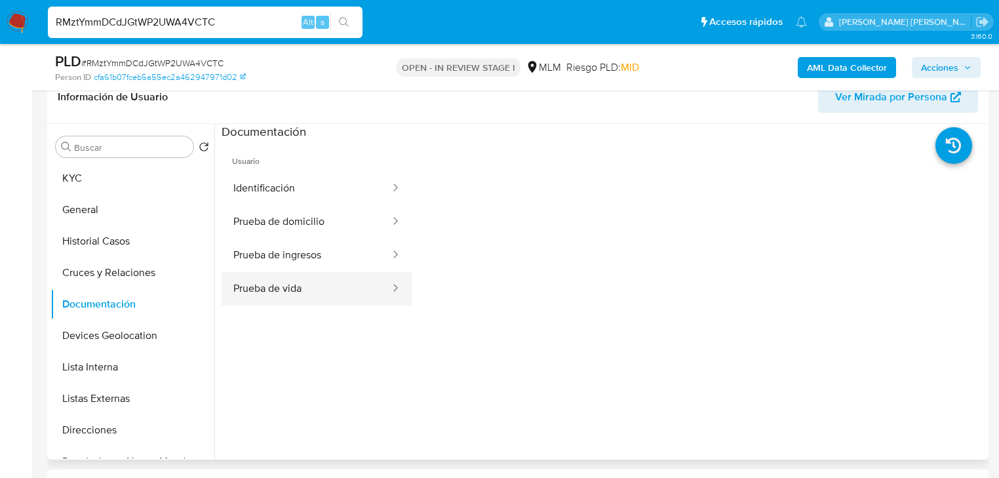
click at [313, 281] on button "Prueba de vida" at bounding box center [307, 288] width 170 height 33
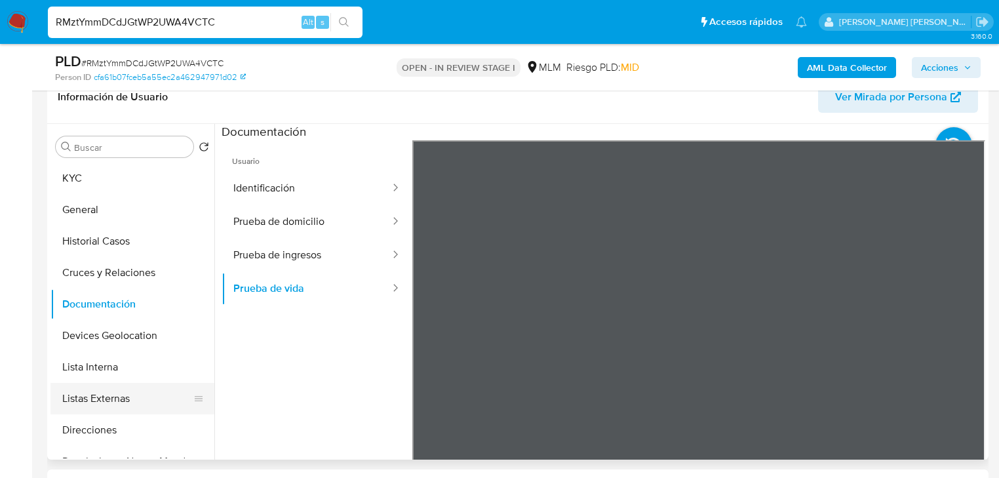
click at [108, 391] on button "Listas Externas" at bounding box center [126, 398] width 153 height 31
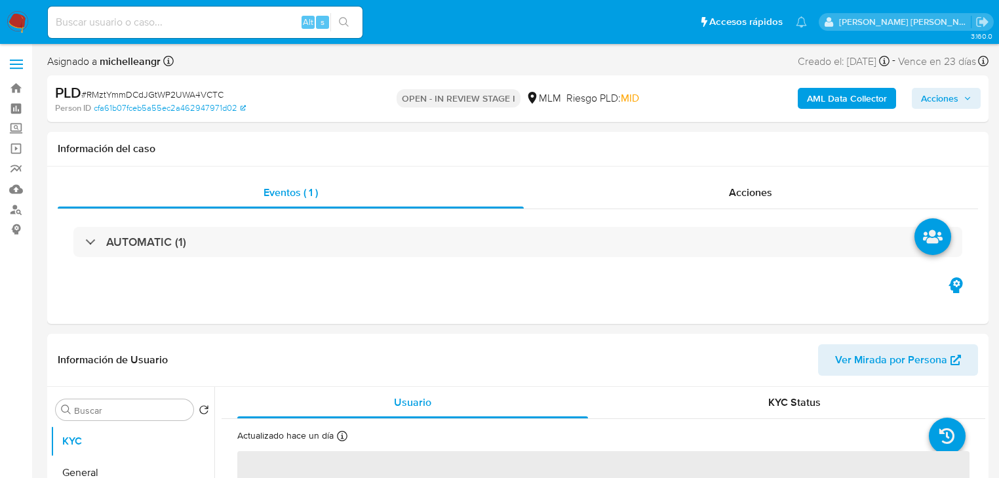
select select "10"
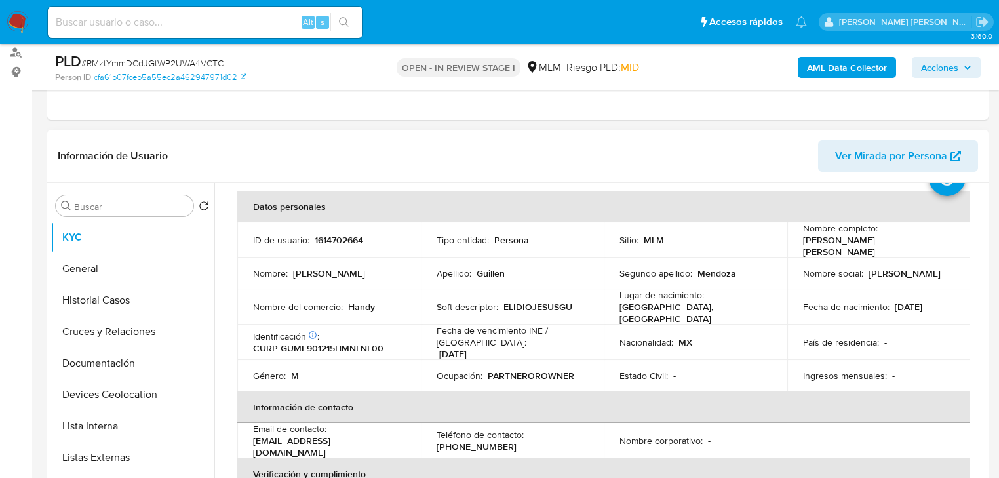
scroll to position [105, 0]
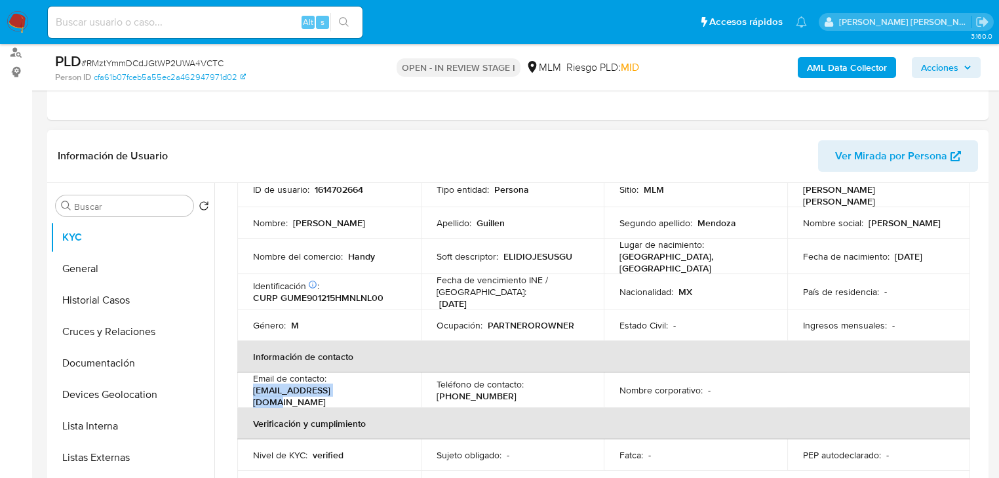
drag, startPoint x: 320, startPoint y: 388, endPoint x: 249, endPoint y: 388, distance: 71.5
click at [249, 388] on td "Email de contacto : lelj121590@gmail.com" at bounding box center [329, 389] width 184 height 35
click at [475, 390] on p "[PHONE_NUMBER]" at bounding box center [477, 396] width 80 height 12
copy p "59738942"
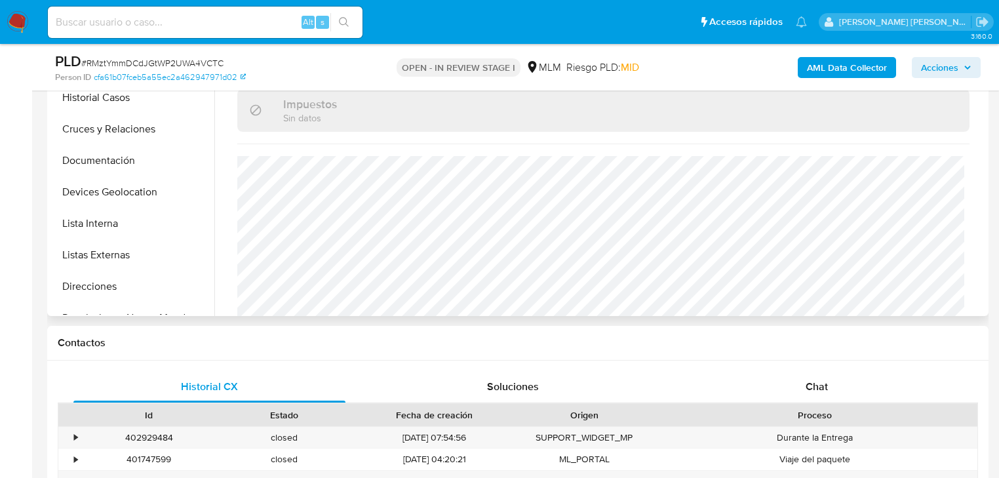
scroll to position [367, 0]
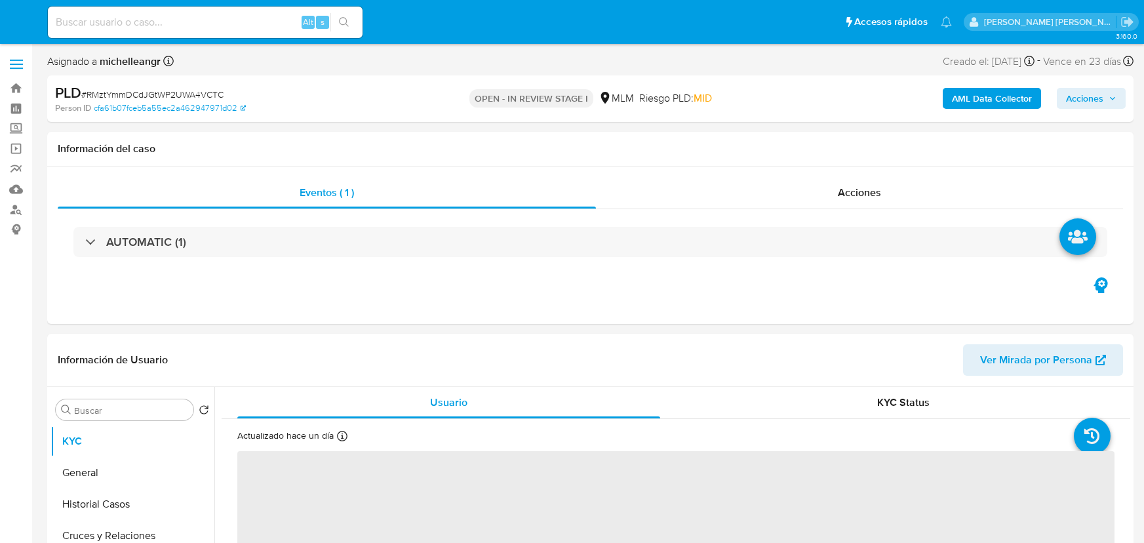
select select "10"
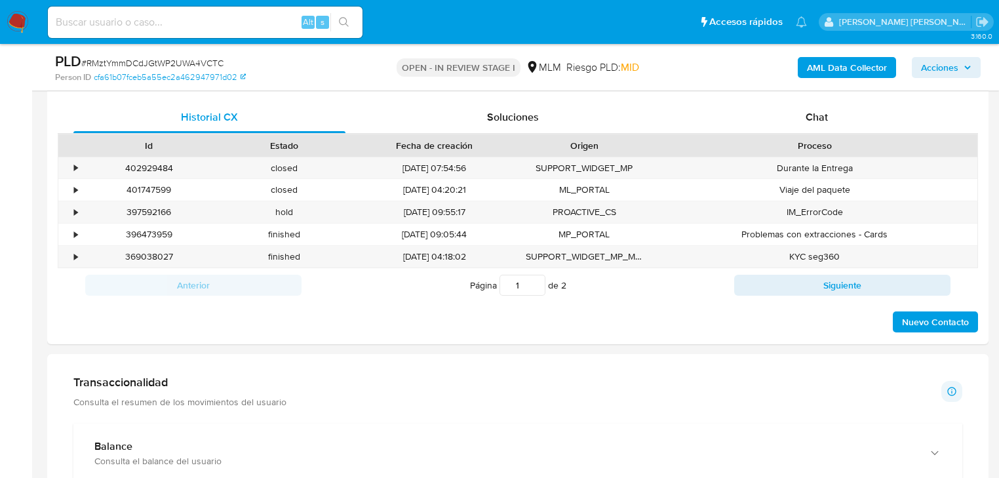
scroll to position [525, 0]
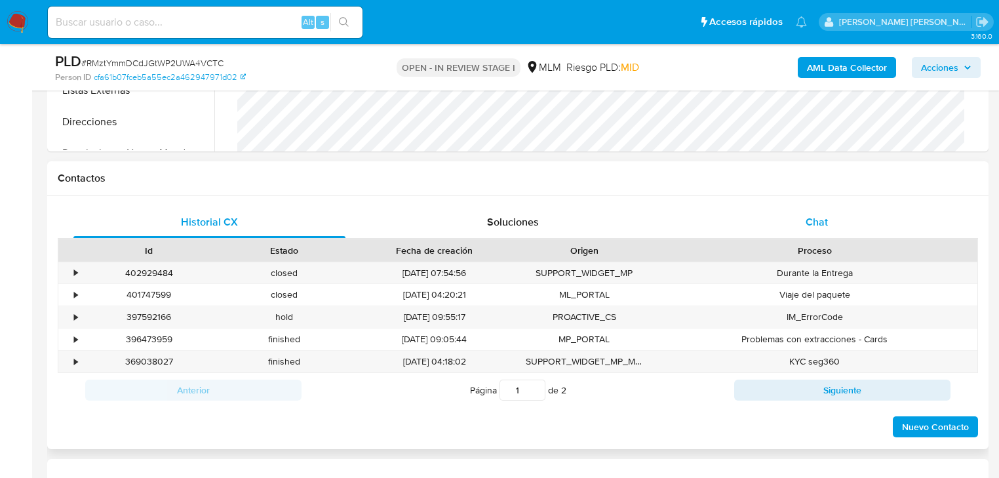
click at [844, 220] on div "Chat" at bounding box center [817, 222] width 272 height 31
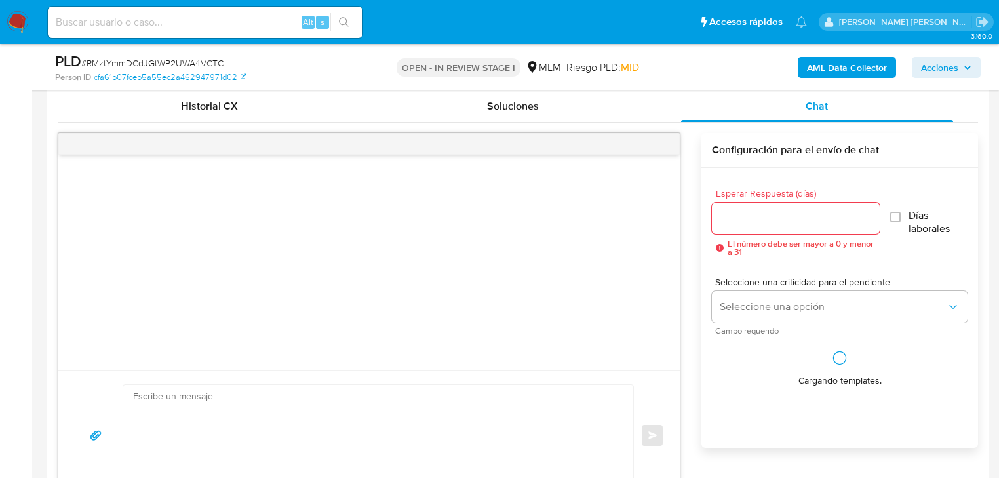
scroll to position [734, 0]
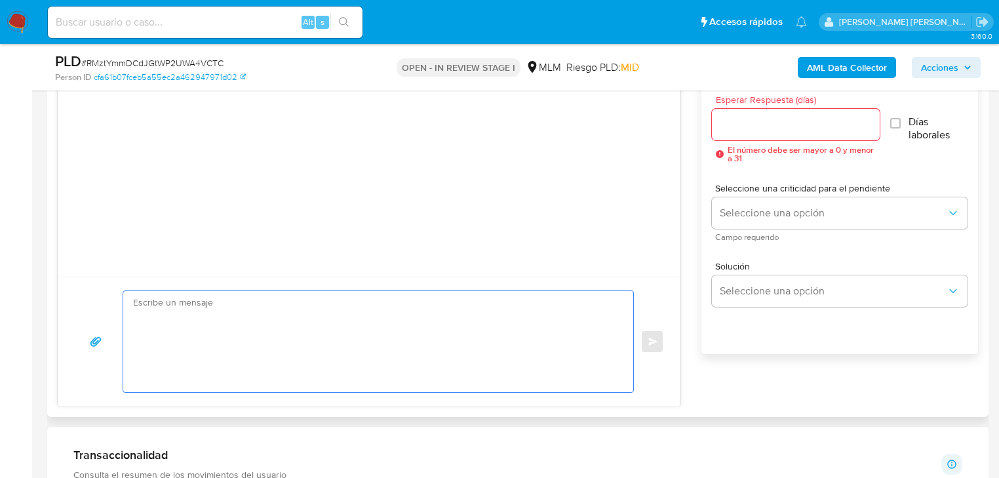
drag, startPoint x: 180, startPoint y: 363, endPoint x: 193, endPoint y: 343, distance: 24.2
click at [186, 356] on textarea at bounding box center [375, 341] width 484 height 101
paste textarea "Loremips dolorsit Am consectetur adi el se doeiusmodtem in utlabo et do mag ali…"
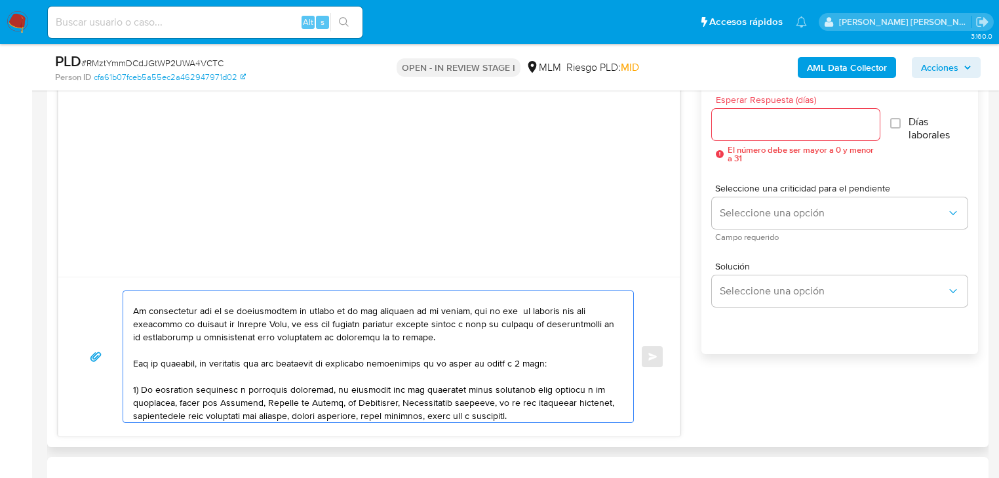
scroll to position [0, 0]
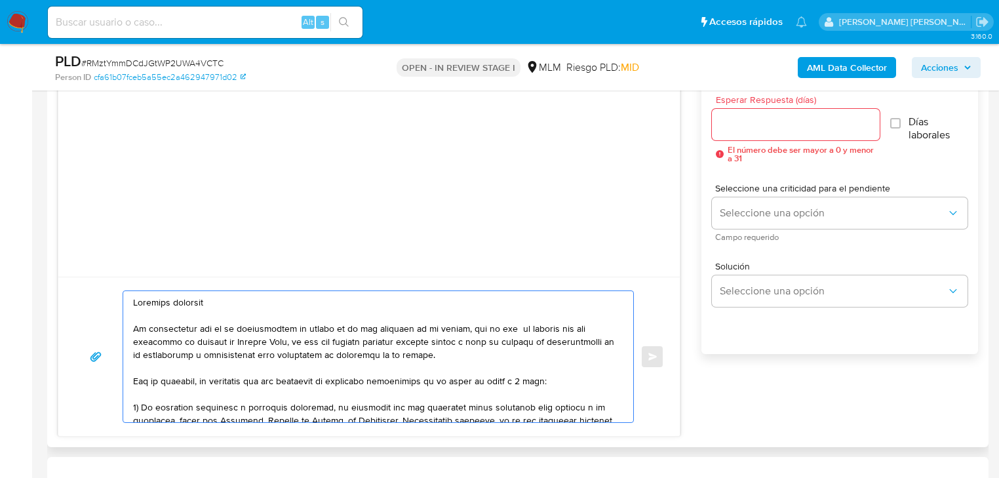
click at [193, 302] on textarea at bounding box center [375, 356] width 484 height 131
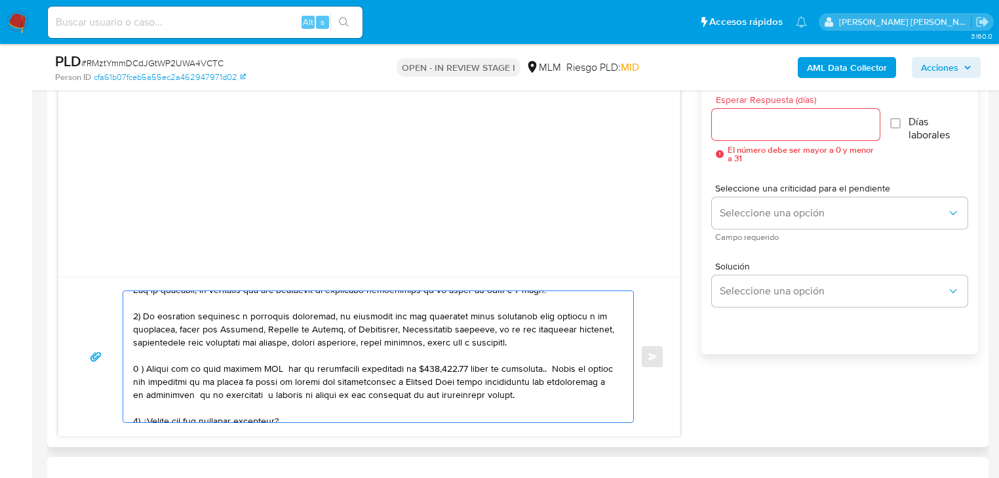
scroll to position [157, 0]
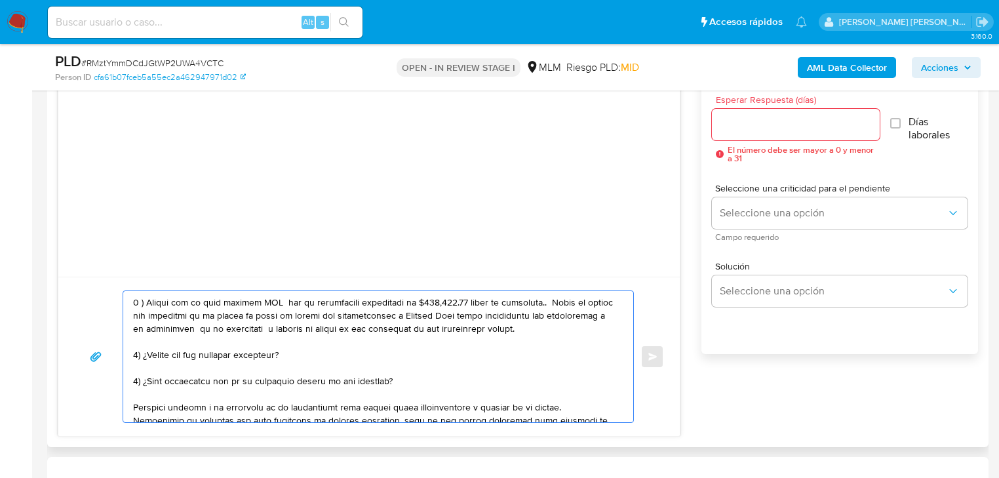
drag, startPoint x: 454, startPoint y: 300, endPoint x: 422, endPoint y: 302, distance: 31.5
click at [422, 302] on textarea at bounding box center [375, 356] width 484 height 131
click at [529, 299] on textarea at bounding box center [375, 356] width 484 height 131
click at [513, 299] on textarea at bounding box center [375, 356] width 484 height 131
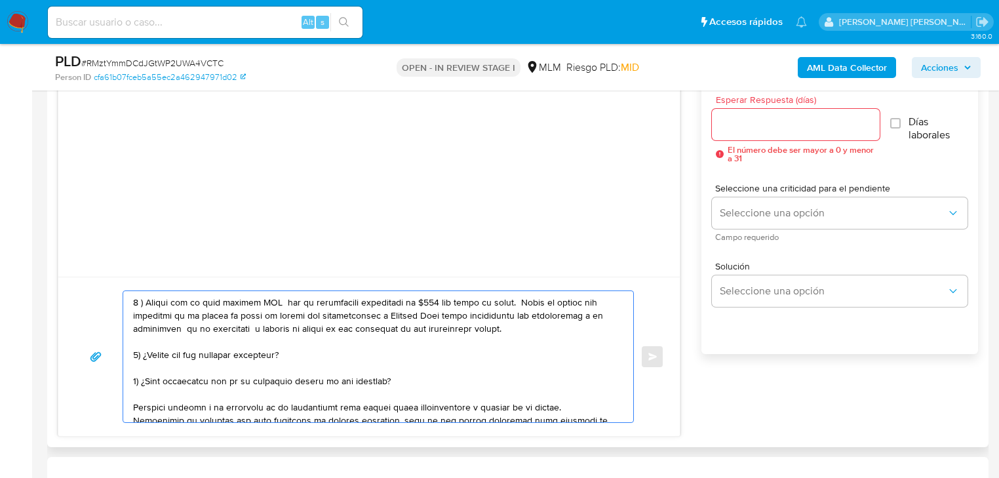
click at [417, 372] on textarea at bounding box center [375, 356] width 484 height 131
click at [415, 381] on textarea at bounding box center [375, 356] width 484 height 131
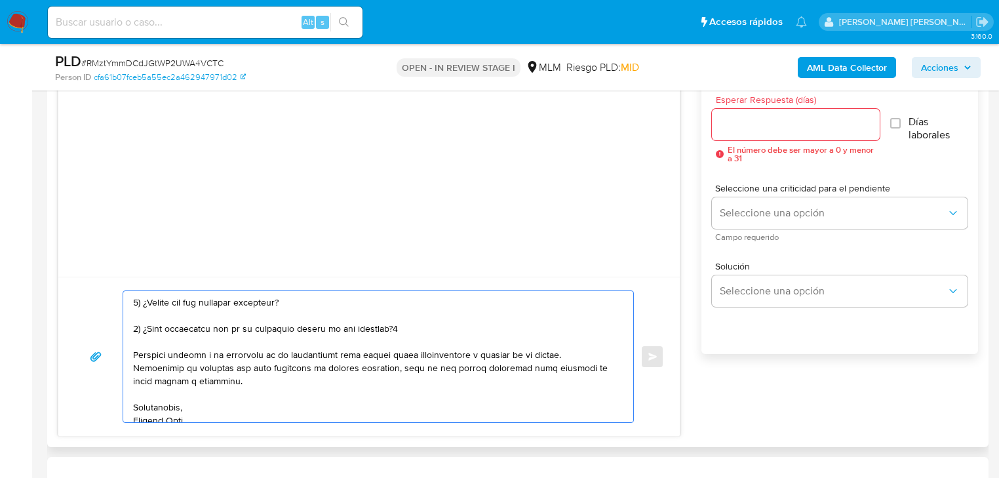
click at [422, 326] on textarea at bounding box center [375, 356] width 484 height 131
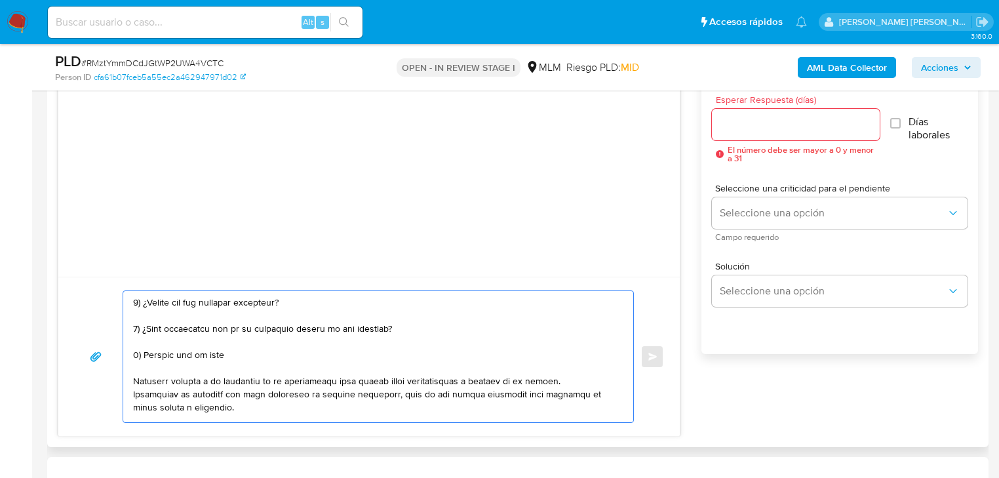
click at [150, 348] on textarea at bounding box center [375, 356] width 484 height 131
click at [153, 353] on textarea at bounding box center [375, 356] width 484 height 131
click at [241, 346] on textarea at bounding box center [375, 356] width 484 height 131
click at [443, 350] on textarea at bounding box center [375, 356] width 484 height 131
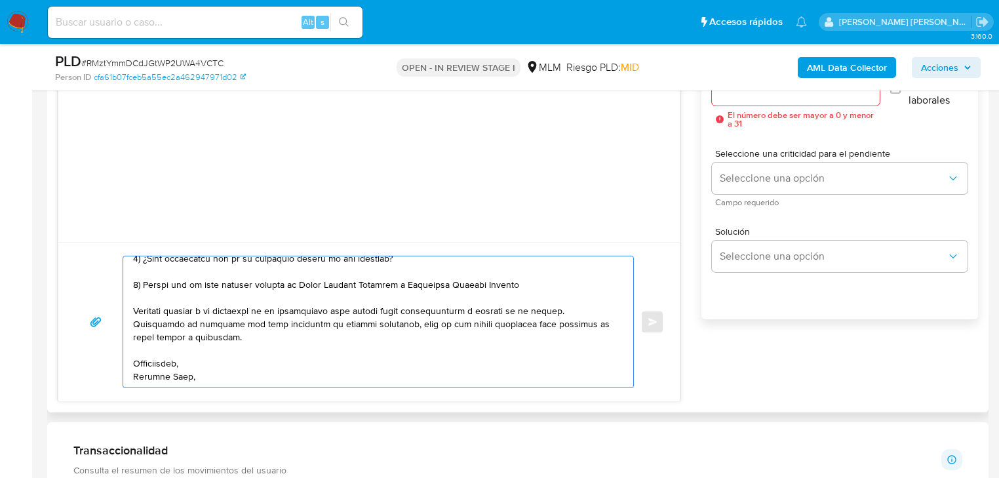
scroll to position [787, 0]
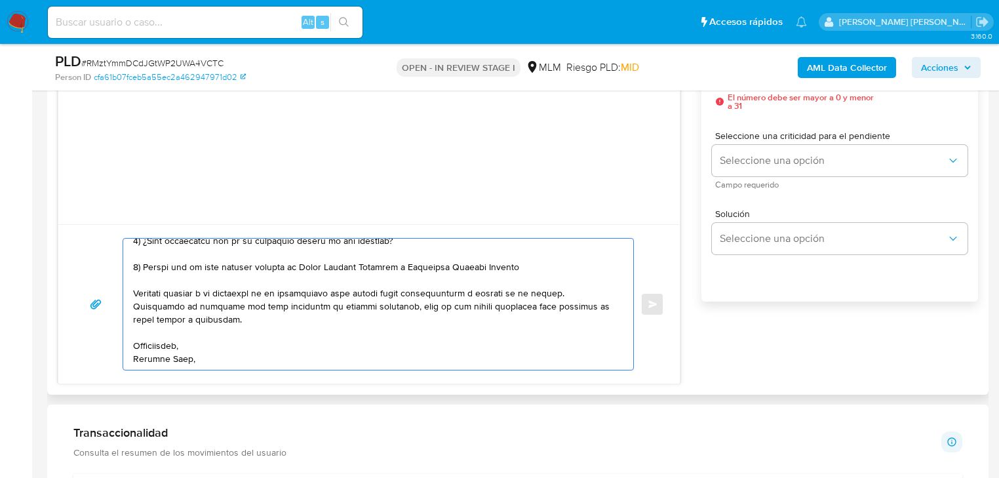
click at [260, 338] on textarea at bounding box center [375, 304] width 484 height 131
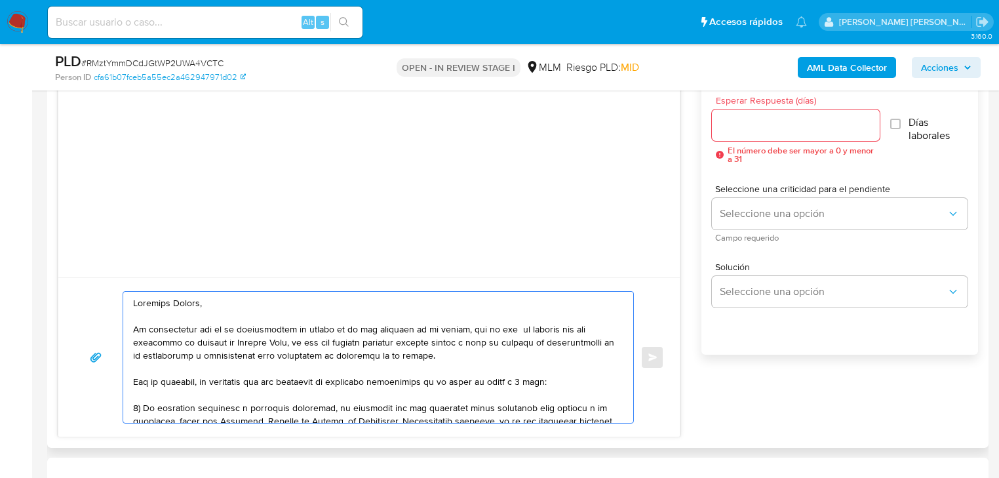
scroll to position [734, 0]
type textarea "Estimado Elidio, Te comunicamos que se ha identificado un cambio en el uso habi…"
click at [749, 118] on input "Esperar Respuesta (días)" at bounding box center [796, 124] width 168 height 17
type input "5"
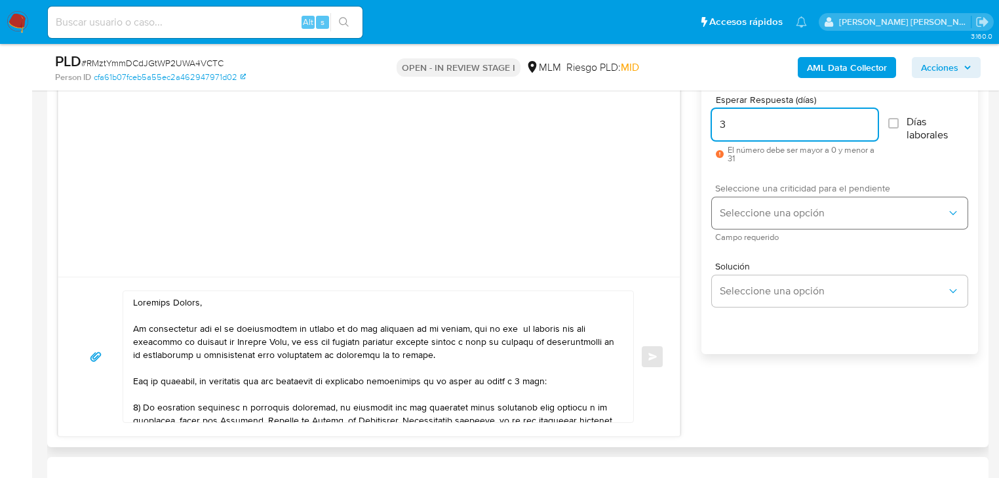
type input "3"
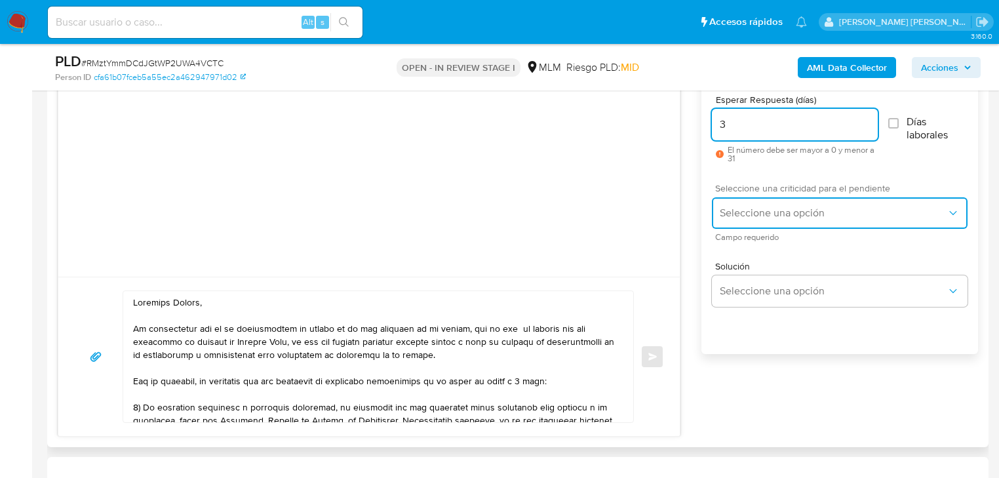
click at [762, 216] on span "Seleccione una opción" at bounding box center [833, 213] width 227 height 13
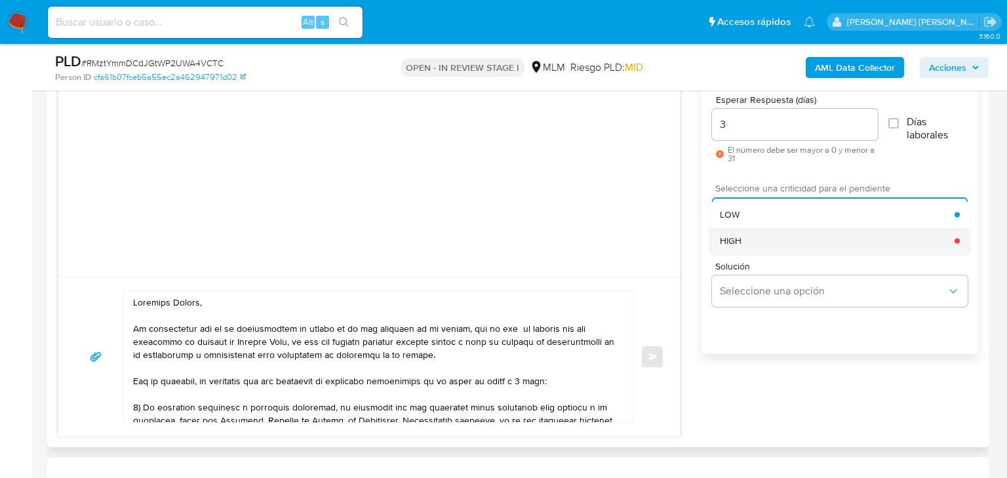
click at [765, 249] on div "HIGH" at bounding box center [837, 241] width 235 height 26
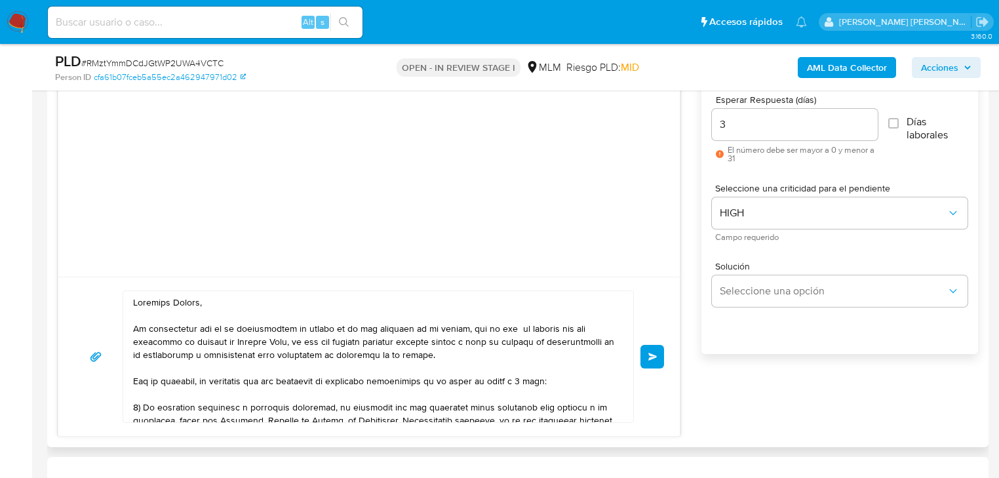
click at [666, 355] on div "Enviar" at bounding box center [369, 356] width 622 height 159
drag, startPoint x: 654, startPoint y: 355, endPoint x: 645, endPoint y: 367, distance: 15.0
click at [654, 354] on span "Enviar" at bounding box center [653, 357] width 9 height 8
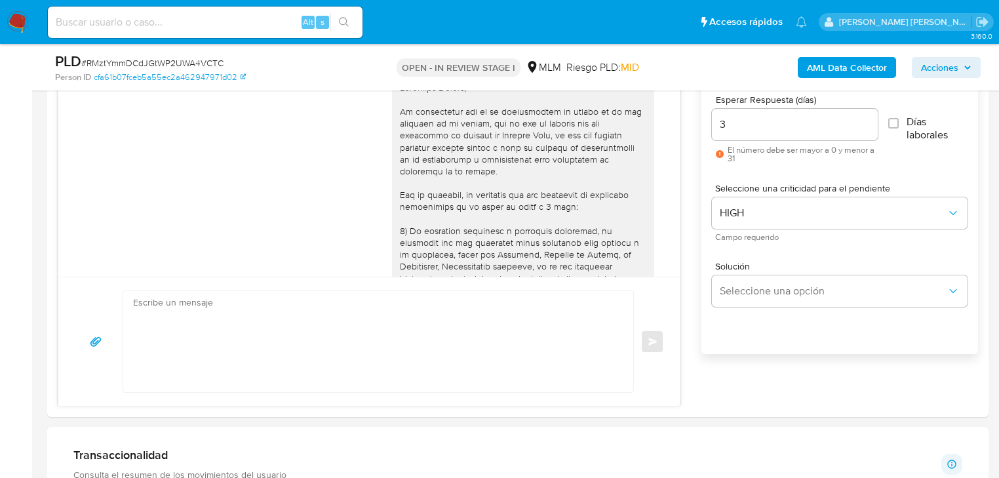
scroll to position [325, 0]
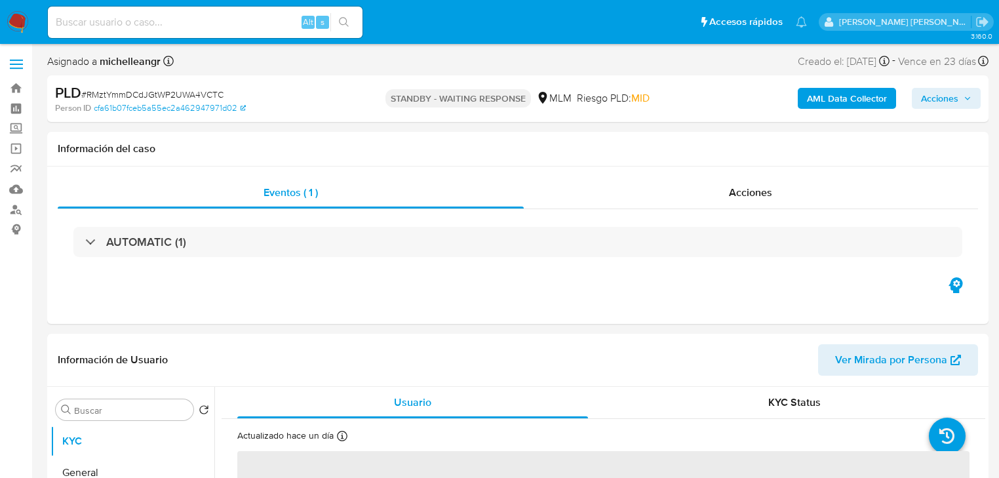
select select "10"
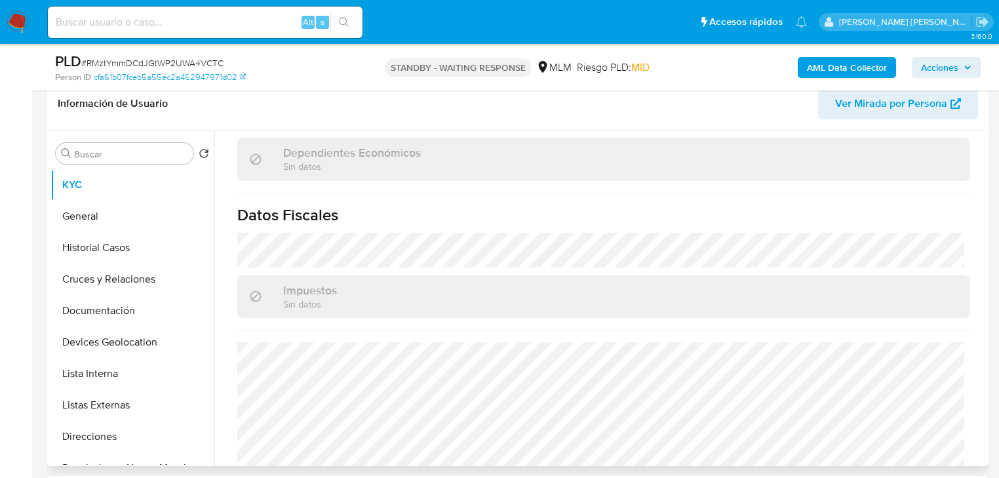
scroll to position [803, 0]
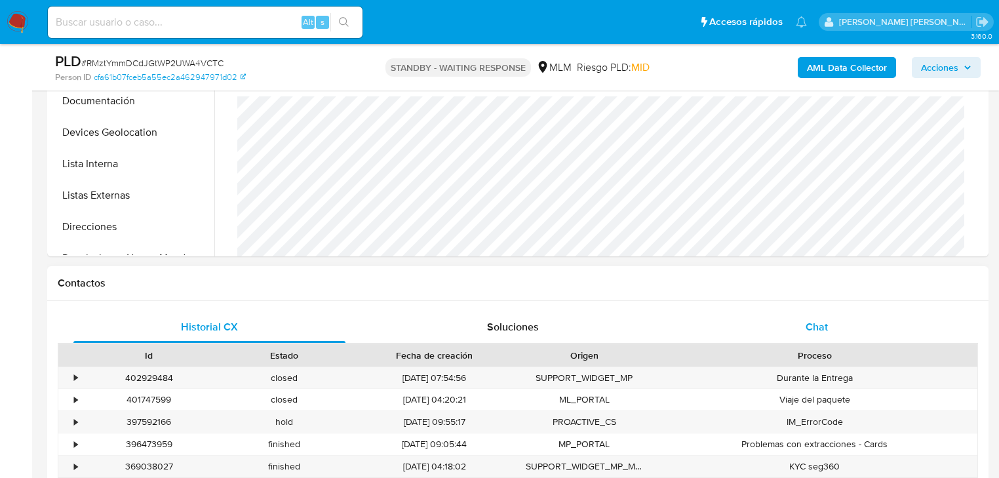
click at [821, 326] on span "Chat" at bounding box center [817, 326] width 22 height 15
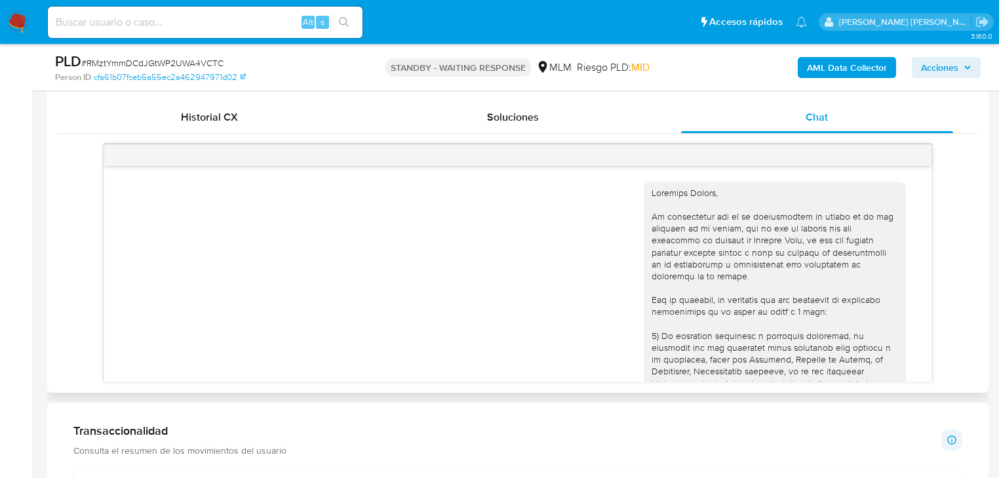
scroll to position [325, 0]
